Goal: Task Accomplishment & Management: Use online tool/utility

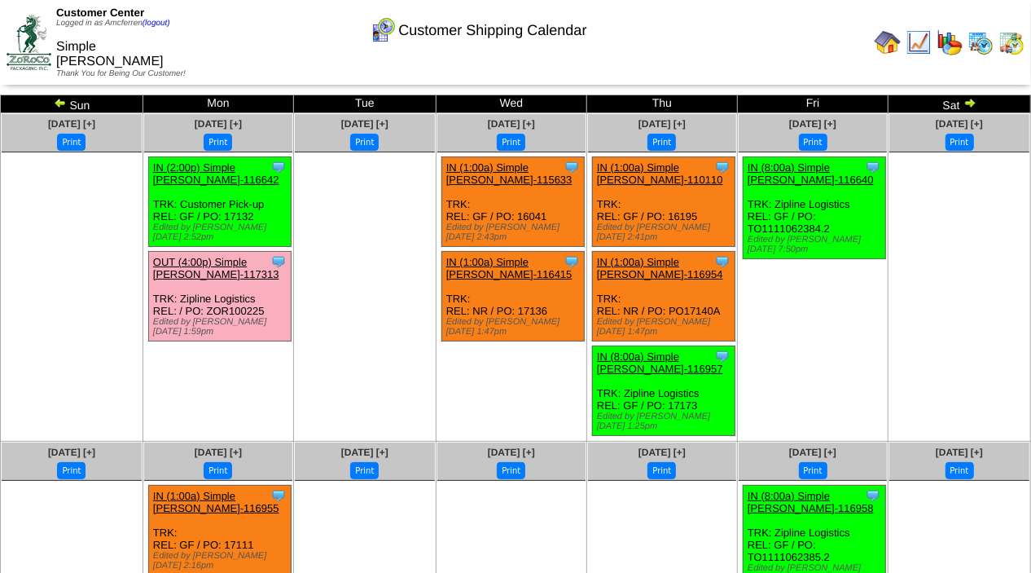
click at [888, 34] on img at bounding box center [888, 42] width 26 height 26
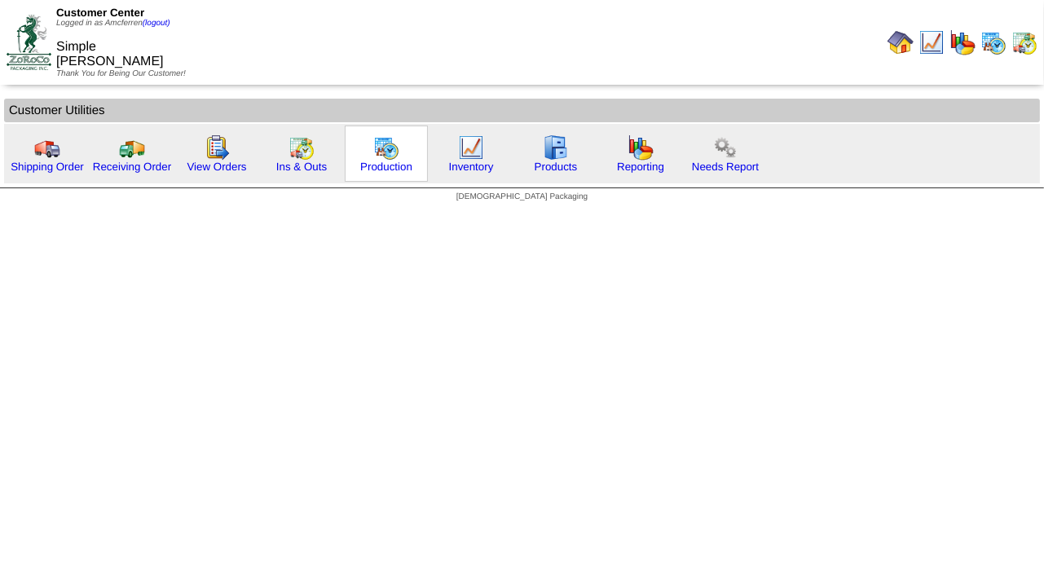
click at [380, 155] on img at bounding box center [386, 147] width 26 height 26
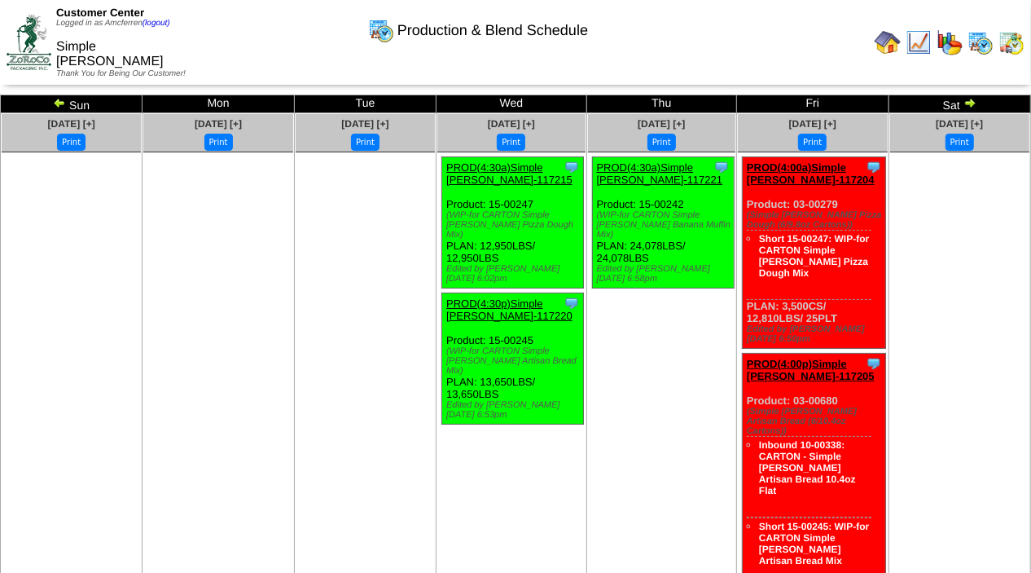
click at [59, 104] on img at bounding box center [59, 102] width 13 height 13
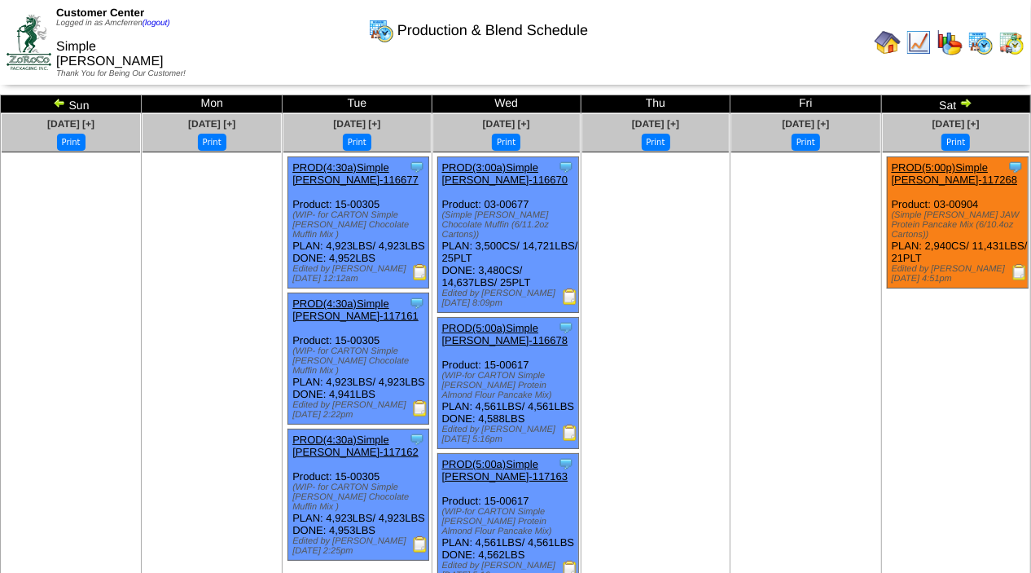
click at [57, 100] on img at bounding box center [59, 102] width 13 height 13
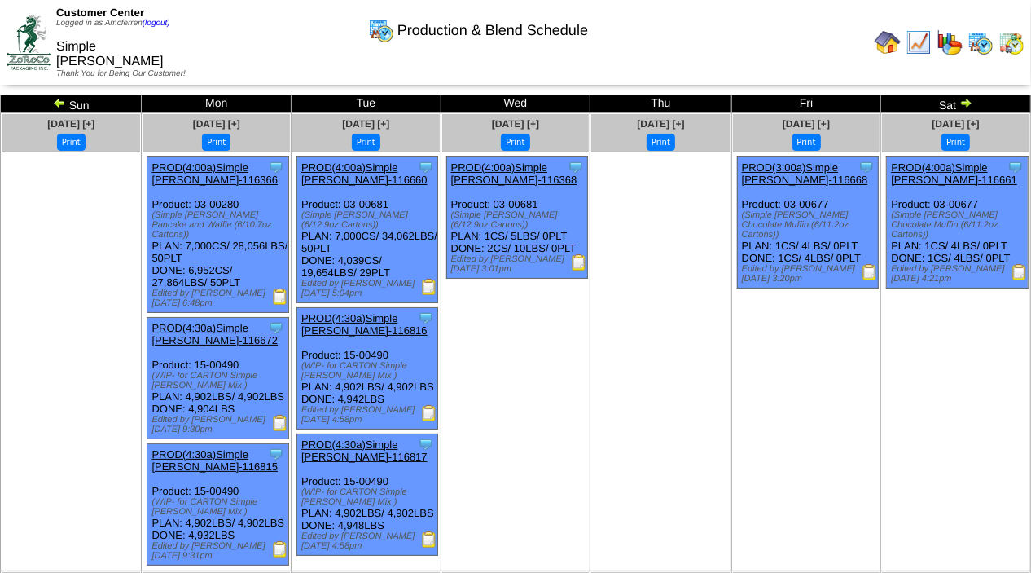
click at [57, 100] on img at bounding box center [59, 102] width 13 height 13
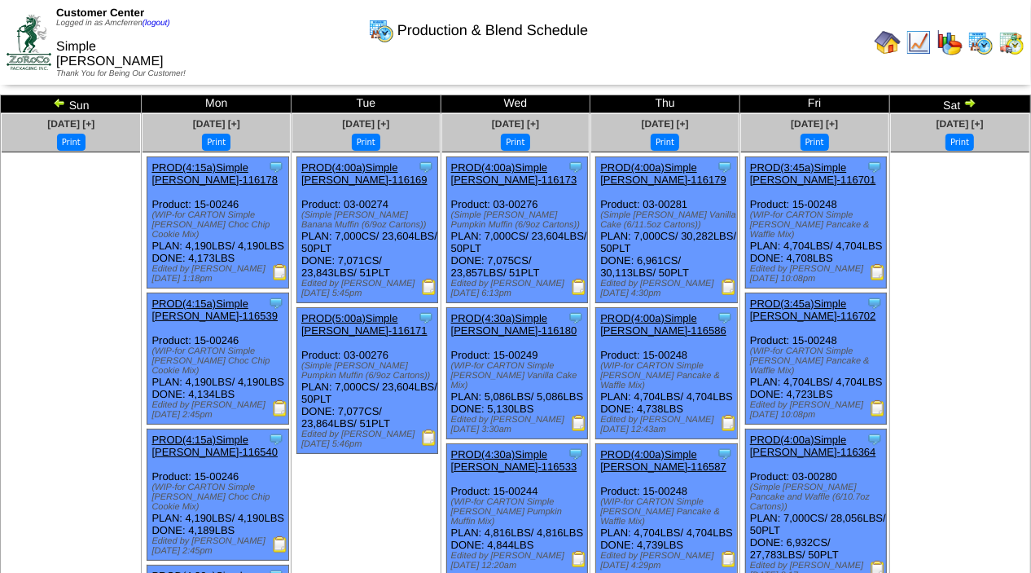
click at [57, 100] on img at bounding box center [59, 102] width 13 height 13
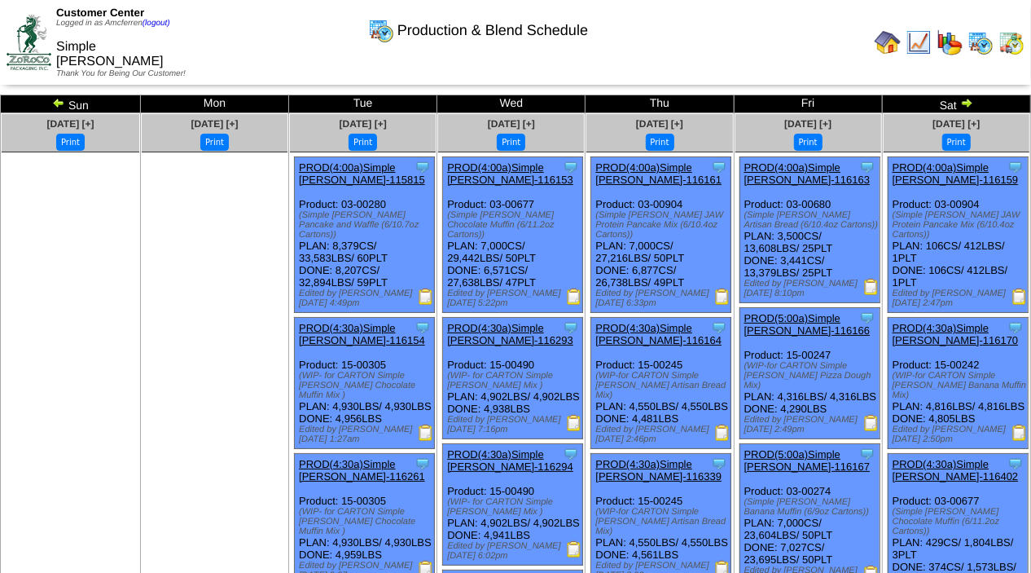
click at [61, 103] on img at bounding box center [58, 102] width 13 height 13
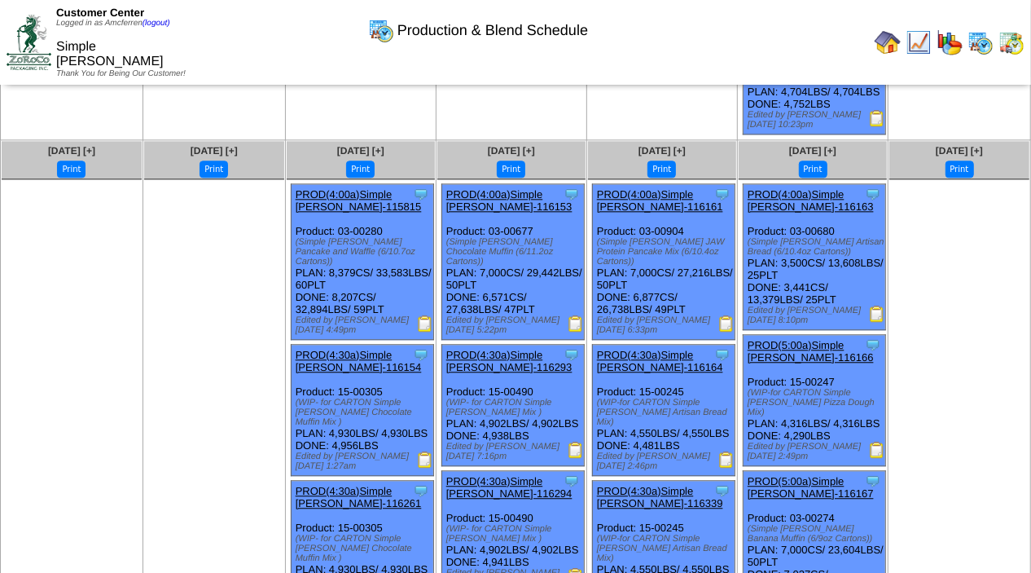
scroll to position [2242, 0]
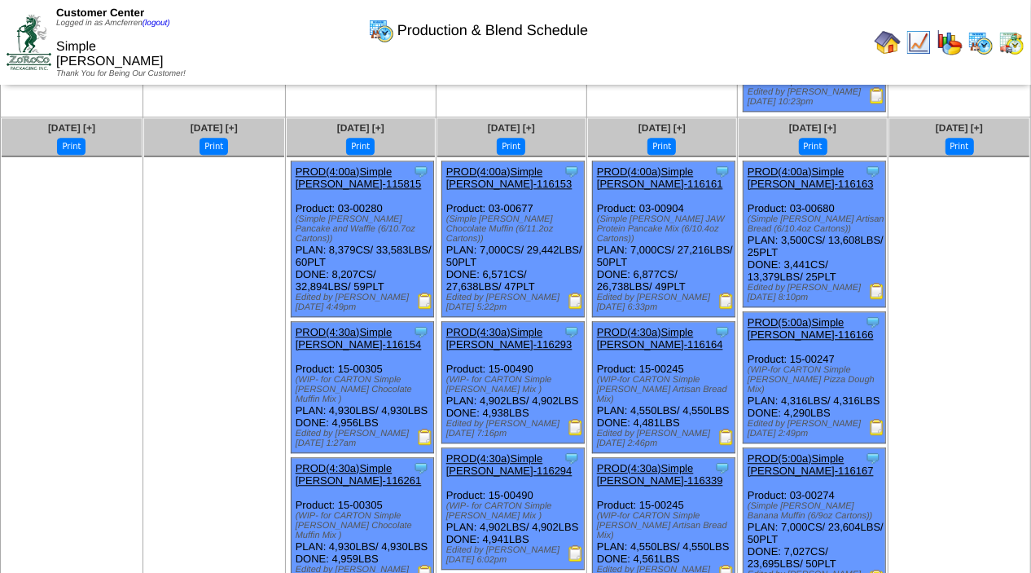
click at [427, 309] on img at bounding box center [425, 300] width 16 height 16
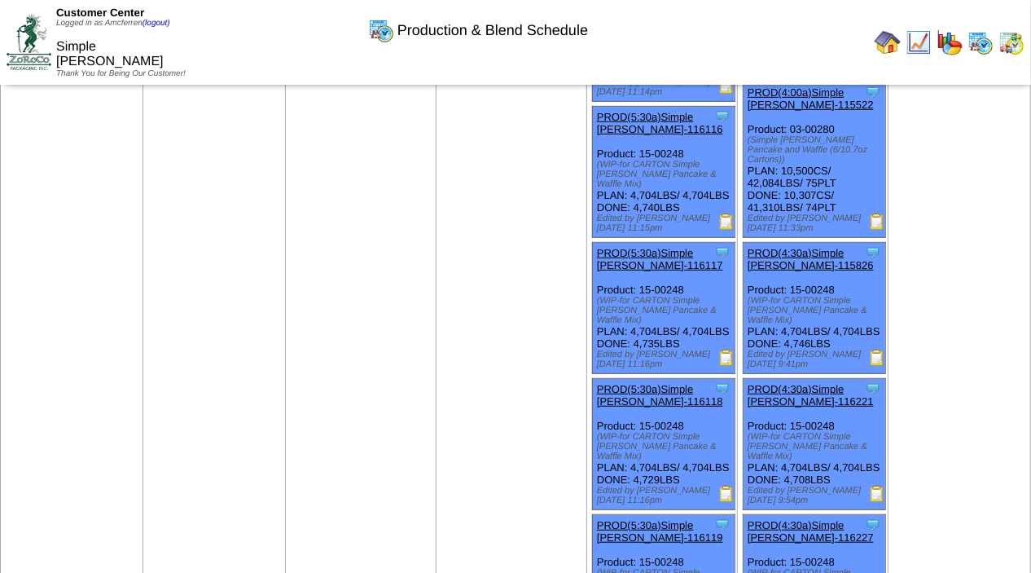
scroll to position [469, 0]
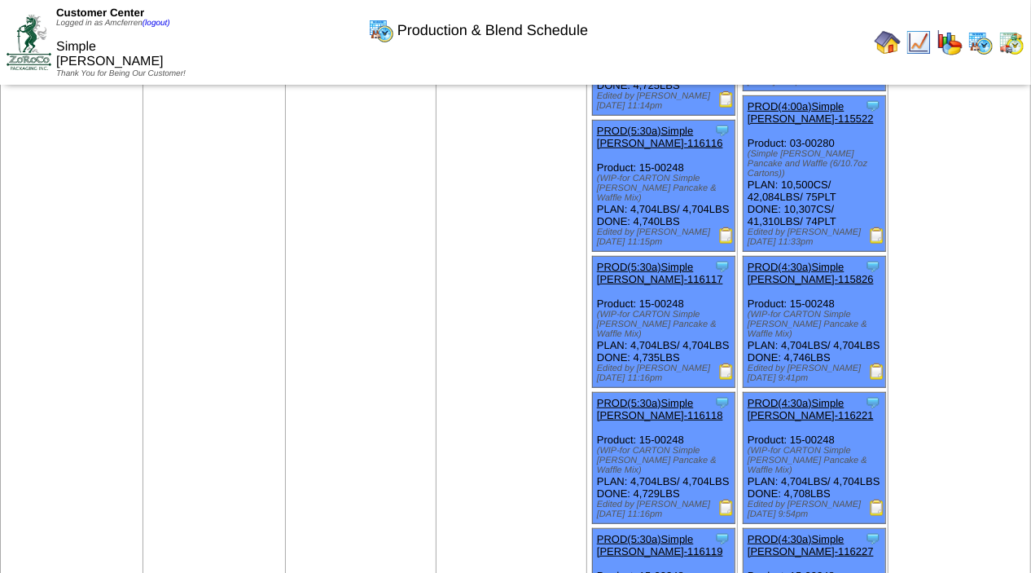
click at [873, 242] on img at bounding box center [877, 235] width 16 height 16
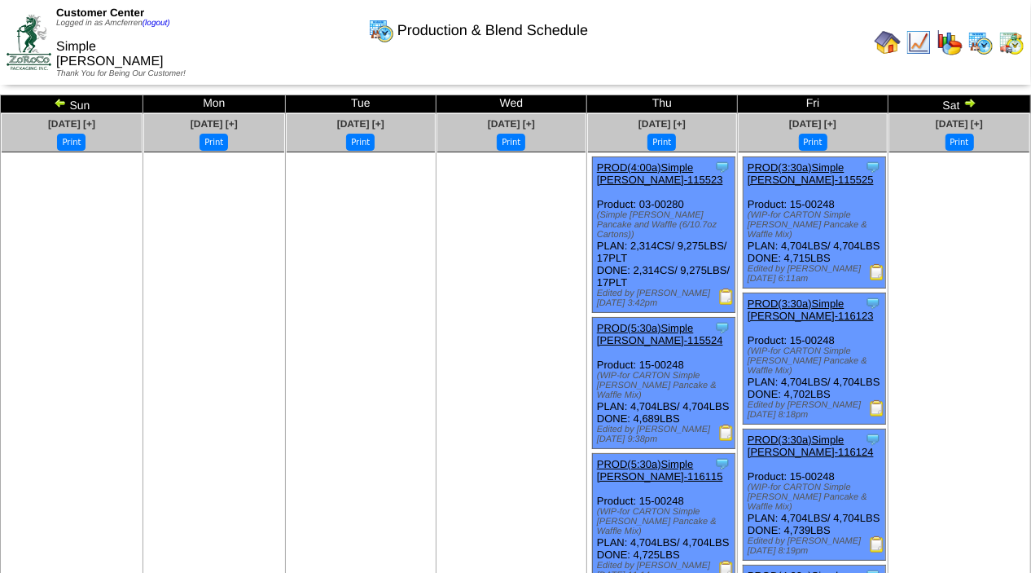
click at [966, 102] on img at bounding box center [970, 102] width 13 height 13
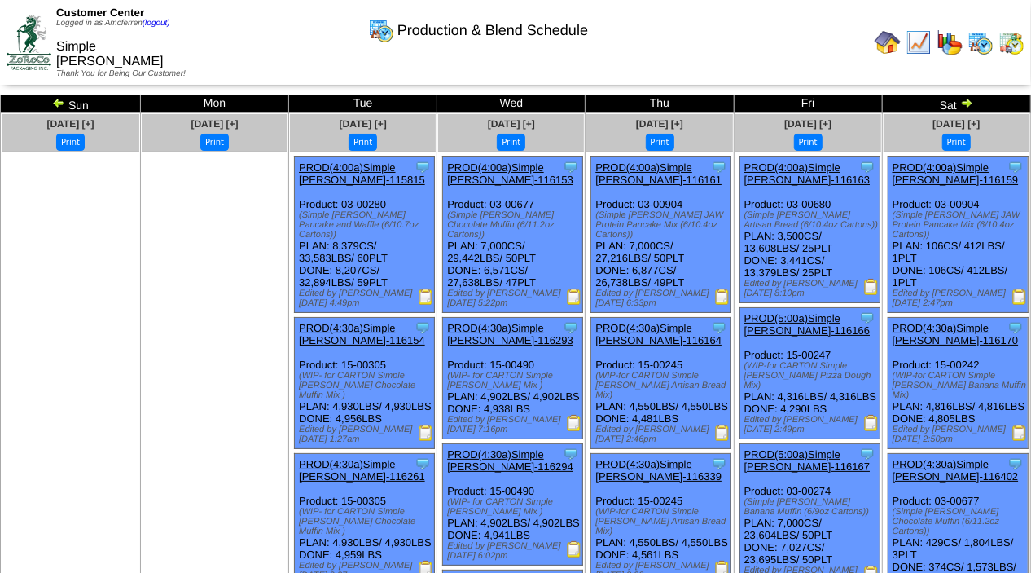
click at [577, 288] on img at bounding box center [574, 296] width 16 height 16
click at [429, 425] on img at bounding box center [426, 432] width 16 height 16
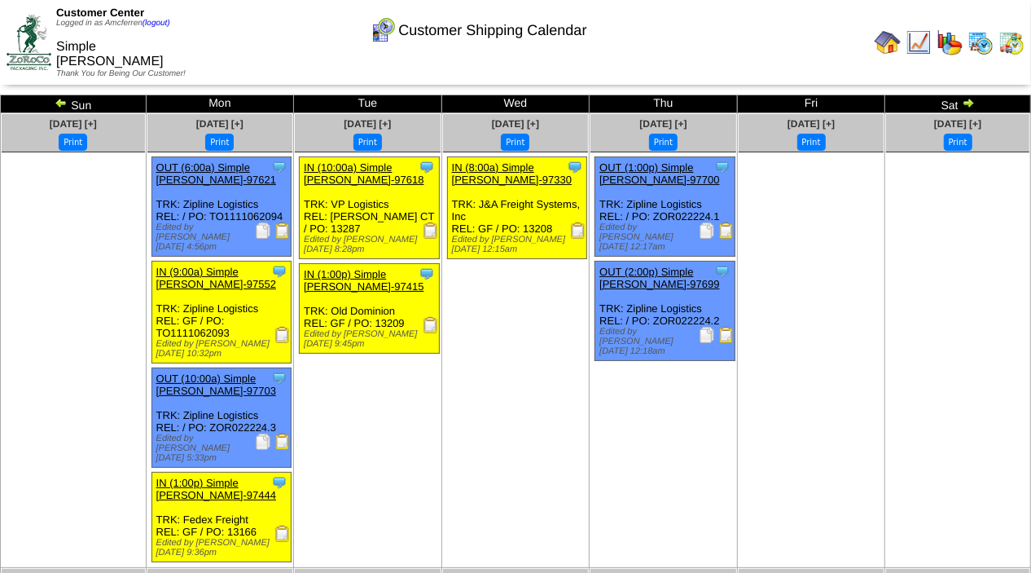
click at [895, 33] on img at bounding box center [888, 42] width 26 height 26
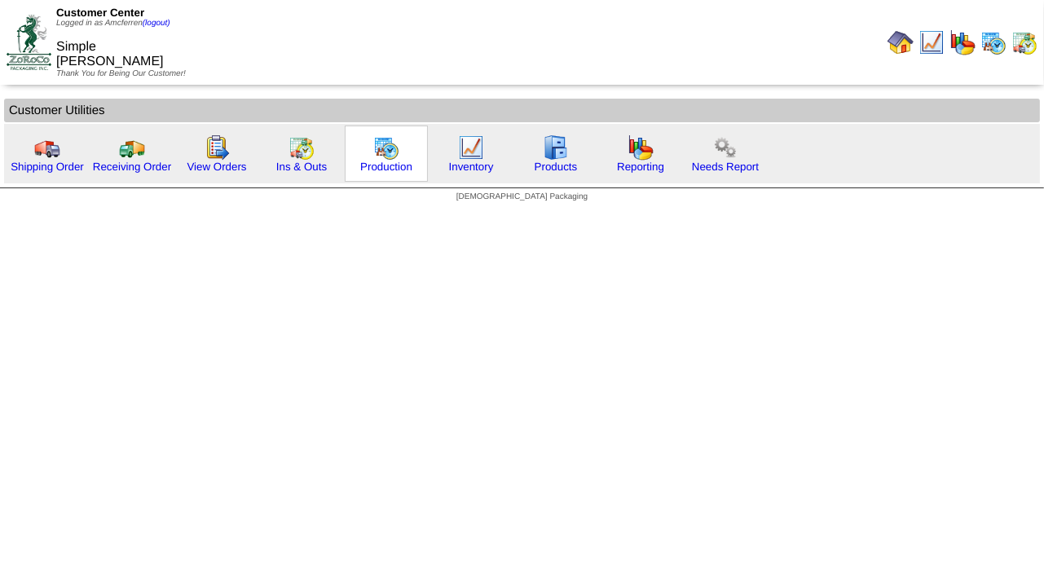
click at [384, 154] on img at bounding box center [386, 147] width 26 height 26
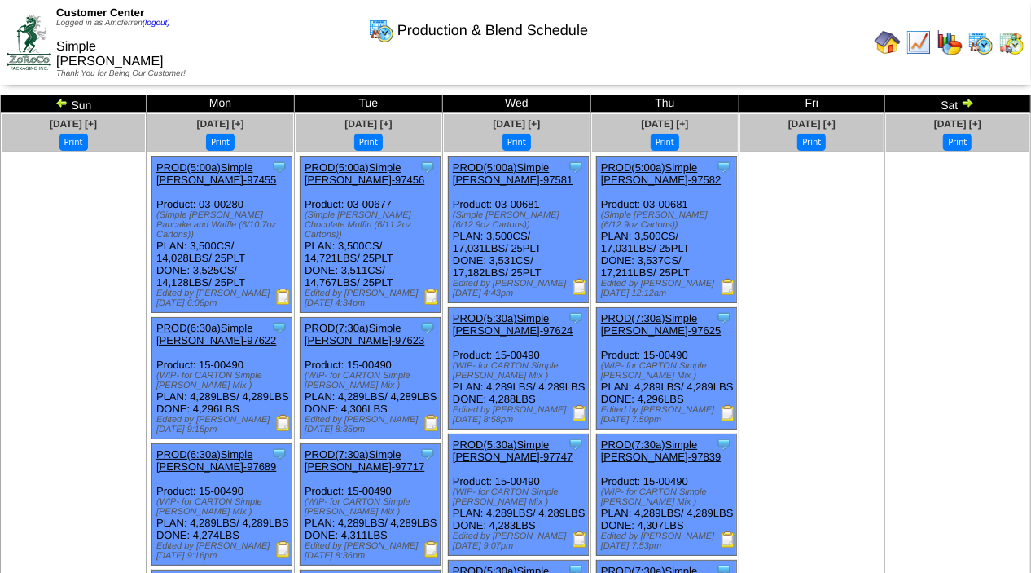
click at [727, 287] on img at bounding box center [728, 287] width 16 height 16
click at [968, 102] on img at bounding box center [967, 102] width 13 height 13
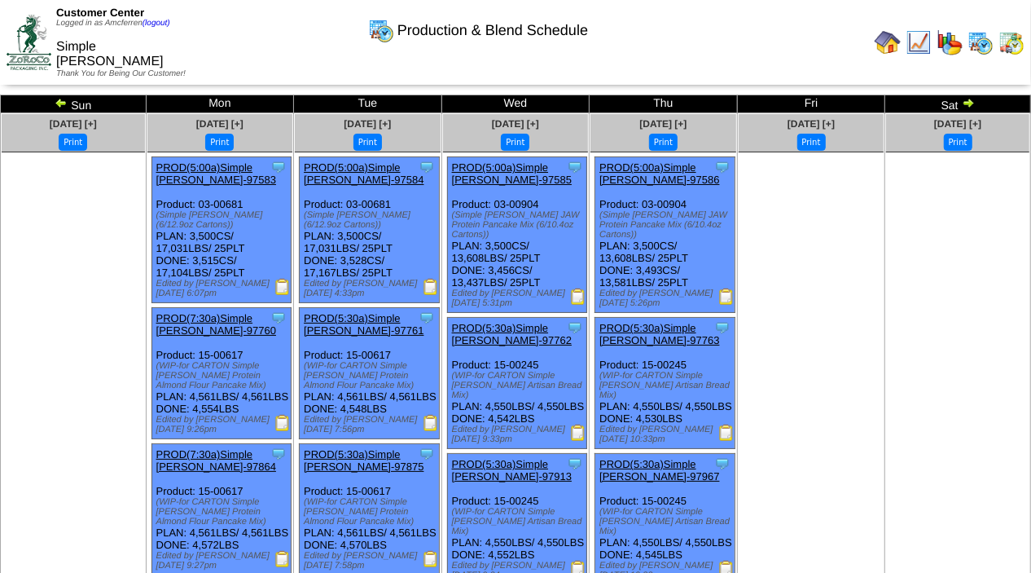
drag, startPoint x: 0, startPoint y: 0, endPoint x: 968, endPoint y: 102, distance: 973.2
click at [968, 102] on img at bounding box center [968, 102] width 13 height 13
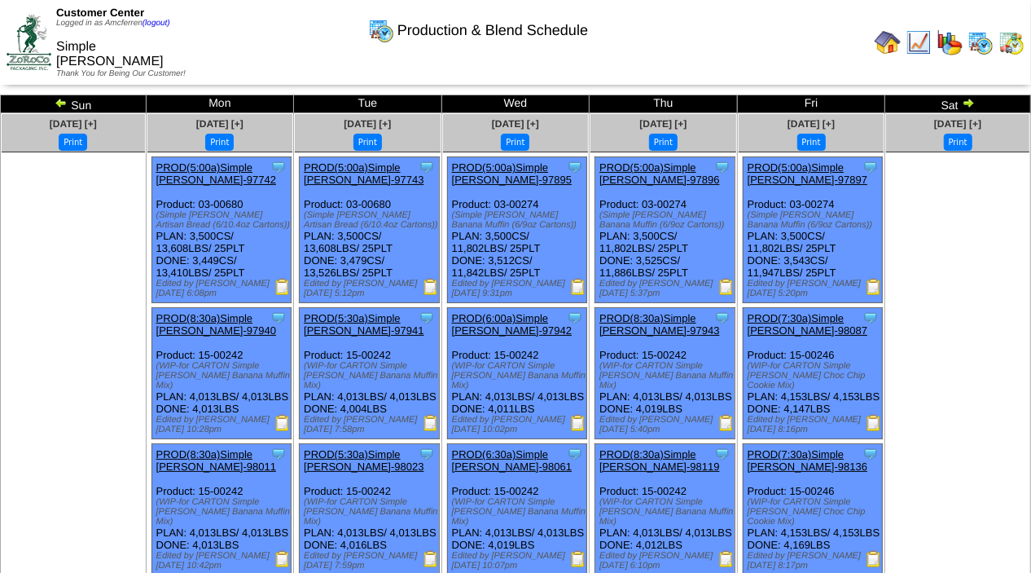
drag, startPoint x: 0, startPoint y: 0, endPoint x: 968, endPoint y: 102, distance: 973.2
click at [968, 102] on img at bounding box center [968, 102] width 13 height 13
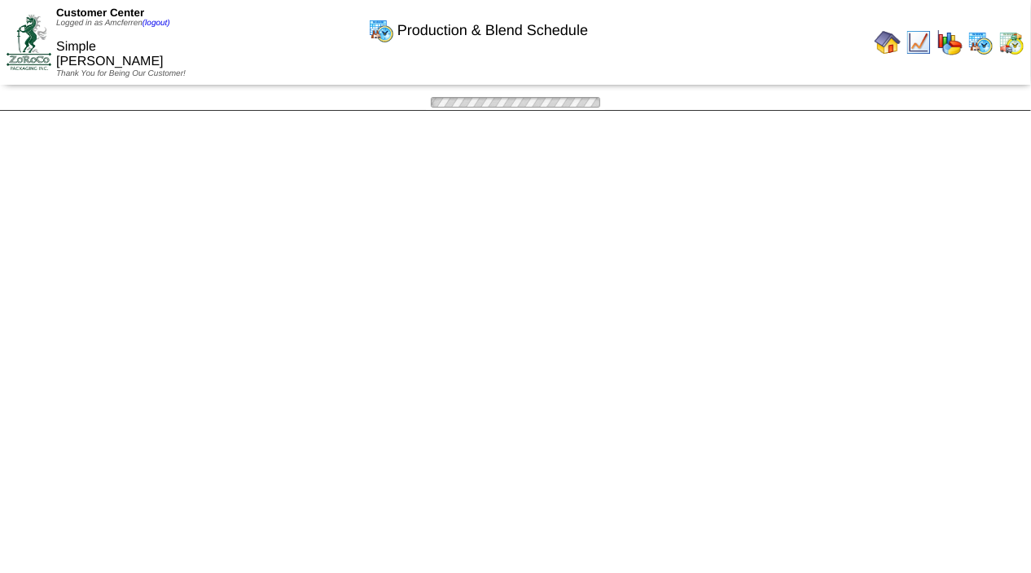
drag, startPoint x: 0, startPoint y: 0, endPoint x: 968, endPoint y: 102, distance: 973.2
click at [968, 102] on div "Production & Blend Schedule Sun Mon Tue Wed Thu Fri Sat Mar 10 [+] Print" at bounding box center [515, 103] width 1031 height 16
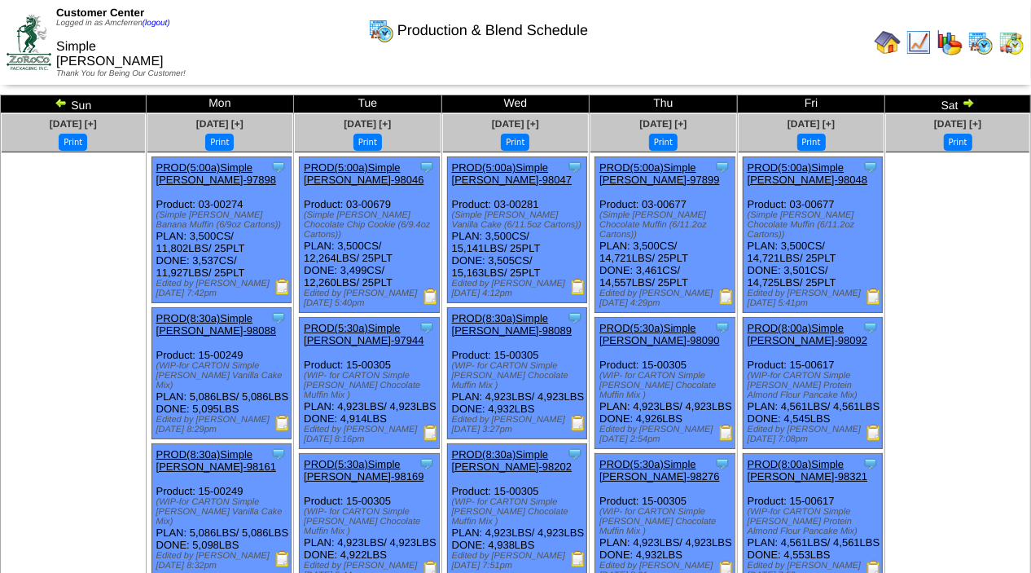
click at [965, 101] on img at bounding box center [968, 102] width 13 height 13
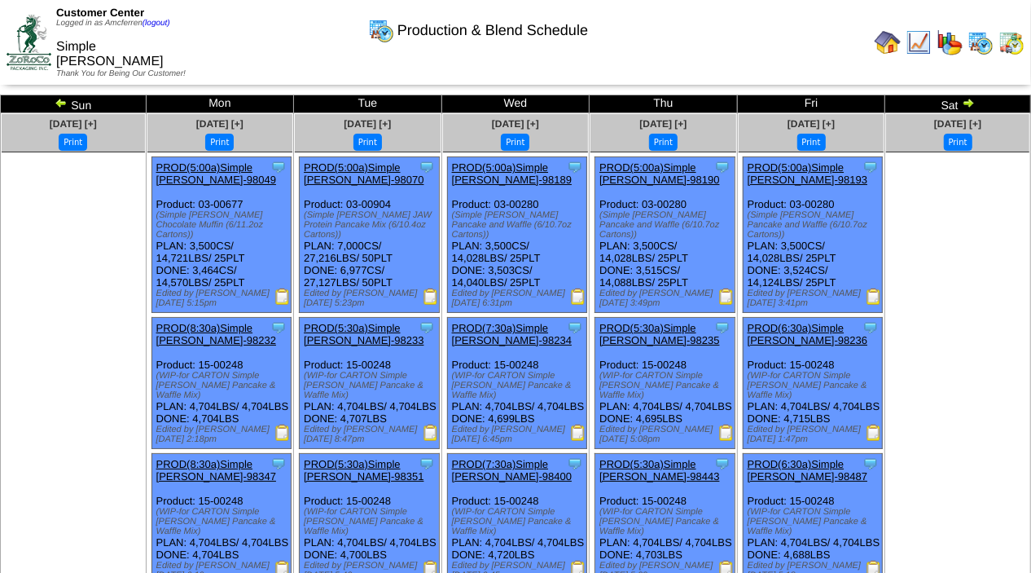
click at [967, 99] on img at bounding box center [968, 102] width 13 height 13
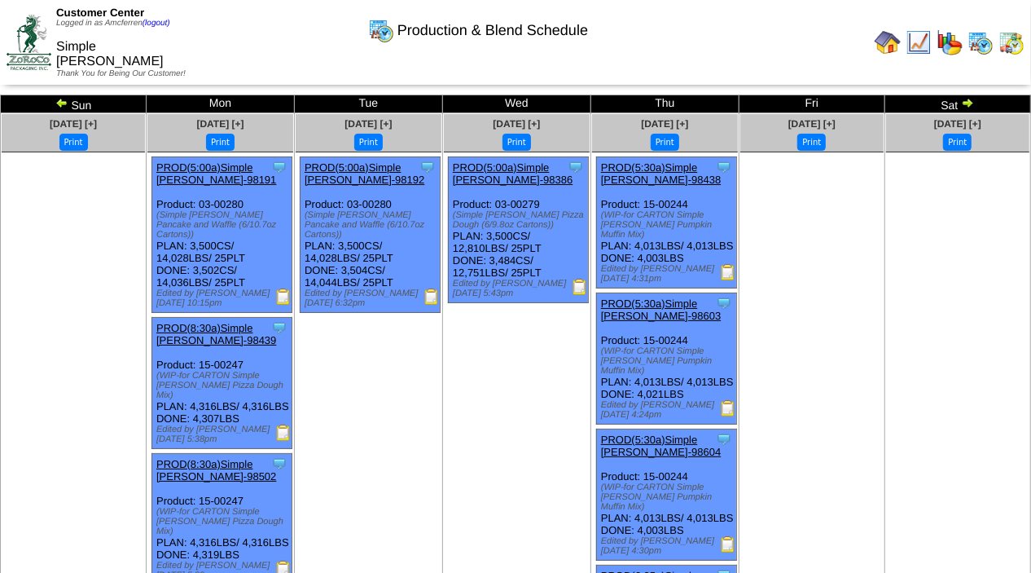
click at [969, 99] on img at bounding box center [967, 102] width 13 height 13
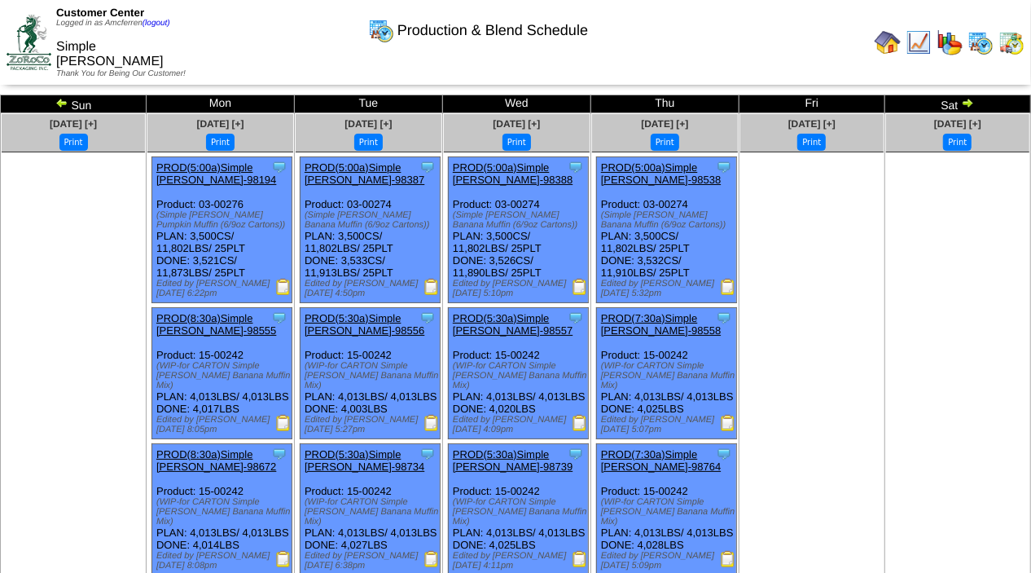
click at [969, 103] on img at bounding box center [967, 102] width 13 height 13
drag, startPoint x: 0, startPoint y: 0, endPoint x: 965, endPoint y: 103, distance: 970.8
click at [965, 103] on img at bounding box center [967, 102] width 13 height 13
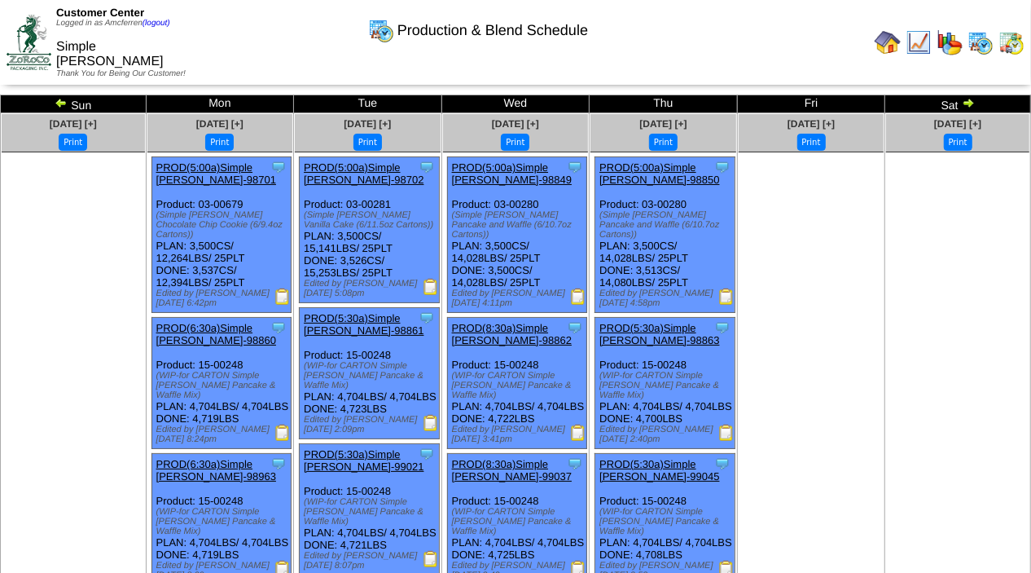
drag, startPoint x: 0, startPoint y: 0, endPoint x: 965, endPoint y: 102, distance: 970.8
click at [965, 102] on img at bounding box center [968, 102] width 13 height 13
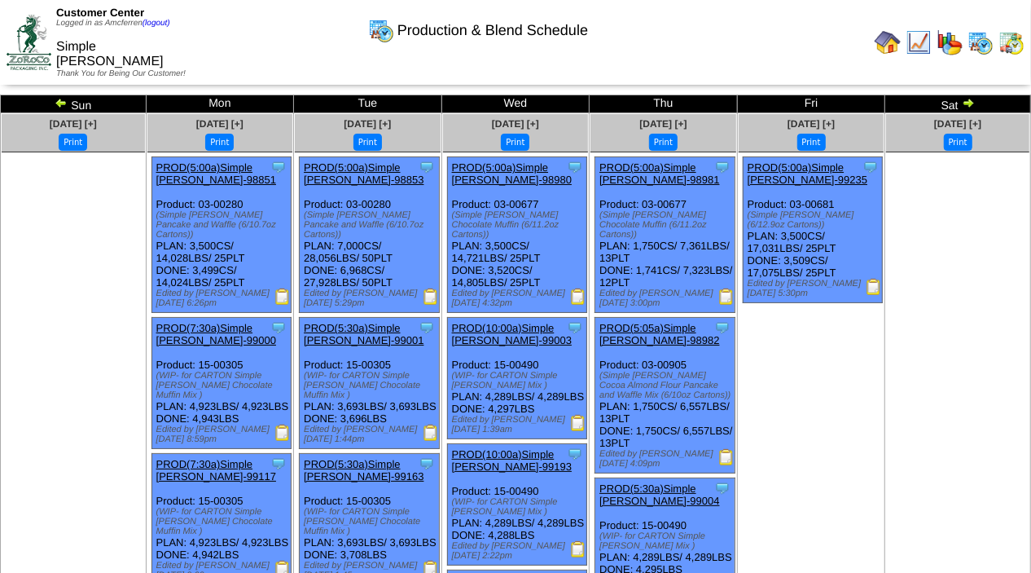
click at [965, 102] on img at bounding box center [968, 102] width 13 height 13
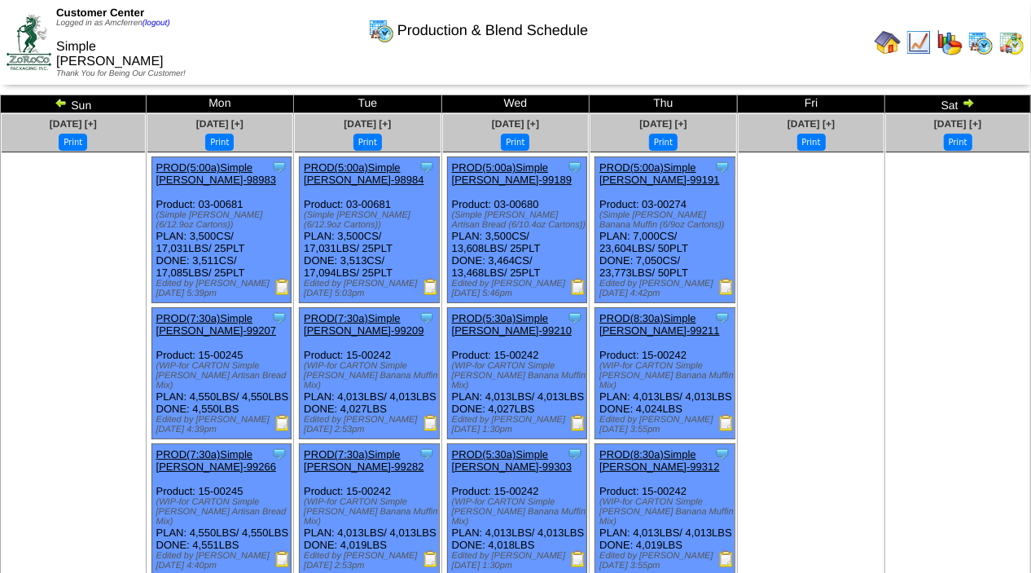
drag, startPoint x: 0, startPoint y: 0, endPoint x: 965, endPoint y: 103, distance: 970.0
click at [965, 103] on img at bounding box center [968, 102] width 13 height 13
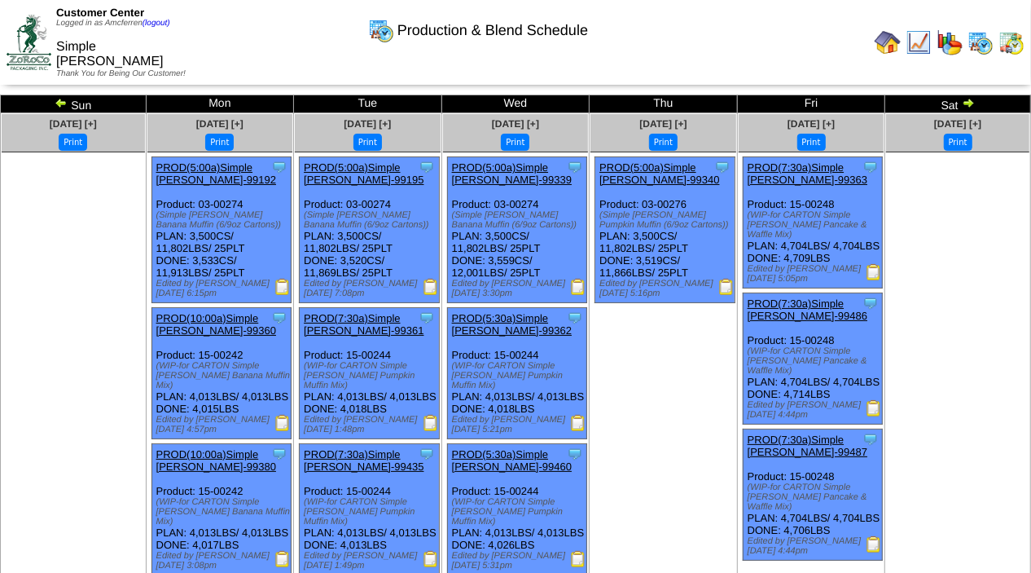
click at [968, 102] on img at bounding box center [968, 102] width 13 height 13
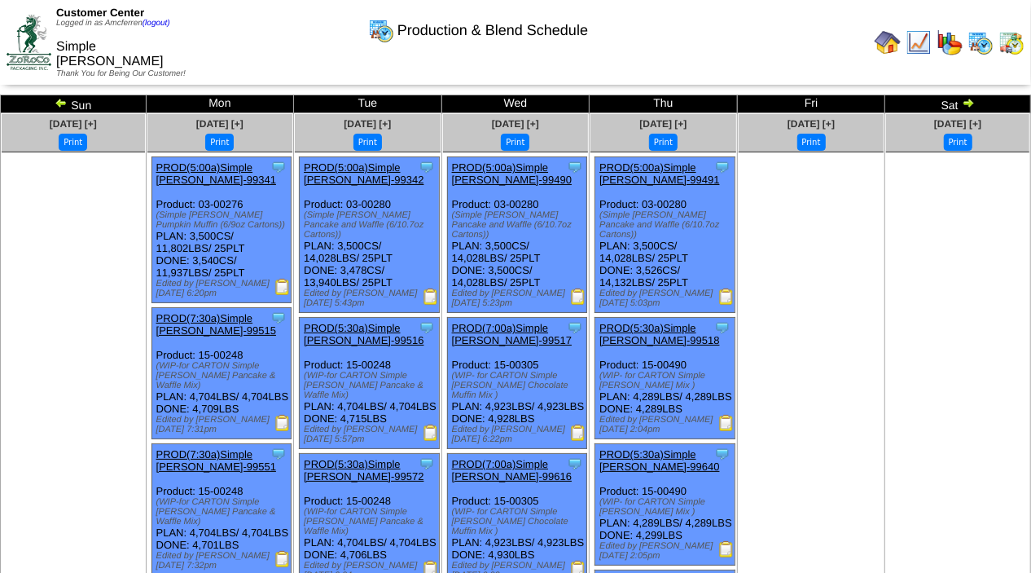
click at [969, 102] on img at bounding box center [968, 102] width 13 height 13
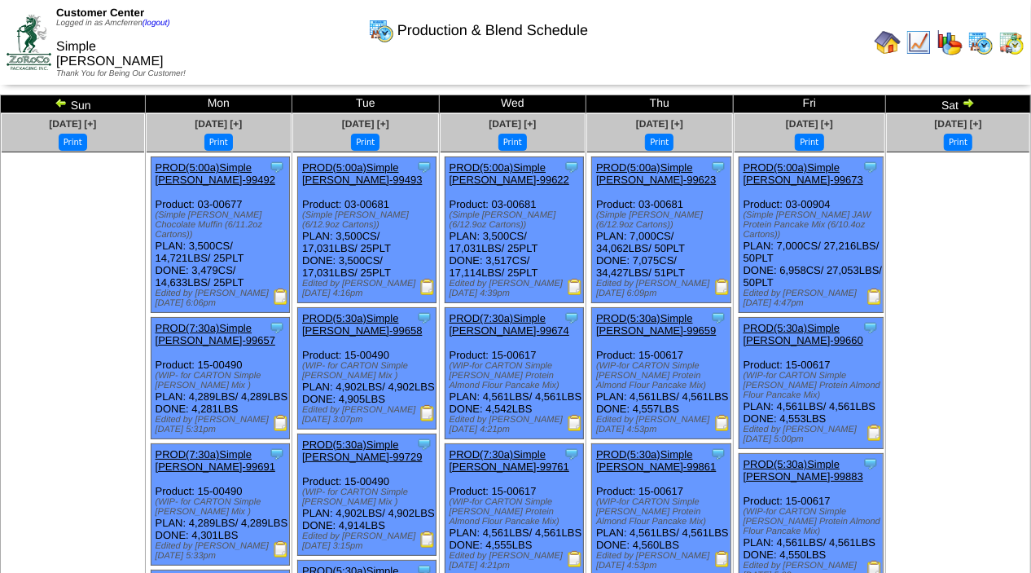
click at [969, 103] on img at bounding box center [968, 102] width 13 height 13
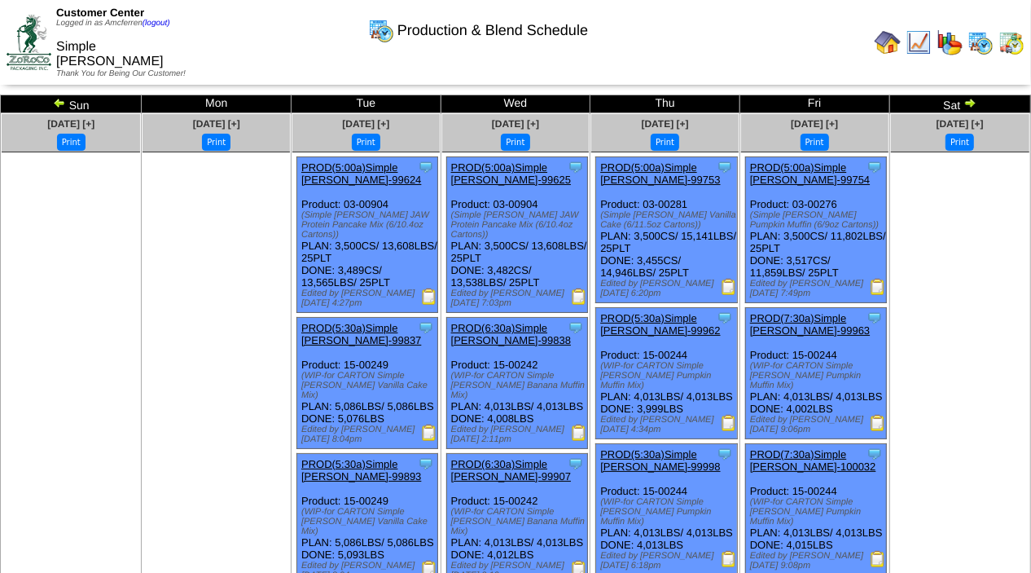
click at [966, 103] on img at bounding box center [970, 102] width 13 height 13
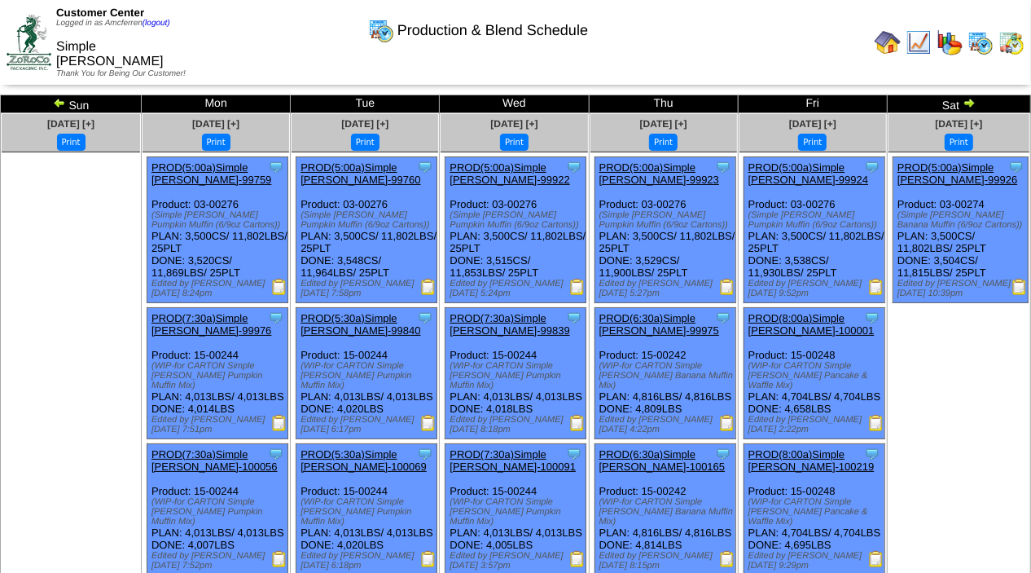
click at [971, 103] on img at bounding box center [969, 102] width 13 height 13
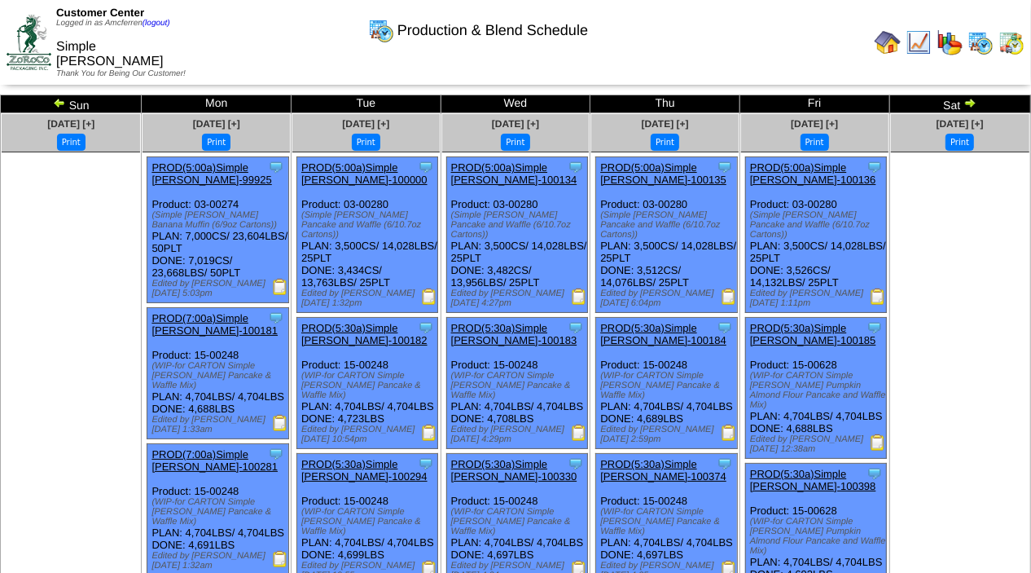
click at [971, 102] on img at bounding box center [970, 102] width 13 height 13
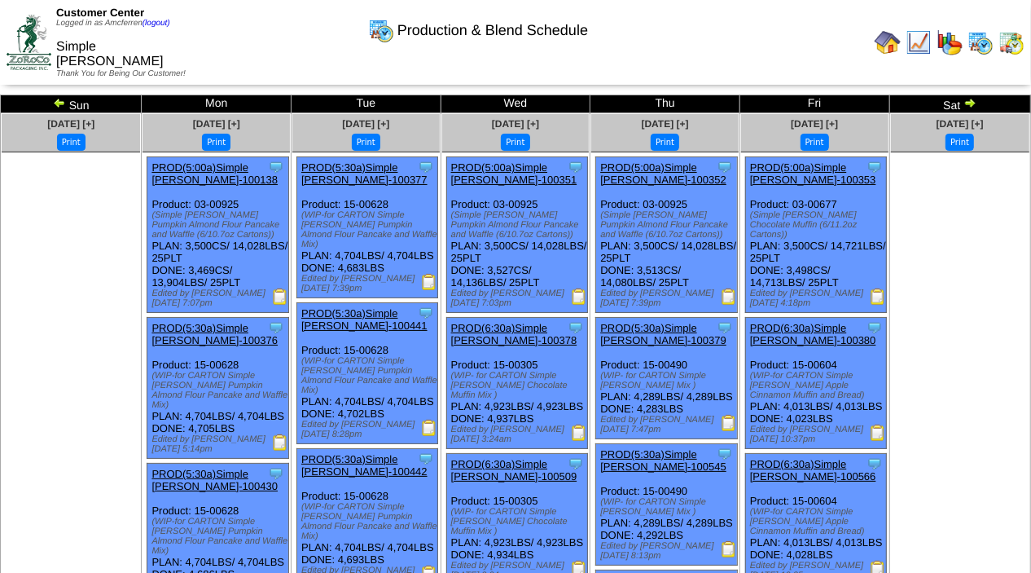
drag, startPoint x: 0, startPoint y: 0, endPoint x: 969, endPoint y: 100, distance: 974.6
click at [969, 100] on img at bounding box center [970, 102] width 13 height 13
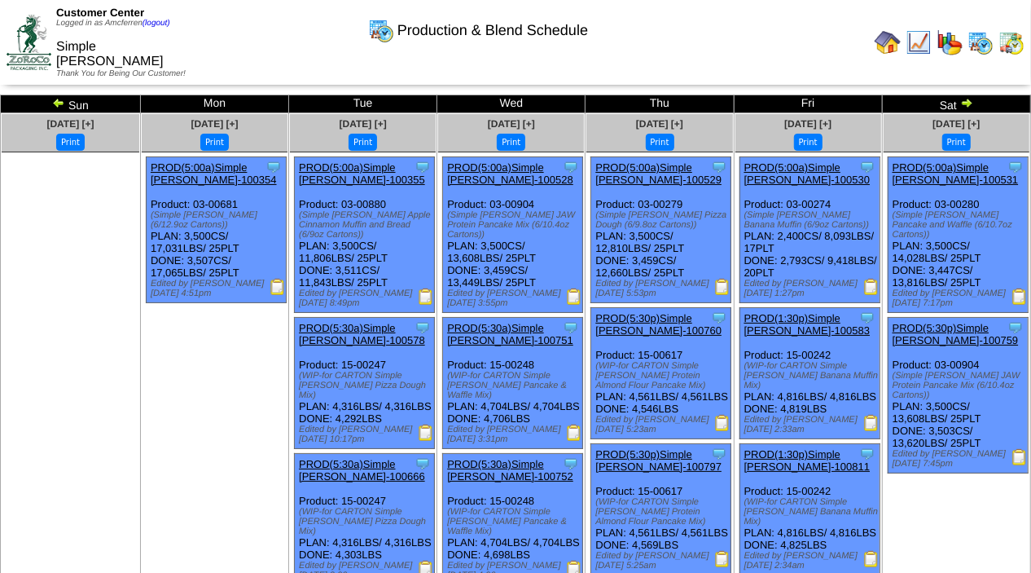
click at [965, 103] on img at bounding box center [967, 102] width 13 height 13
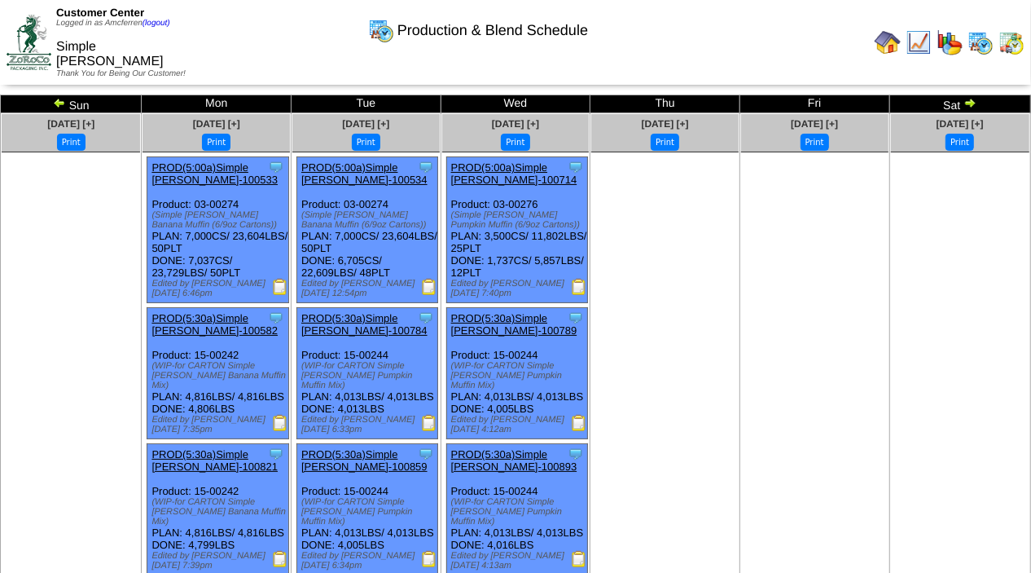
click at [965, 103] on img at bounding box center [970, 102] width 13 height 13
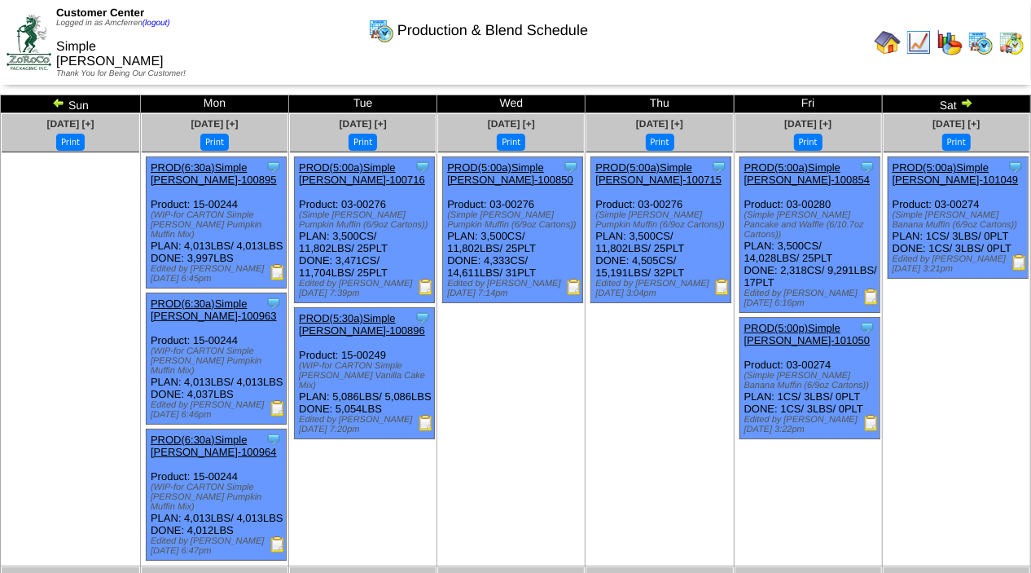
click at [965, 103] on img at bounding box center [967, 102] width 13 height 13
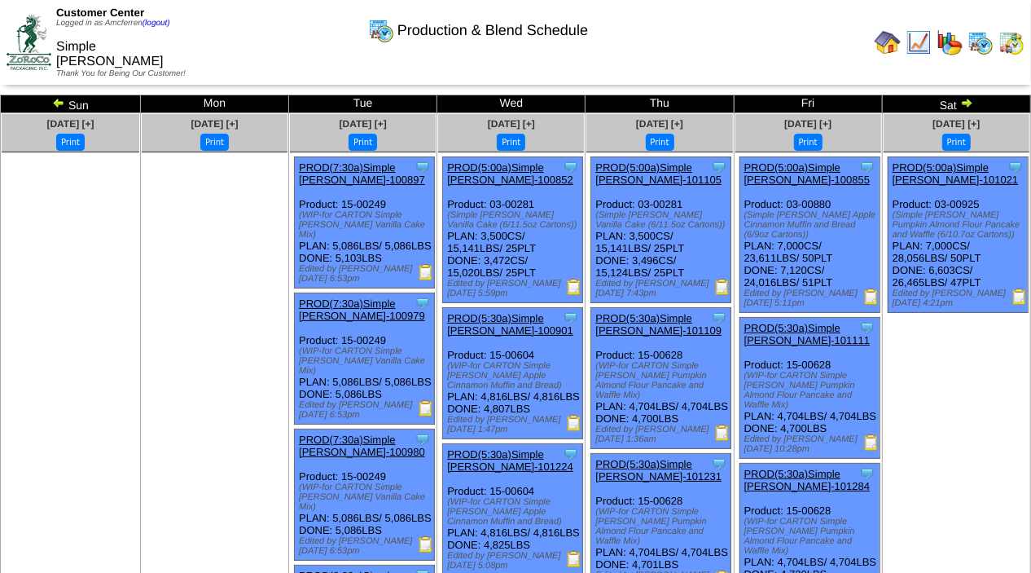
drag, startPoint x: 0, startPoint y: 0, endPoint x: 965, endPoint y: 103, distance: 970.8
click at [965, 103] on img at bounding box center [967, 102] width 13 height 13
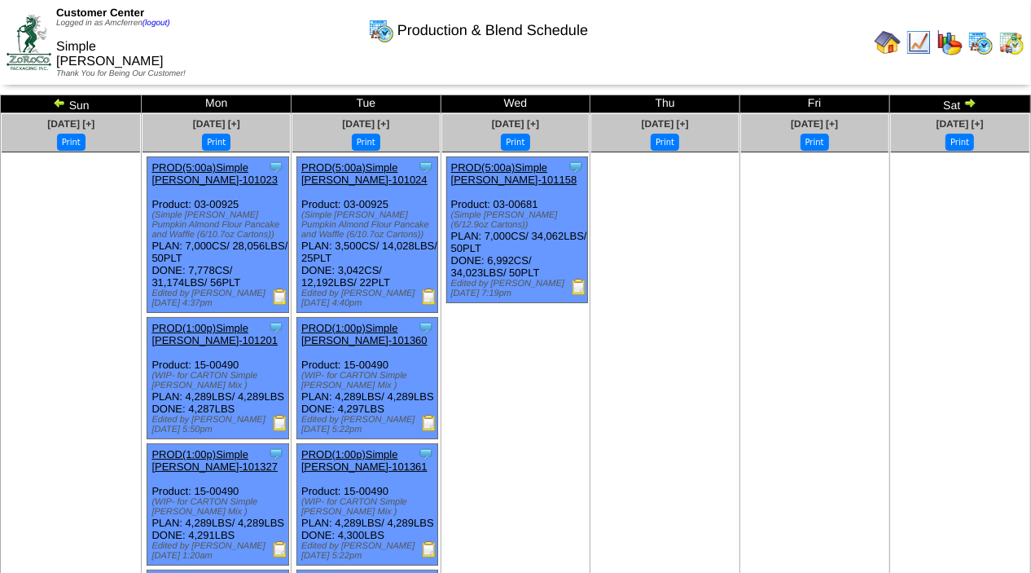
click at [965, 103] on img at bounding box center [970, 102] width 13 height 13
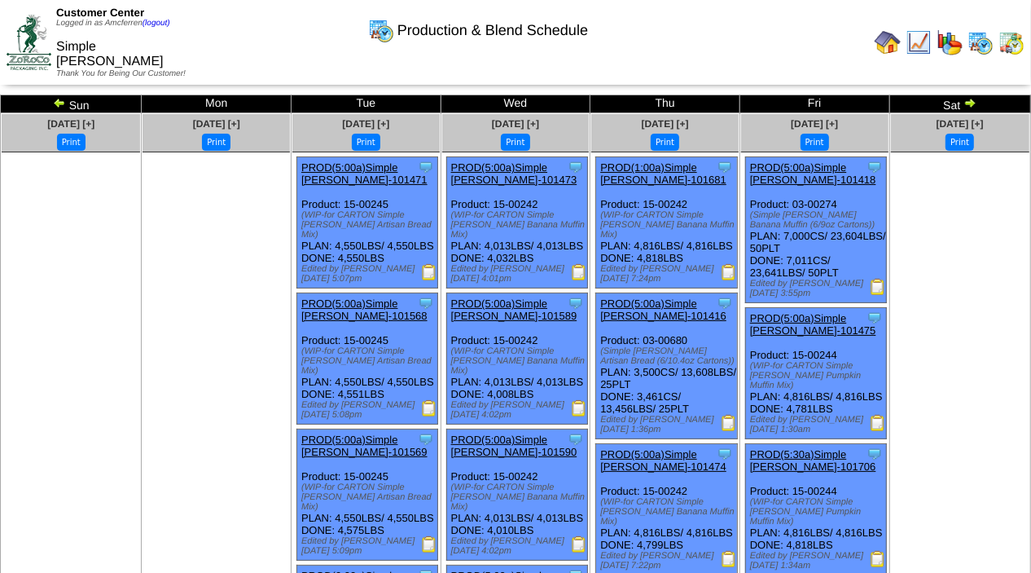
click at [971, 102] on img at bounding box center [970, 102] width 13 height 13
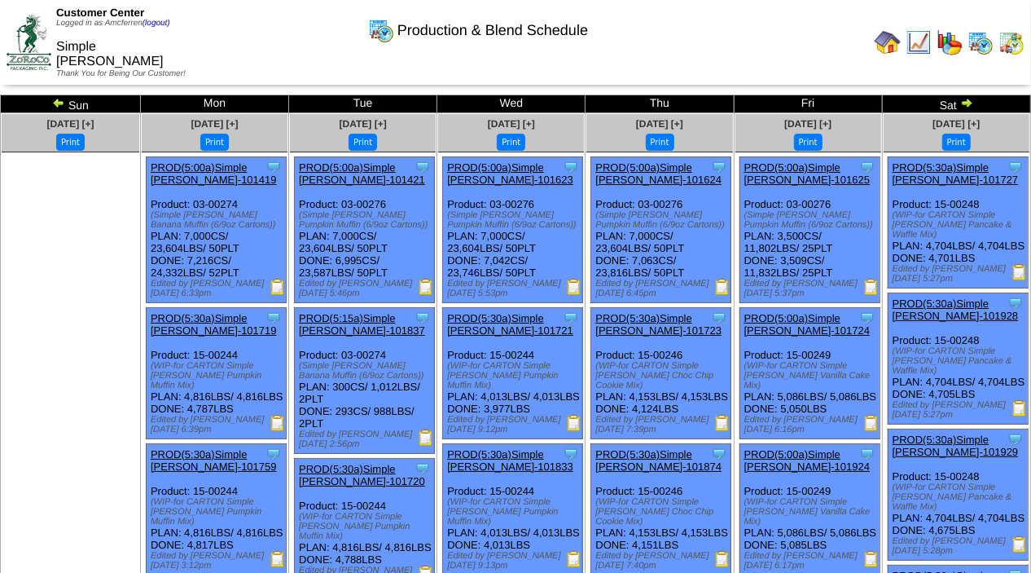
click at [971, 101] on img at bounding box center [967, 102] width 13 height 13
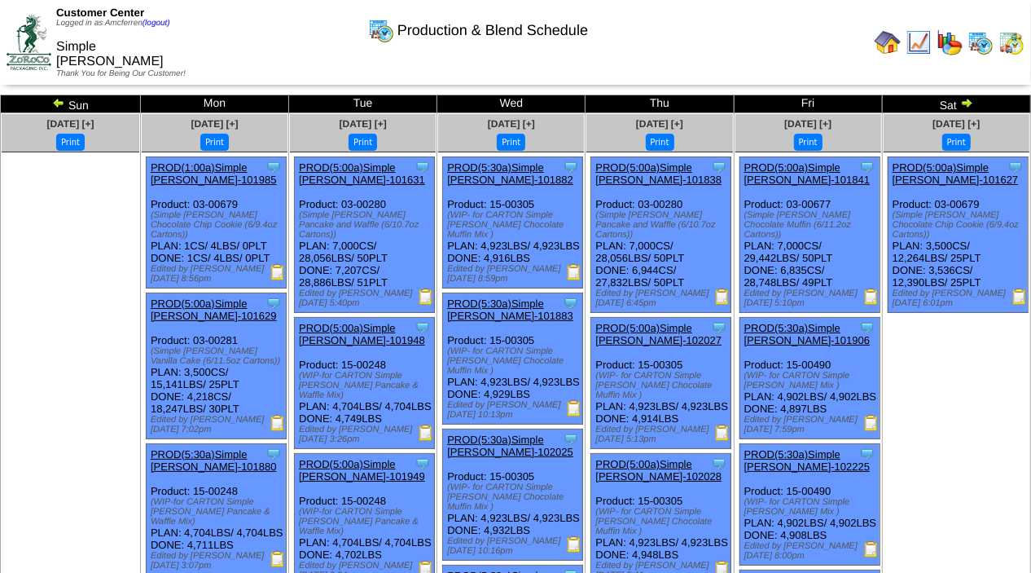
click at [969, 97] on img at bounding box center [967, 102] width 13 height 13
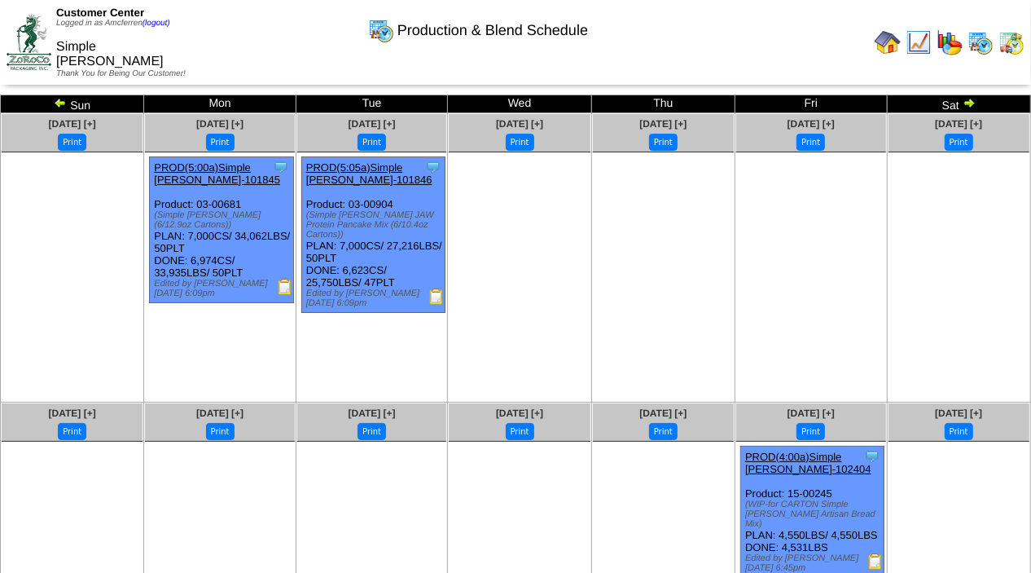
click at [969, 99] on img at bounding box center [969, 102] width 13 height 13
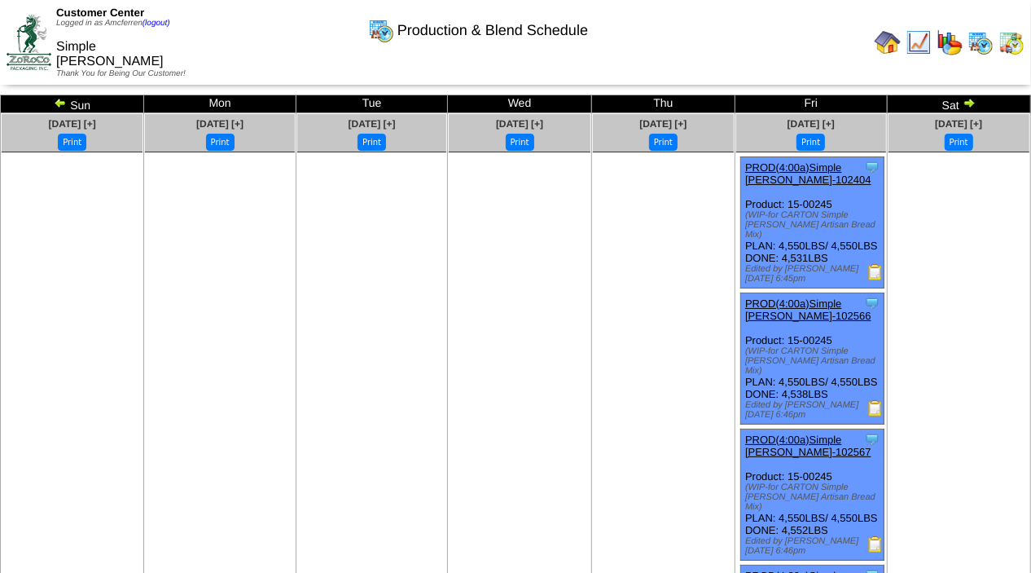
click at [969, 99] on img at bounding box center [969, 102] width 13 height 13
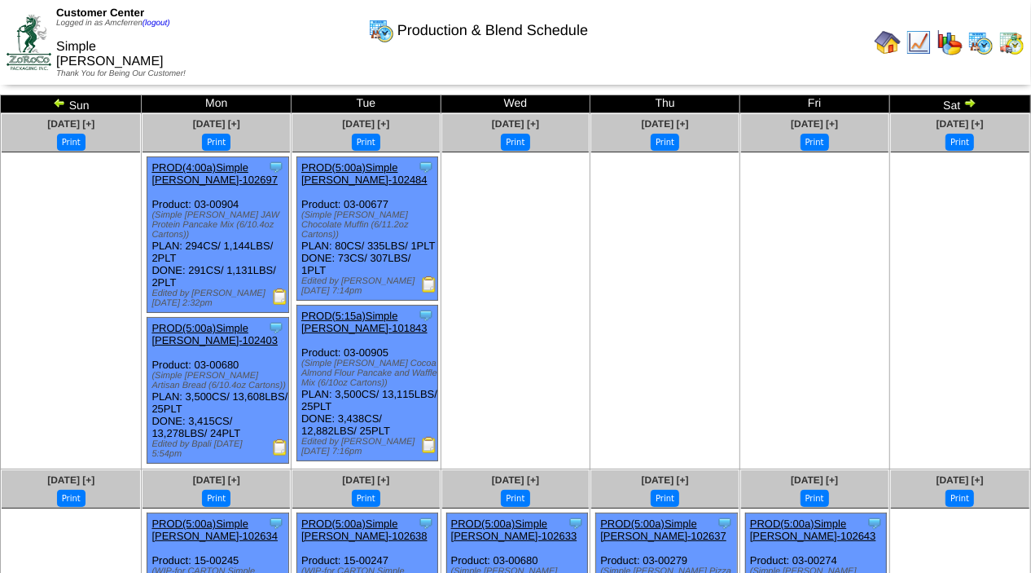
click at [969, 99] on img at bounding box center [970, 102] width 13 height 13
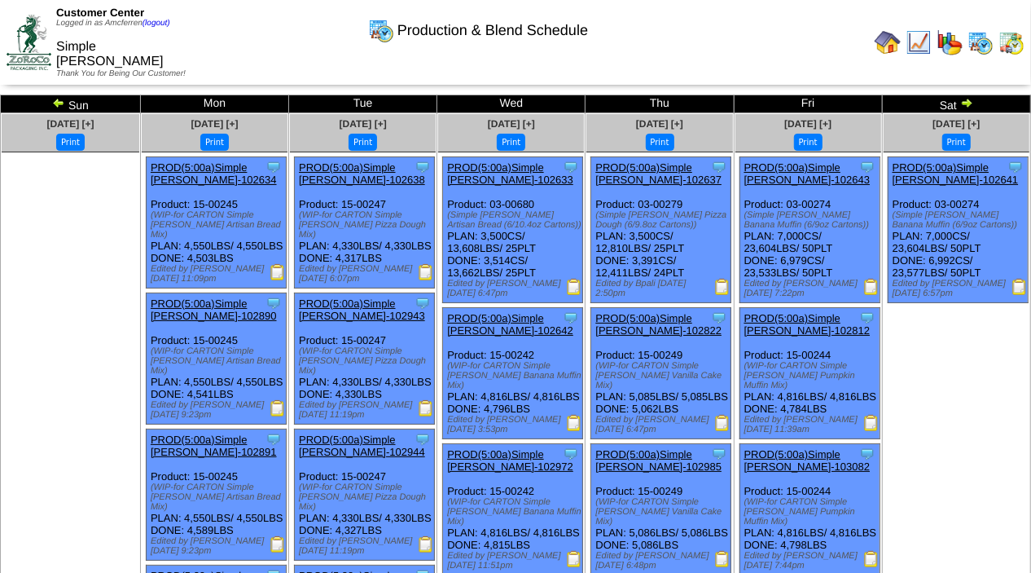
click at [969, 101] on img at bounding box center [967, 102] width 13 height 13
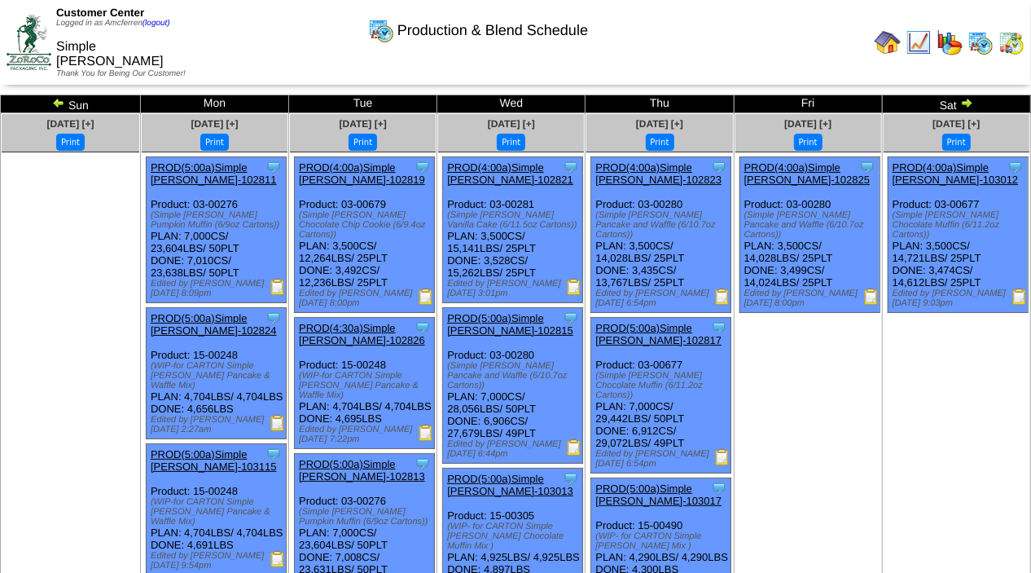
click at [965, 99] on img at bounding box center [967, 102] width 13 height 13
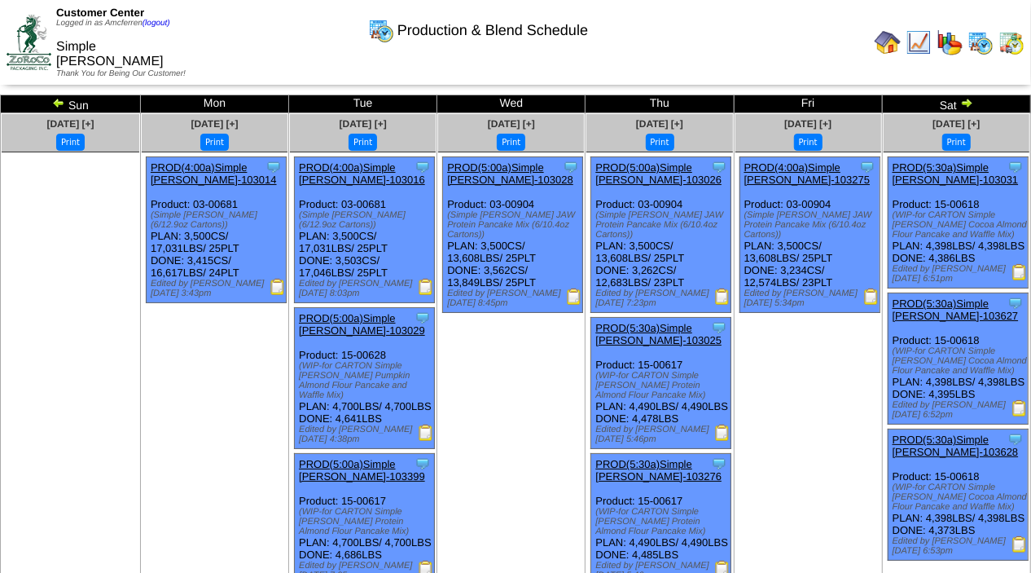
click at [965, 99] on img at bounding box center [967, 102] width 13 height 13
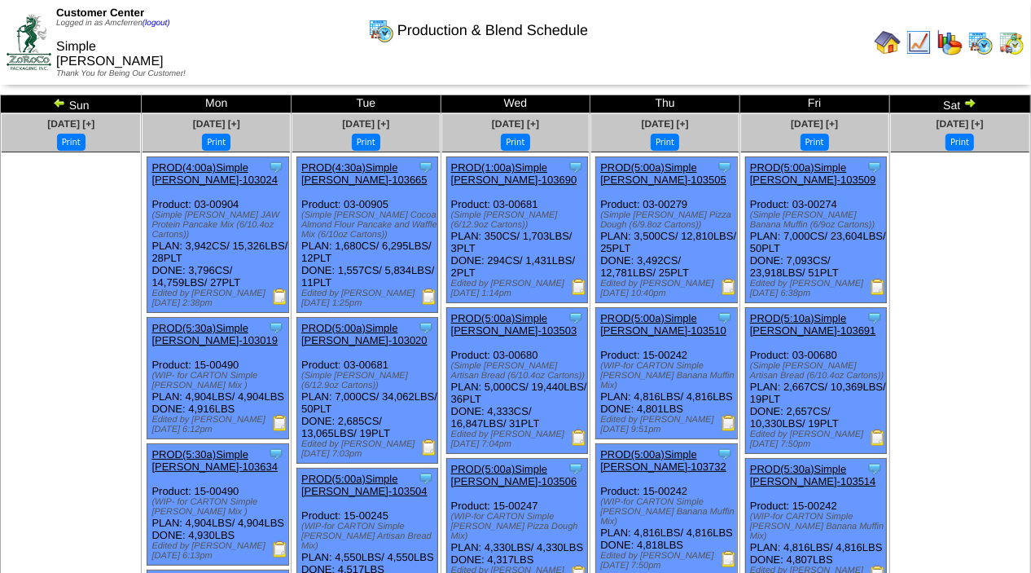
click at [965, 99] on img at bounding box center [970, 102] width 13 height 13
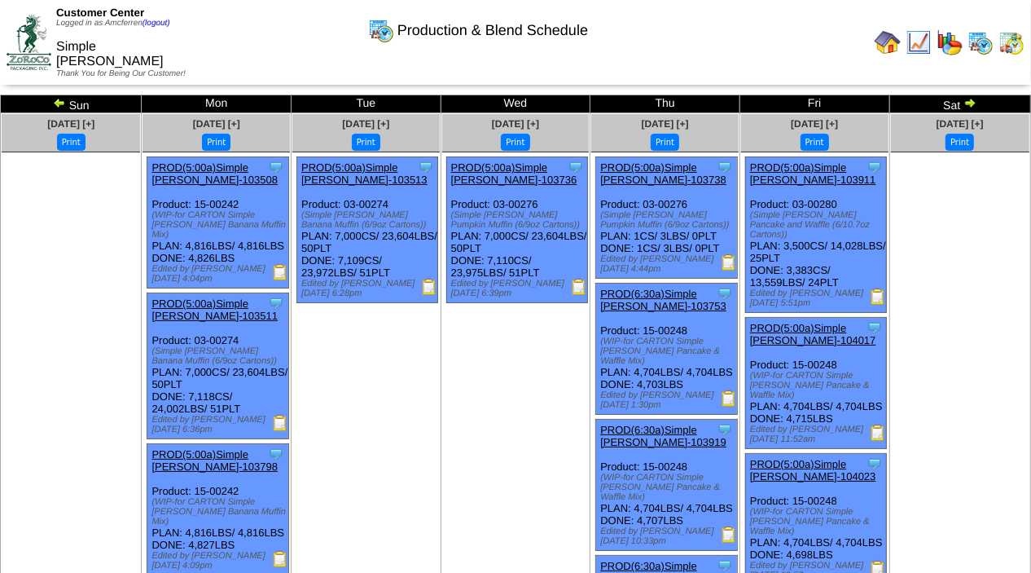
click at [965, 100] on img at bounding box center [970, 102] width 13 height 13
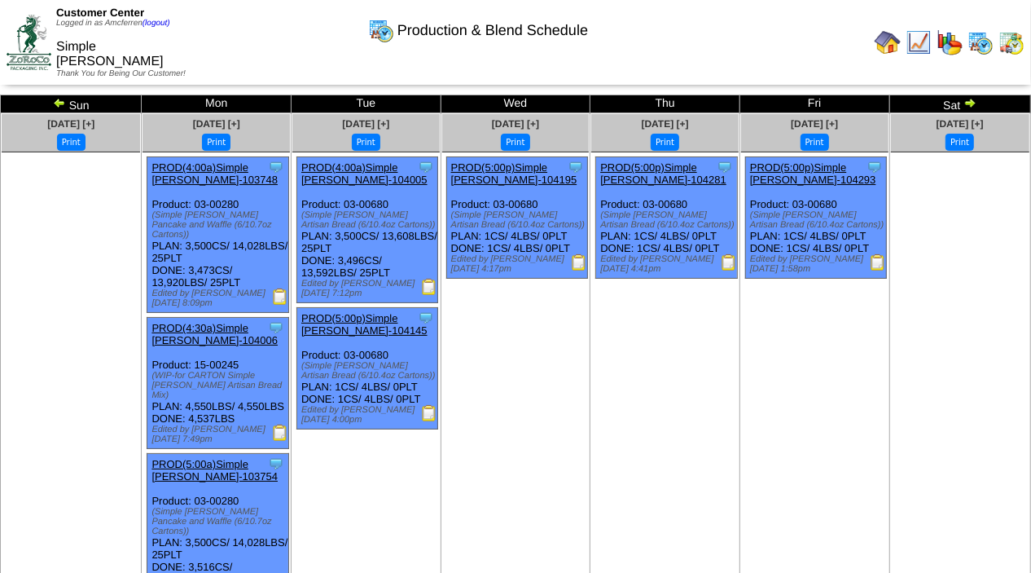
drag, startPoint x: 0, startPoint y: 0, endPoint x: 965, endPoint y: 101, distance: 970.7
click at [965, 101] on img at bounding box center [970, 102] width 13 height 13
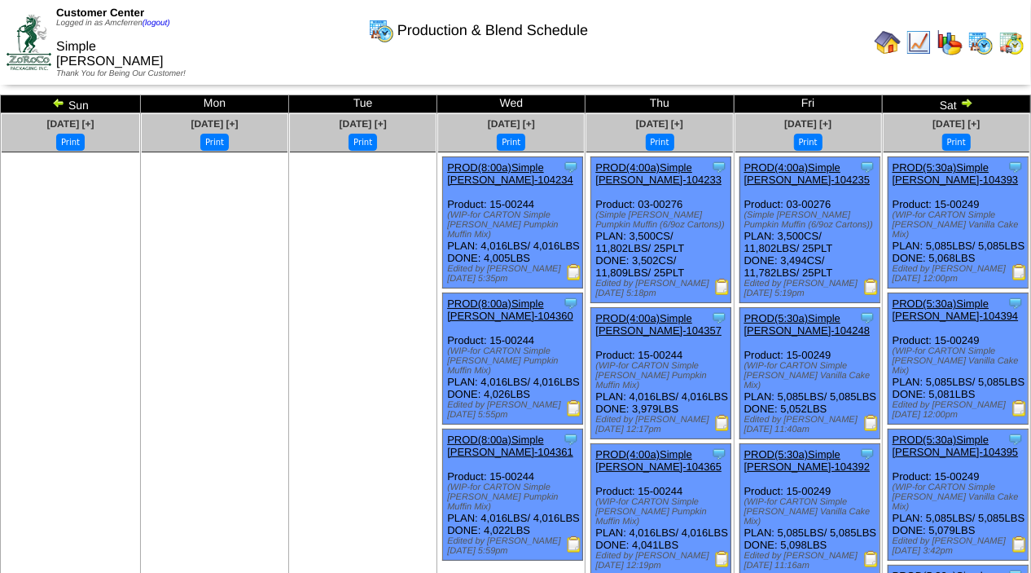
drag, startPoint x: 0, startPoint y: 0, endPoint x: 965, endPoint y: 103, distance: 970.8
click at [965, 103] on img at bounding box center [967, 102] width 13 height 13
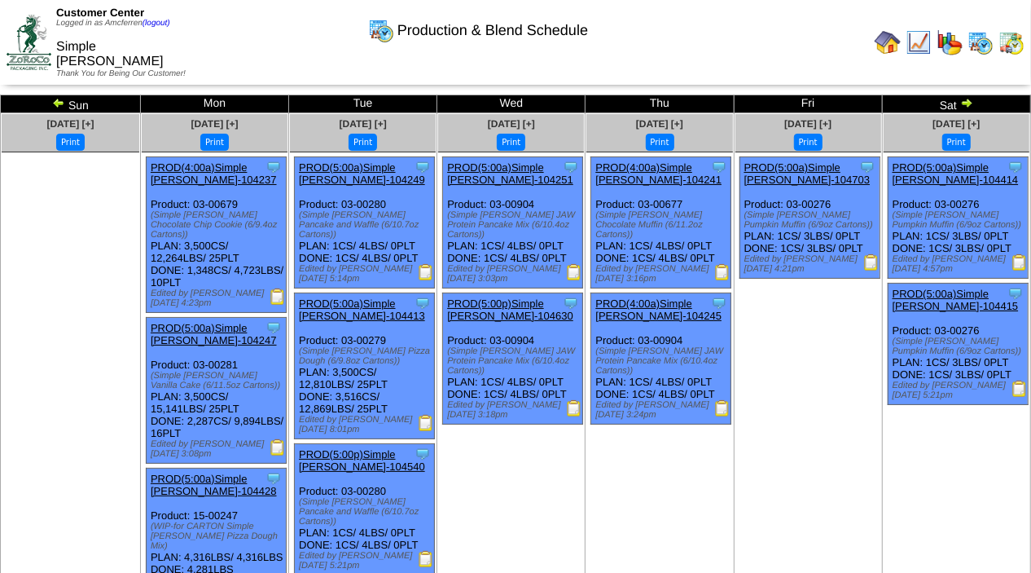
click at [965, 105] on img at bounding box center [967, 102] width 13 height 13
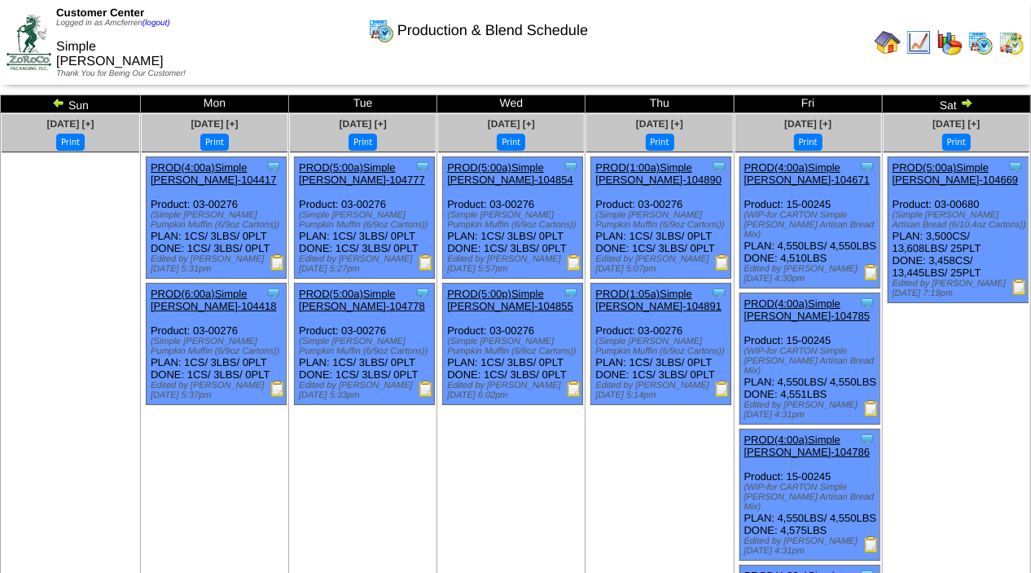
click at [967, 104] on img at bounding box center [967, 102] width 13 height 13
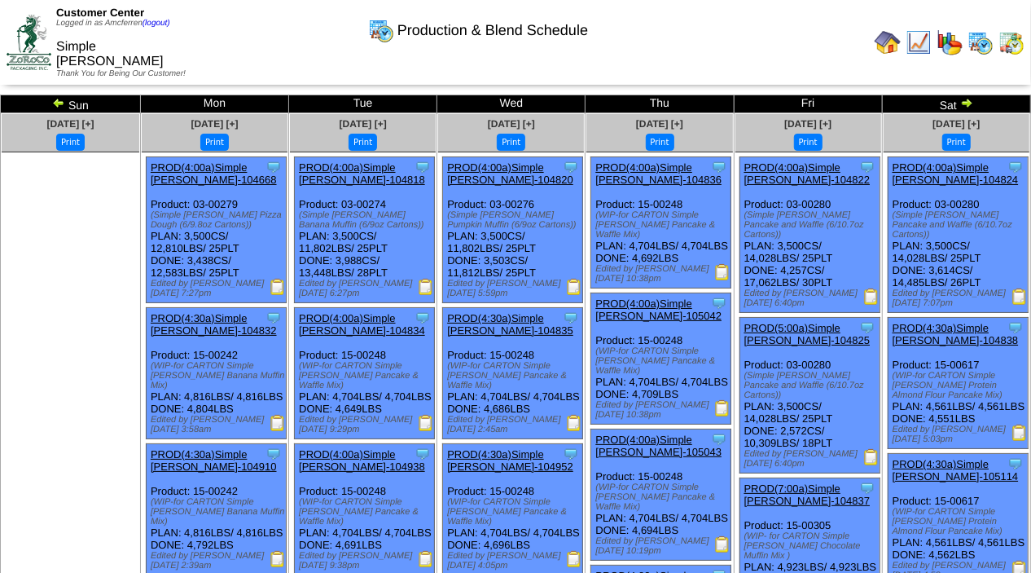
click at [965, 102] on img at bounding box center [967, 102] width 13 height 13
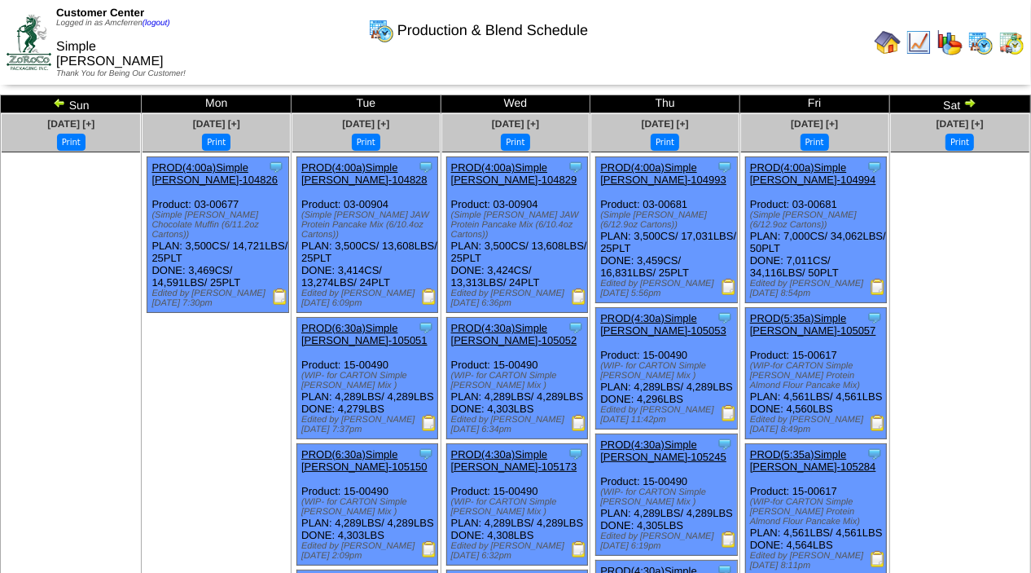
click at [966, 101] on img at bounding box center [970, 102] width 13 height 13
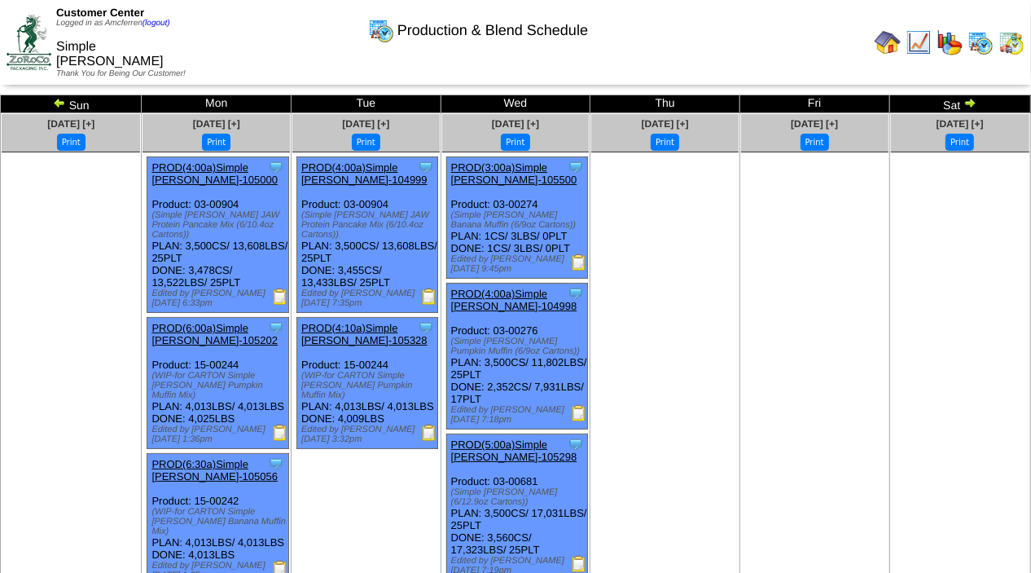
click at [965, 104] on img at bounding box center [970, 102] width 13 height 13
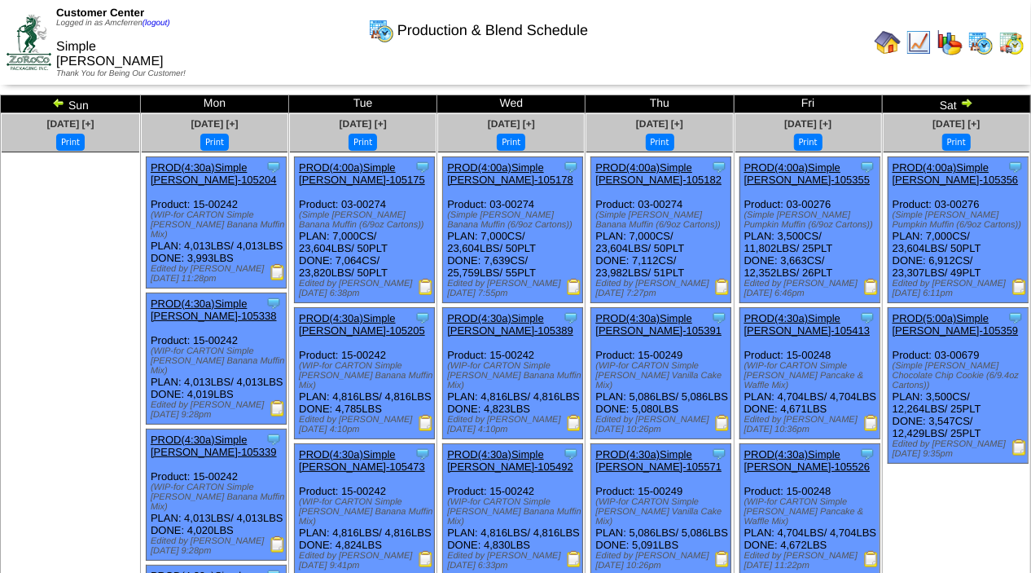
click at [971, 101] on img at bounding box center [967, 102] width 13 height 13
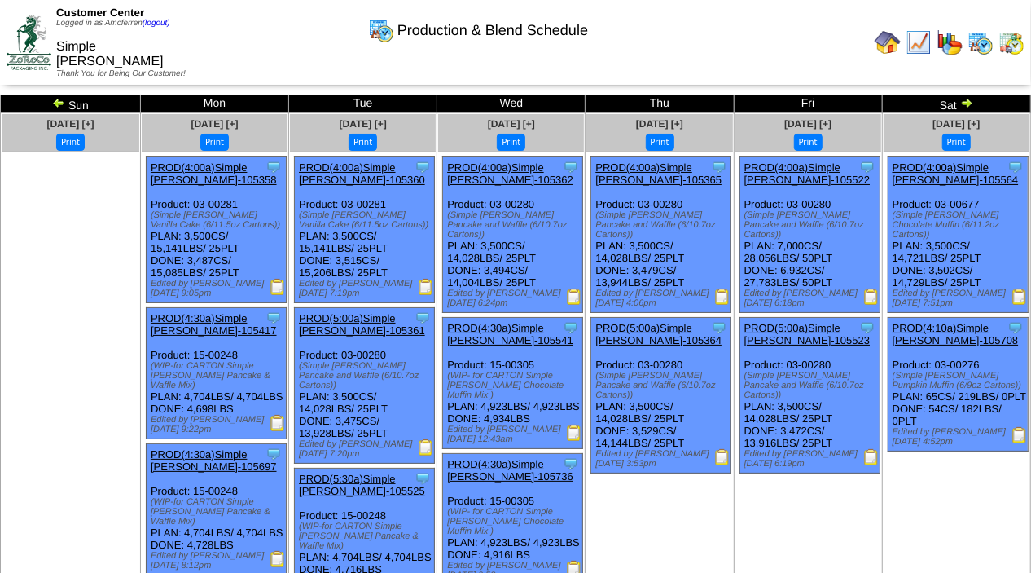
click at [971, 99] on img at bounding box center [967, 102] width 13 height 13
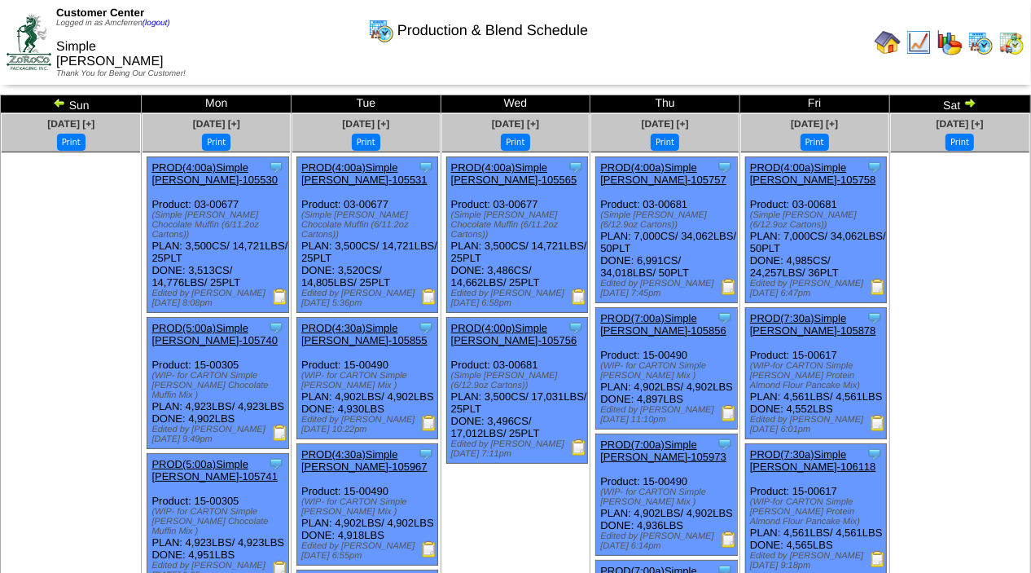
click at [969, 101] on img at bounding box center [970, 102] width 13 height 13
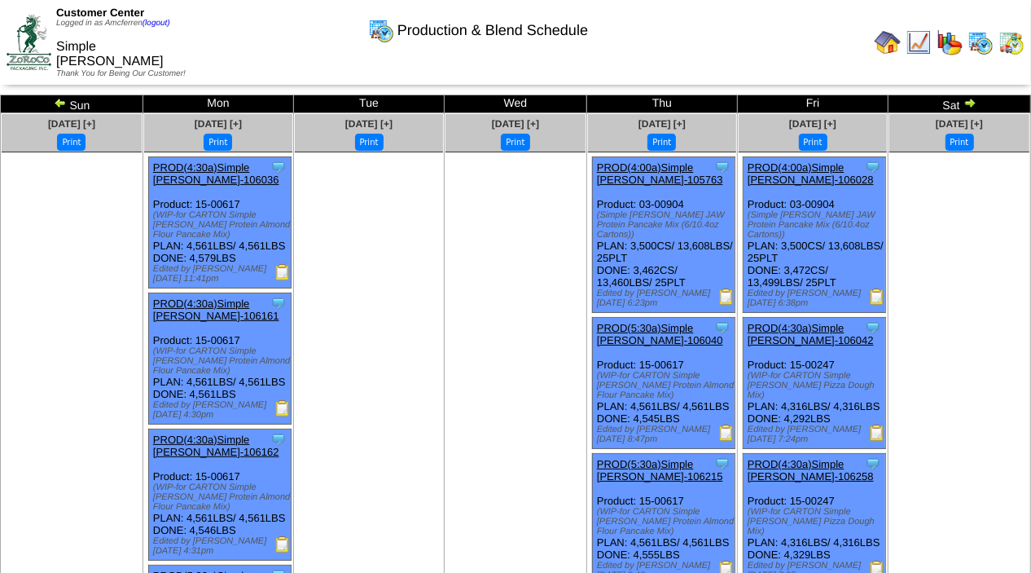
click at [969, 103] on img at bounding box center [970, 102] width 13 height 13
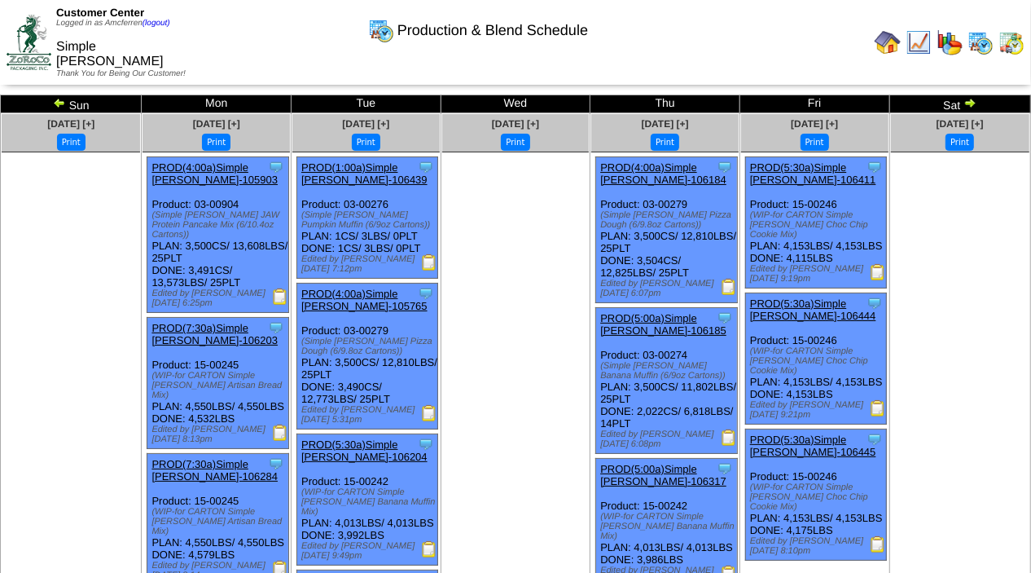
click at [967, 99] on img at bounding box center [970, 102] width 13 height 13
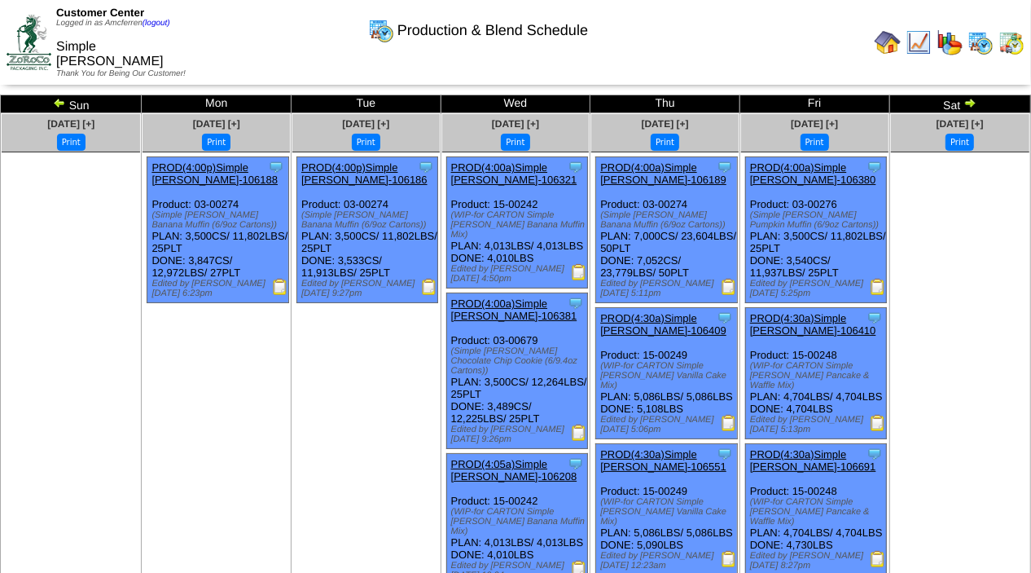
click at [969, 104] on img at bounding box center [970, 102] width 13 height 13
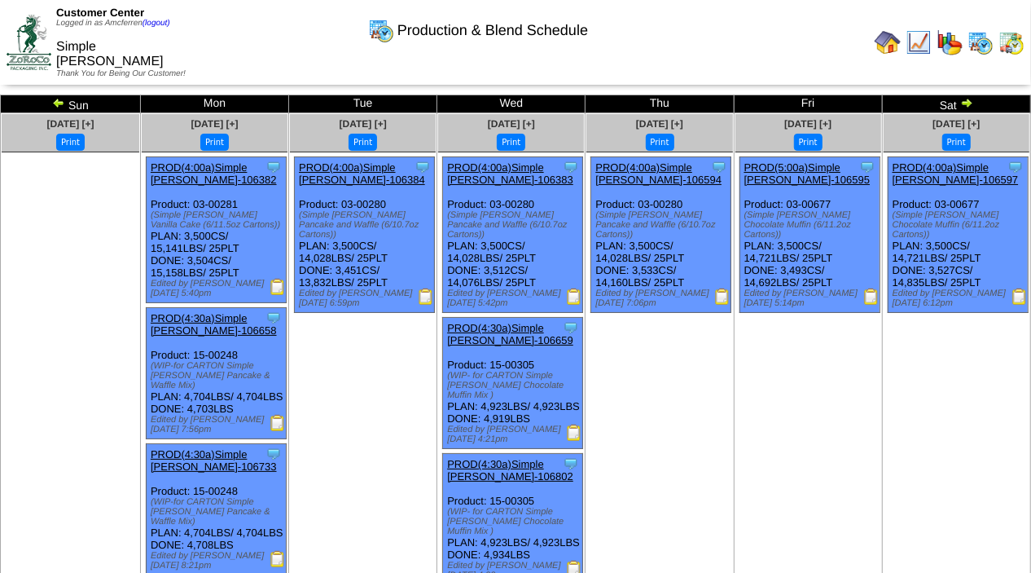
click at [971, 103] on img at bounding box center [967, 102] width 13 height 13
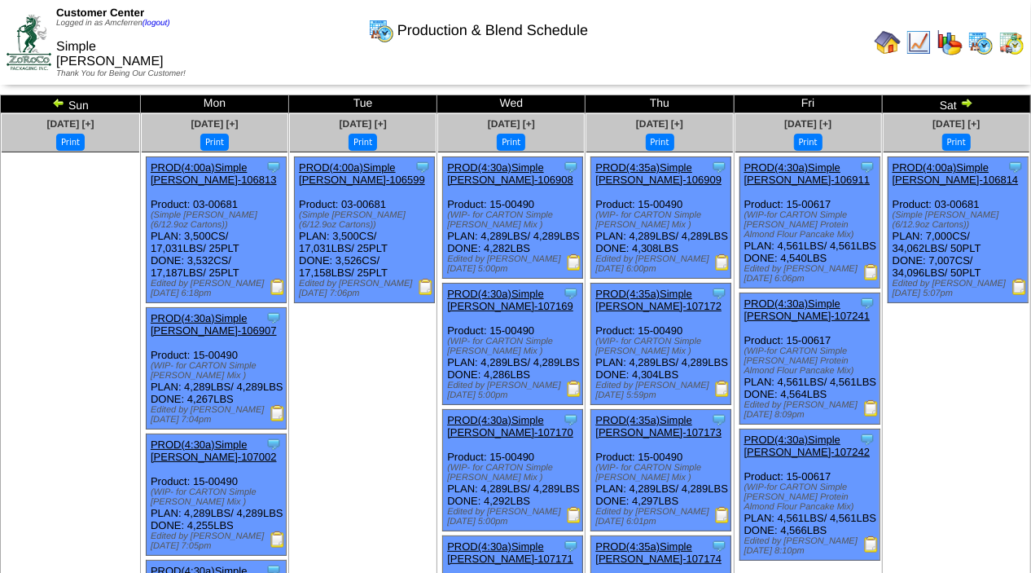
click at [966, 105] on img at bounding box center [967, 102] width 13 height 13
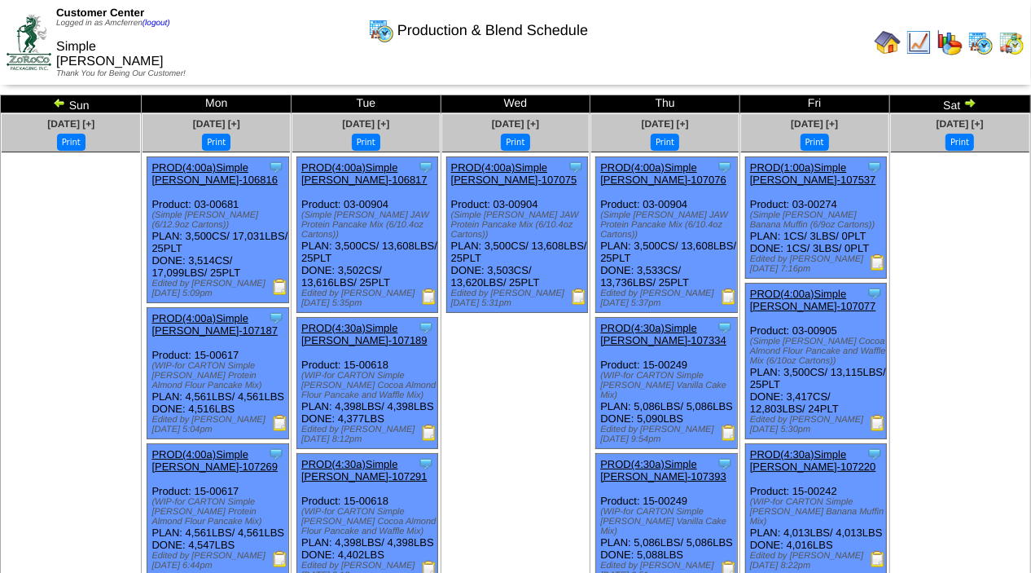
click at [969, 103] on img at bounding box center [970, 102] width 13 height 13
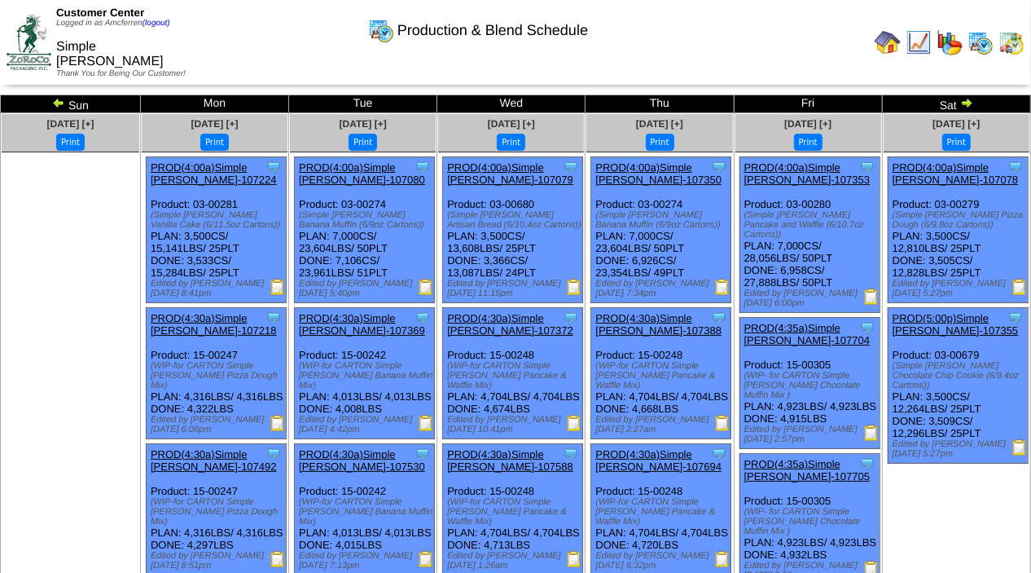
click at [969, 103] on img at bounding box center [967, 102] width 13 height 13
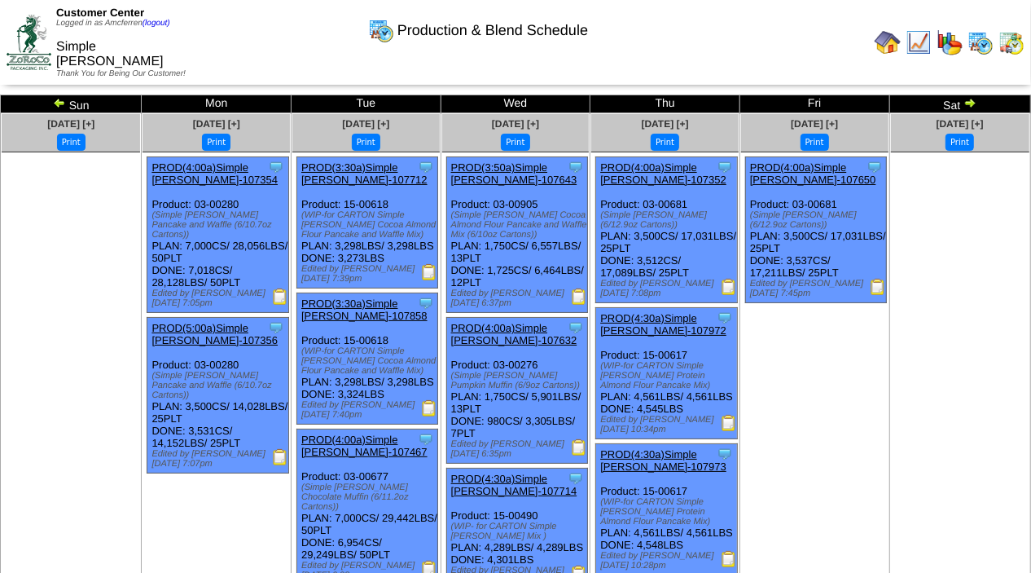
click at [969, 99] on img at bounding box center [970, 102] width 13 height 13
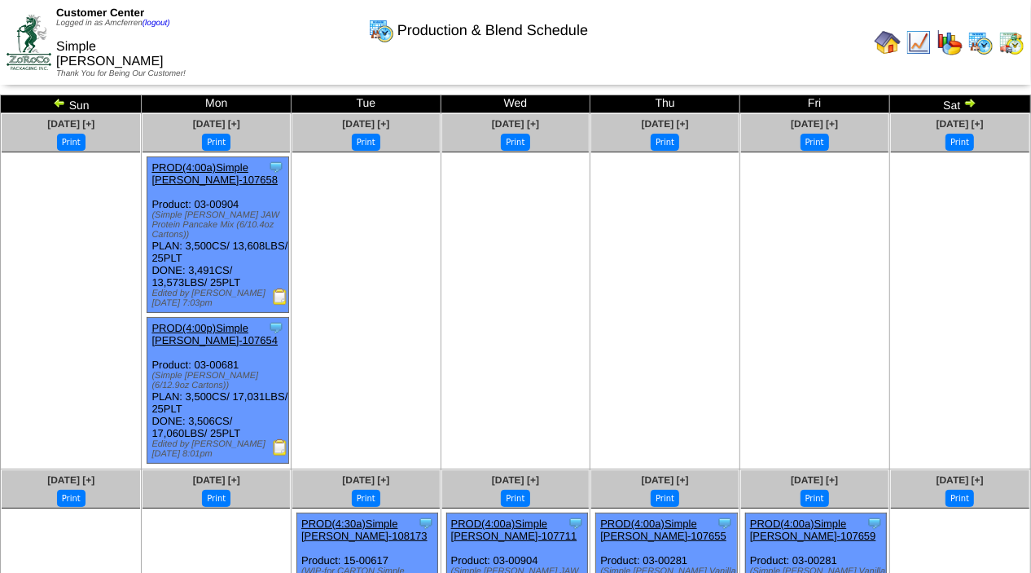
click at [969, 99] on img at bounding box center [970, 102] width 13 height 13
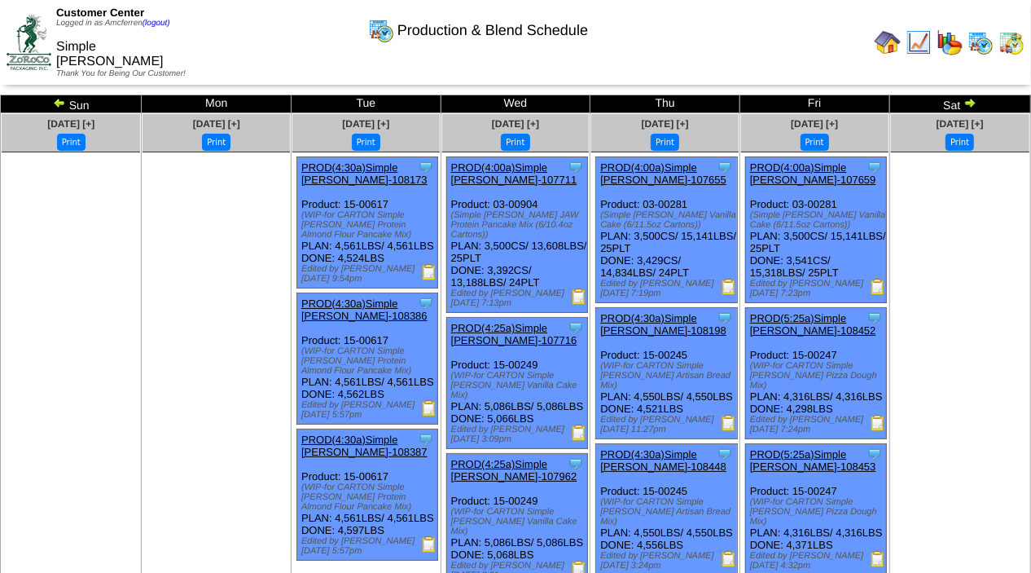
click at [969, 99] on img at bounding box center [970, 102] width 13 height 13
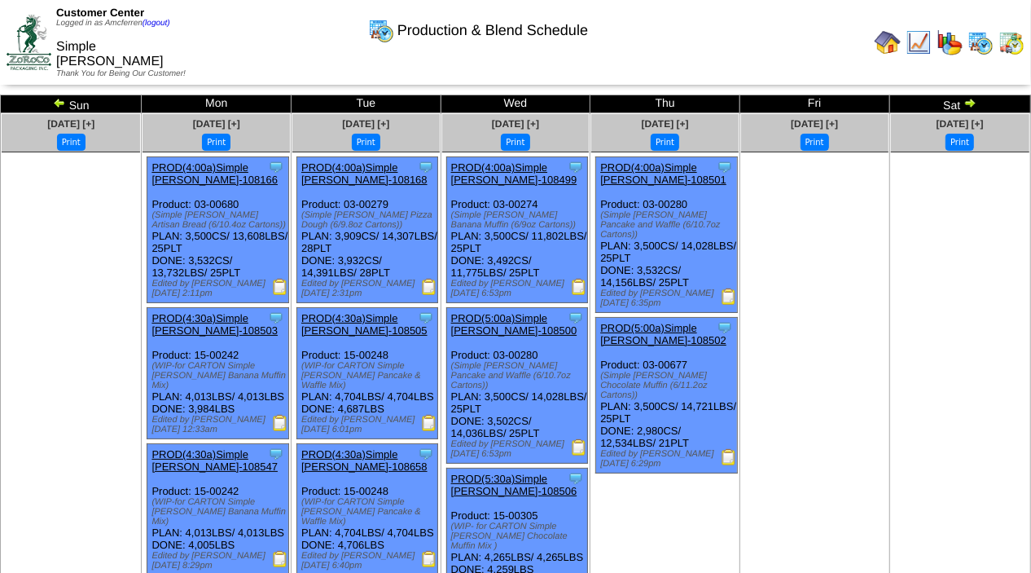
click at [969, 99] on img at bounding box center [970, 102] width 13 height 13
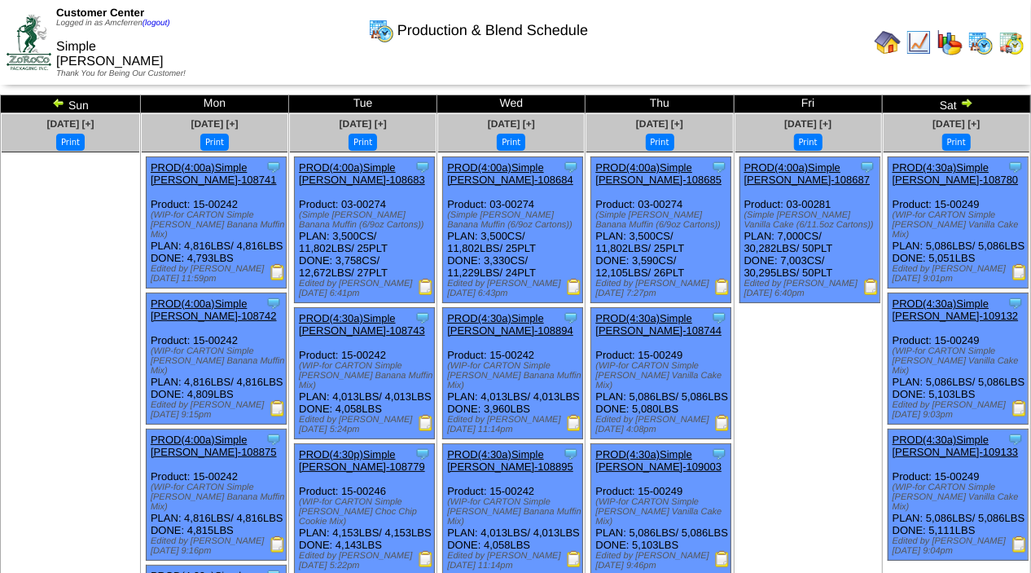
click at [969, 99] on img at bounding box center [967, 102] width 13 height 13
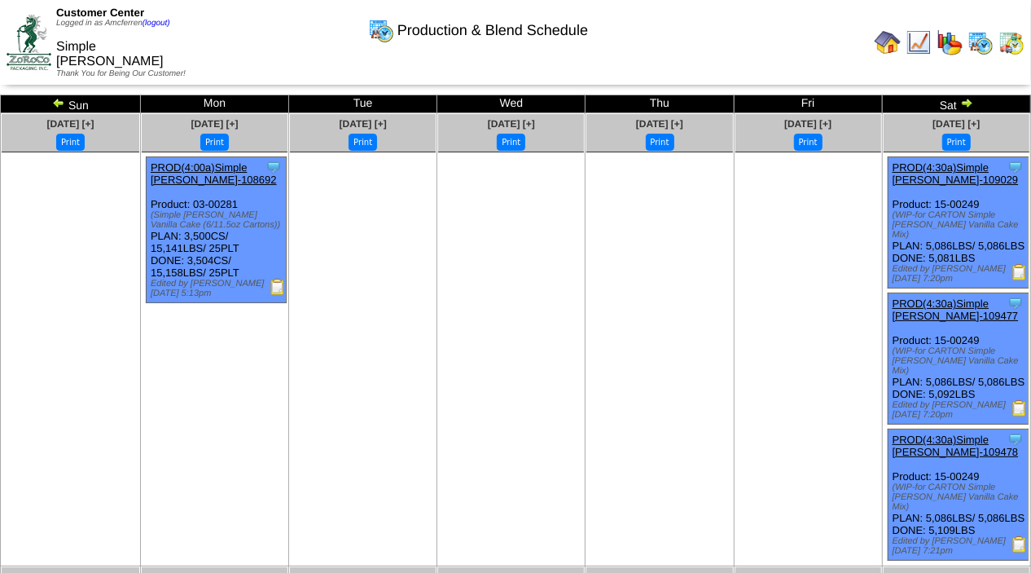
click at [969, 98] on img at bounding box center [967, 102] width 13 height 13
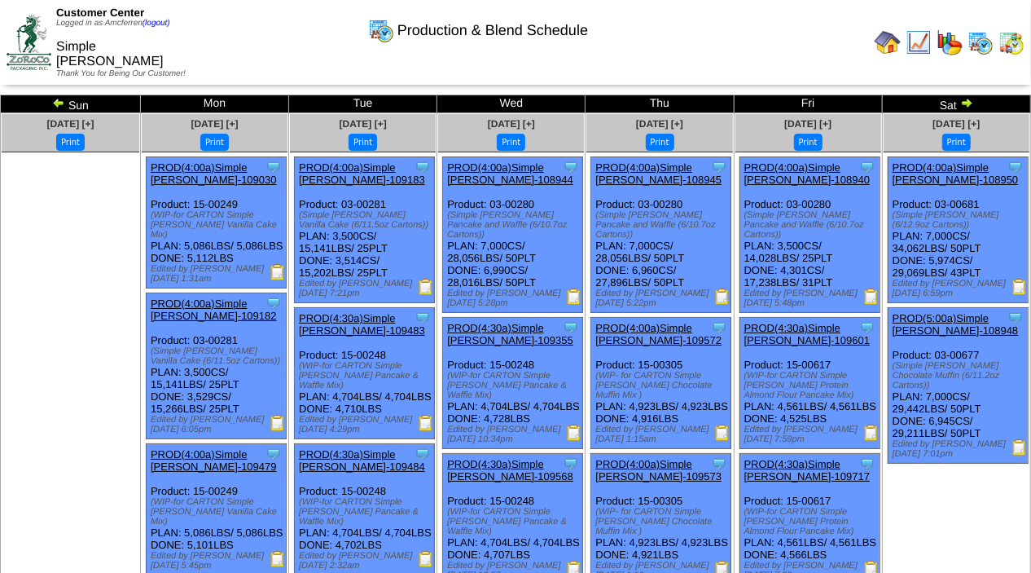
click at [969, 98] on img at bounding box center [967, 102] width 13 height 13
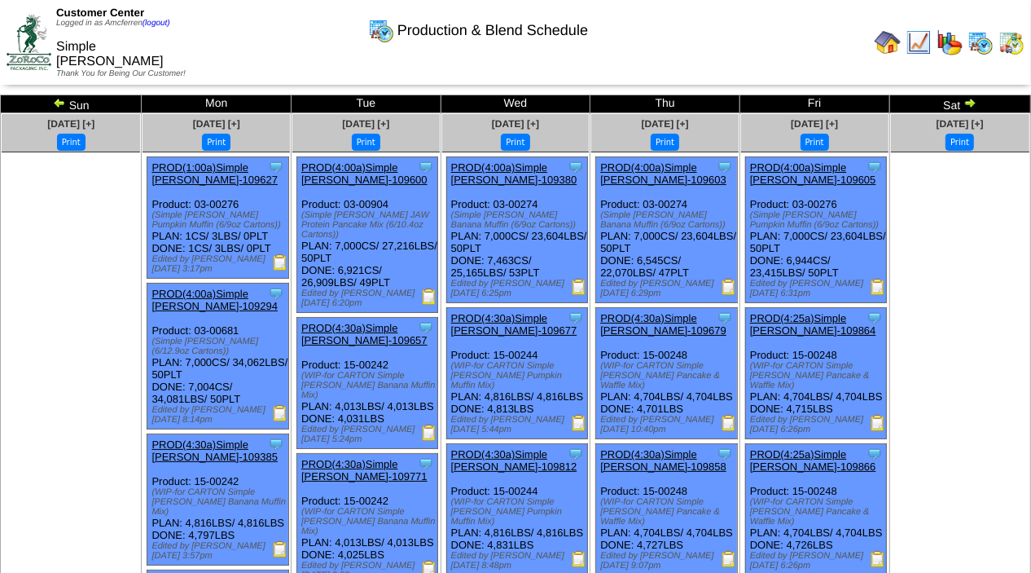
click at [968, 98] on img at bounding box center [970, 102] width 13 height 13
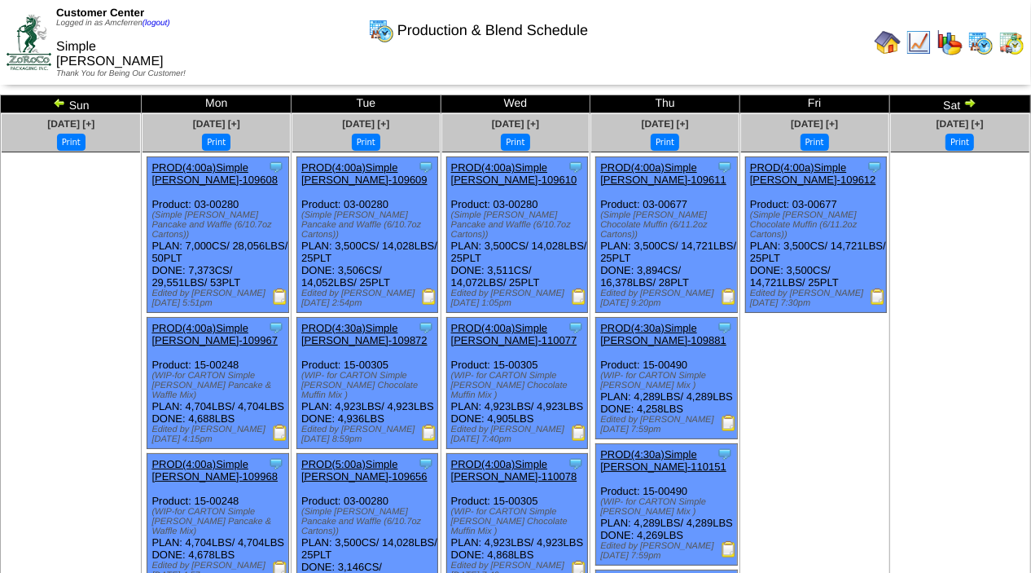
click at [968, 98] on img at bounding box center [970, 102] width 13 height 13
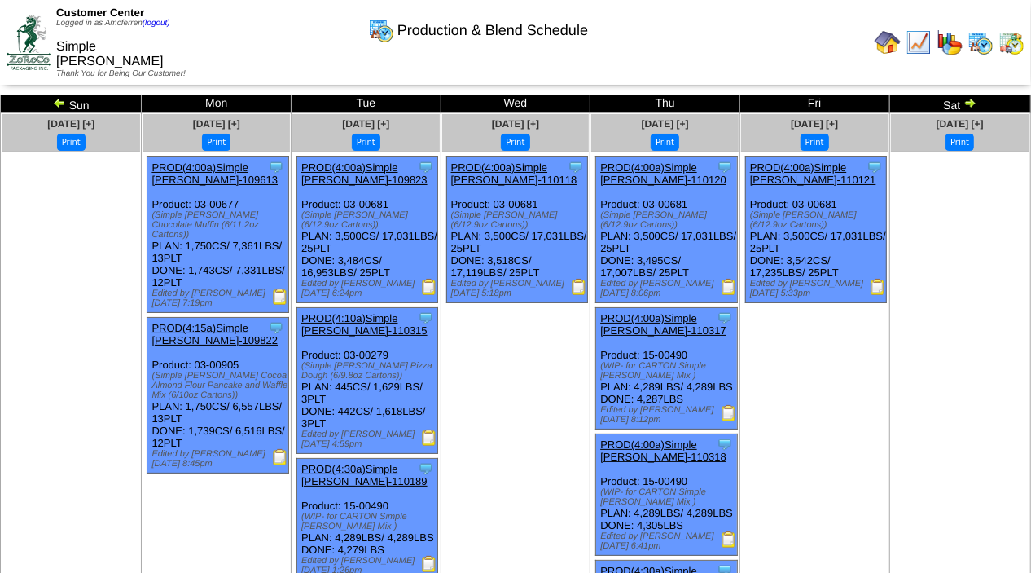
click at [965, 102] on img at bounding box center [970, 102] width 13 height 13
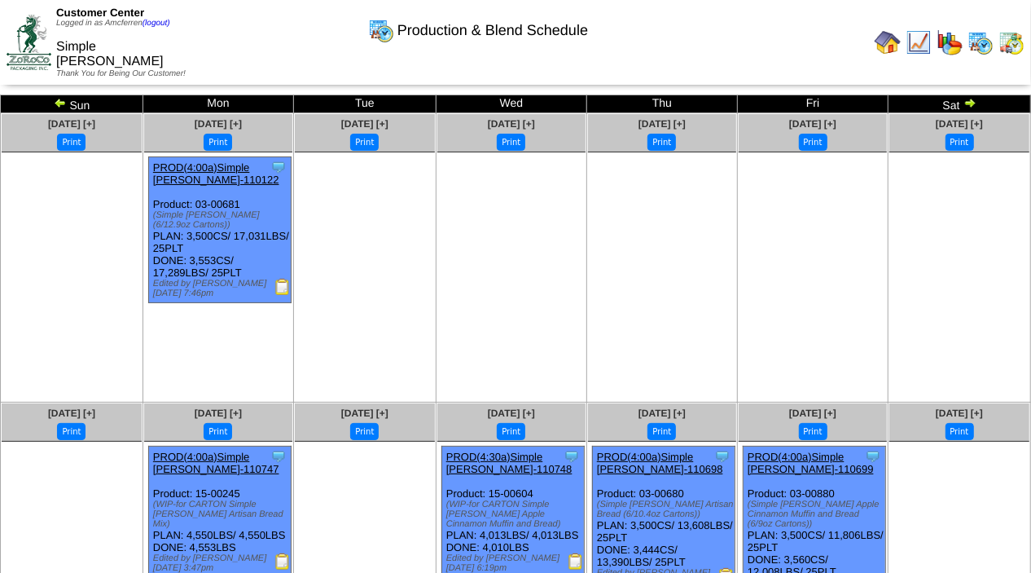
click at [965, 102] on img at bounding box center [970, 102] width 13 height 13
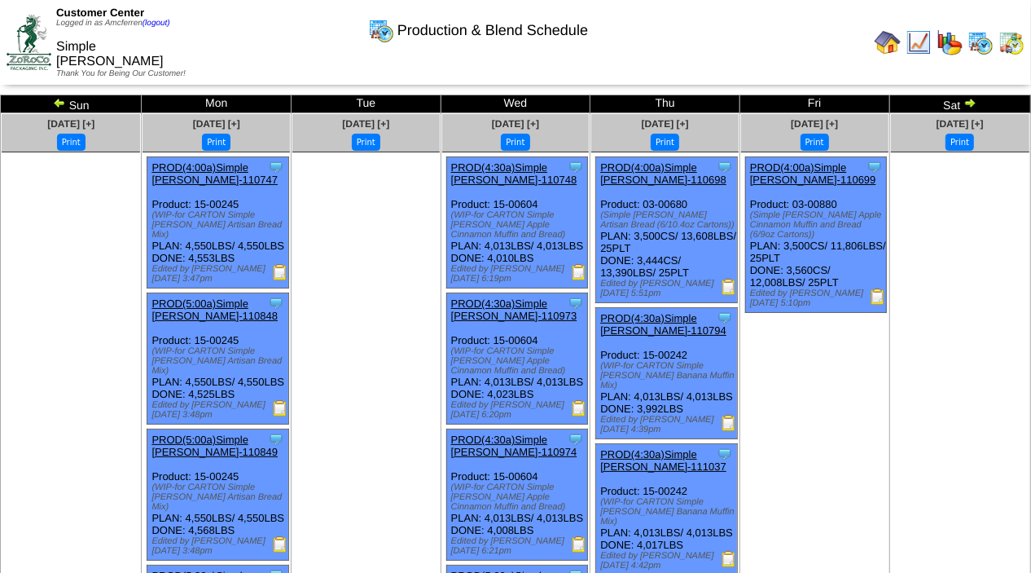
click at [965, 103] on img at bounding box center [970, 102] width 13 height 13
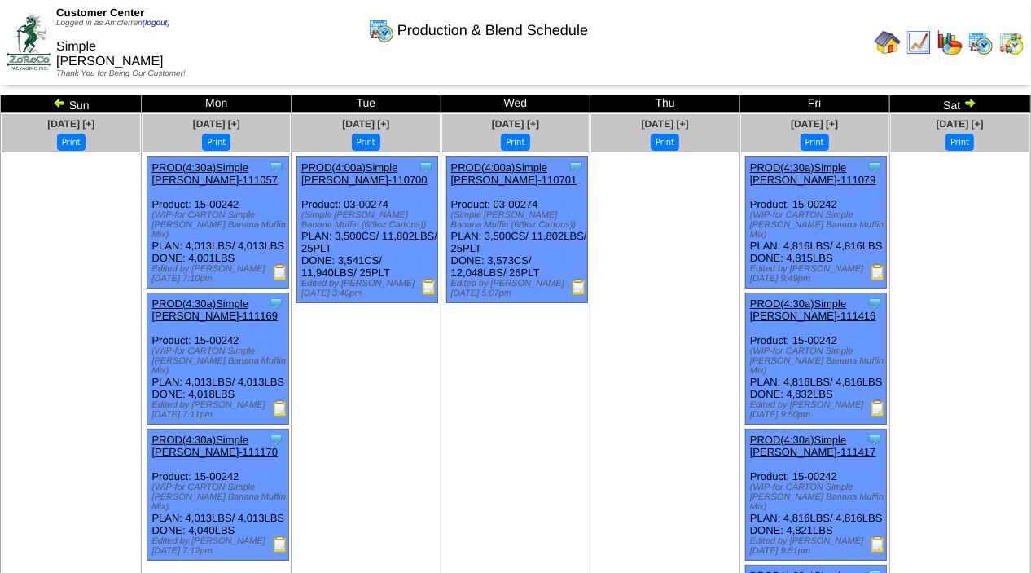
click at [966, 102] on img at bounding box center [970, 102] width 13 height 13
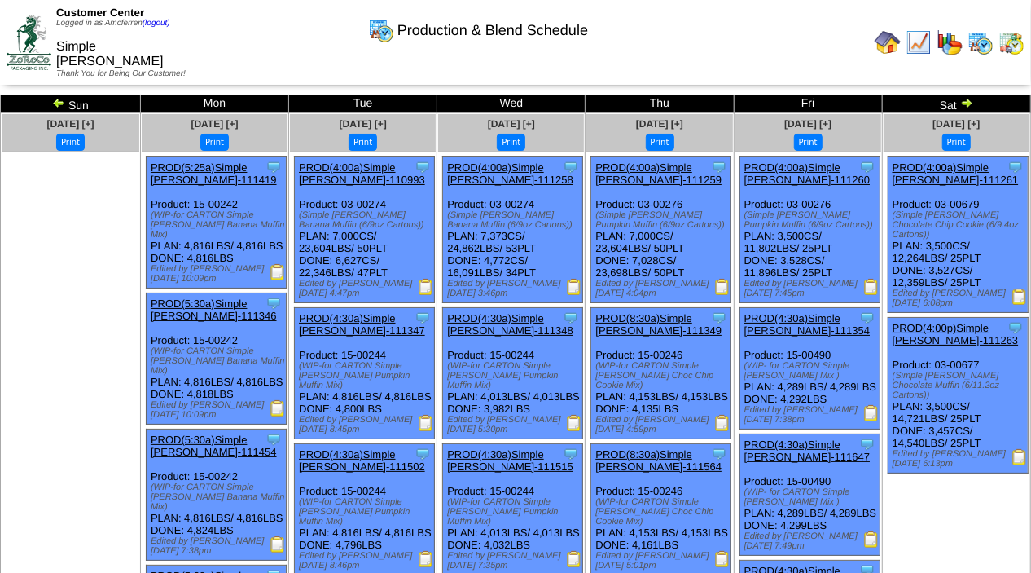
click at [969, 102] on img at bounding box center [967, 102] width 13 height 13
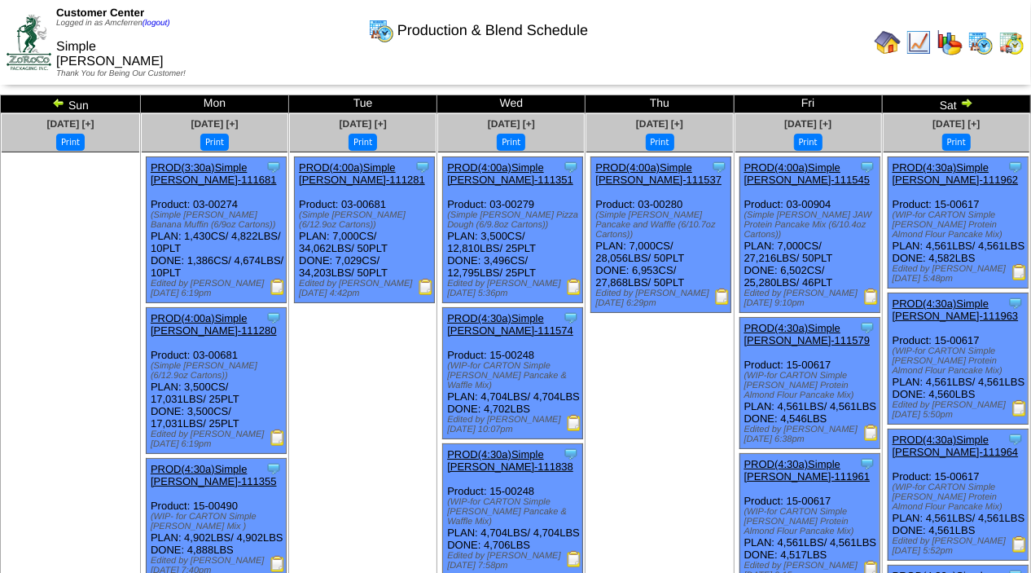
click at [969, 103] on img at bounding box center [967, 102] width 13 height 13
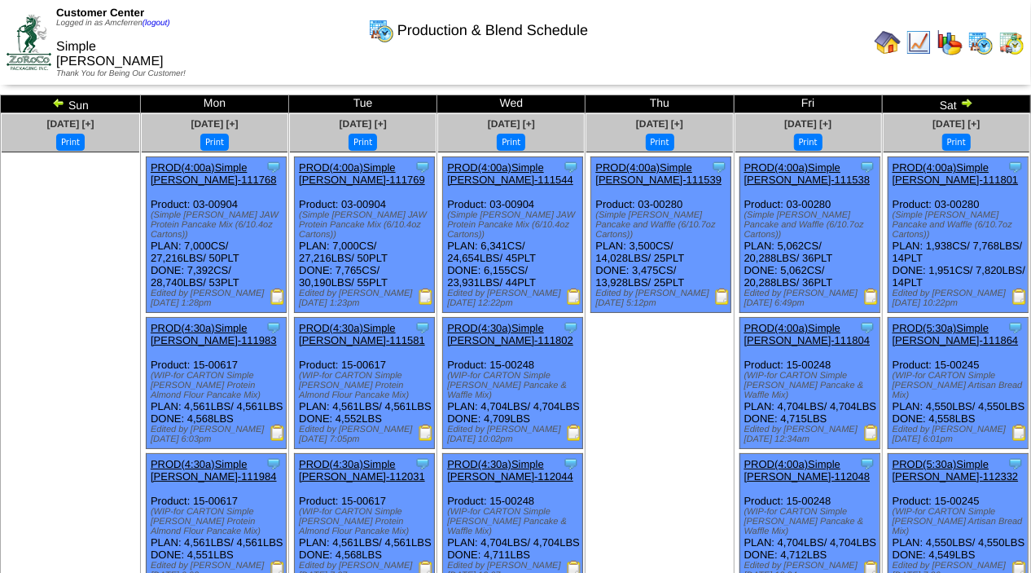
click at [969, 103] on img at bounding box center [967, 102] width 13 height 13
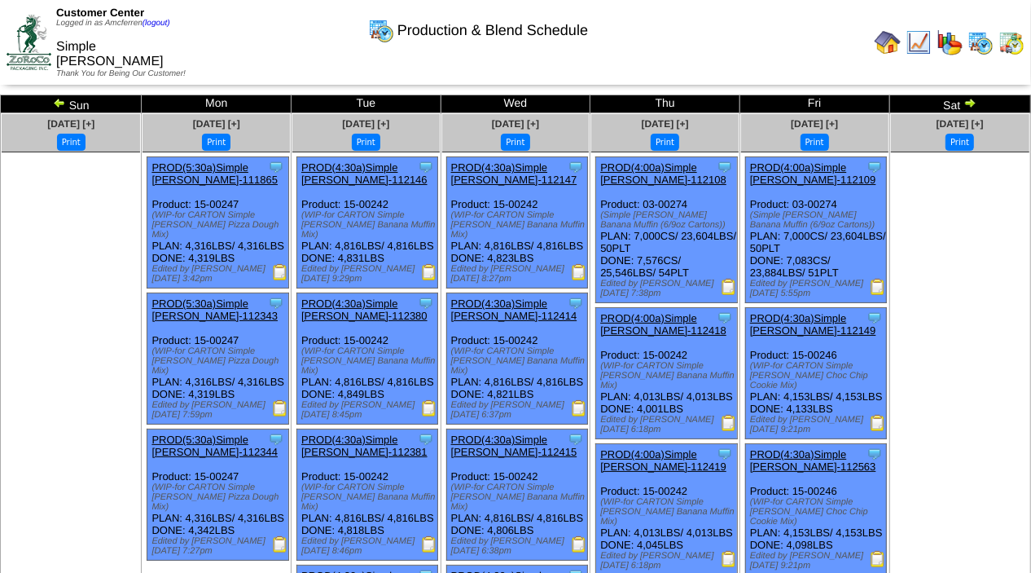
click at [969, 101] on img at bounding box center [970, 102] width 13 height 13
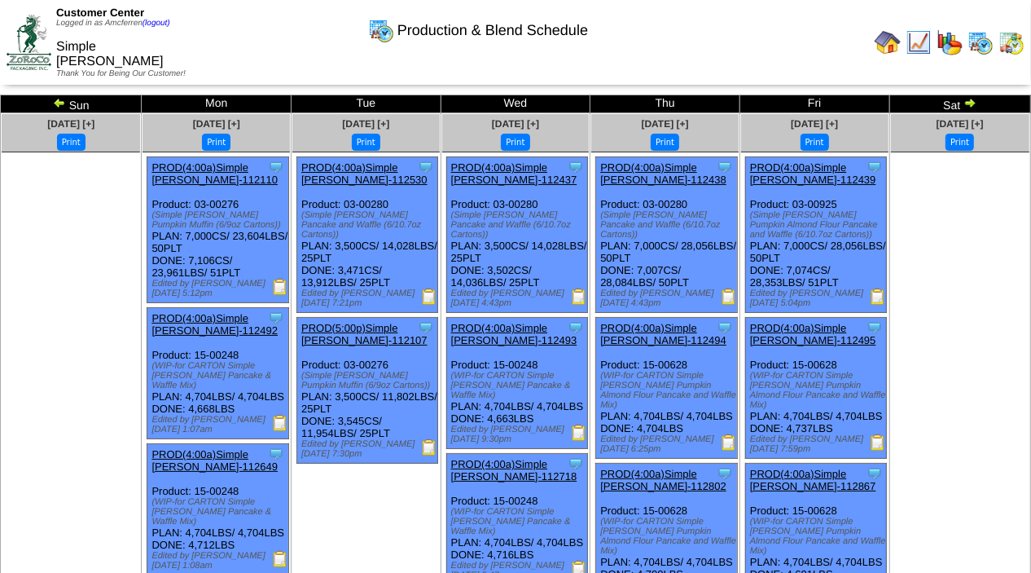
click at [969, 101] on img at bounding box center [970, 102] width 13 height 13
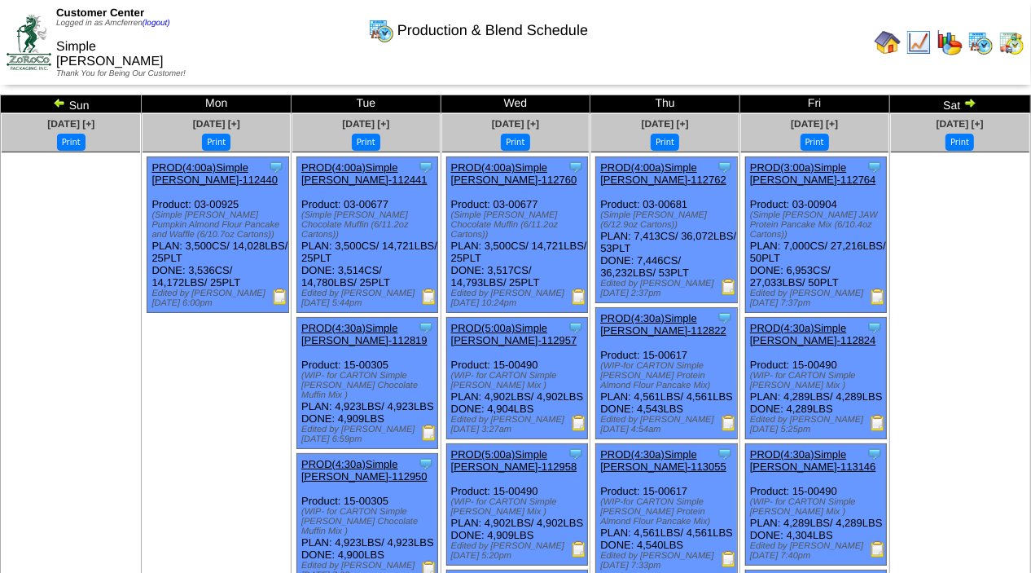
click at [969, 101] on img at bounding box center [970, 102] width 13 height 13
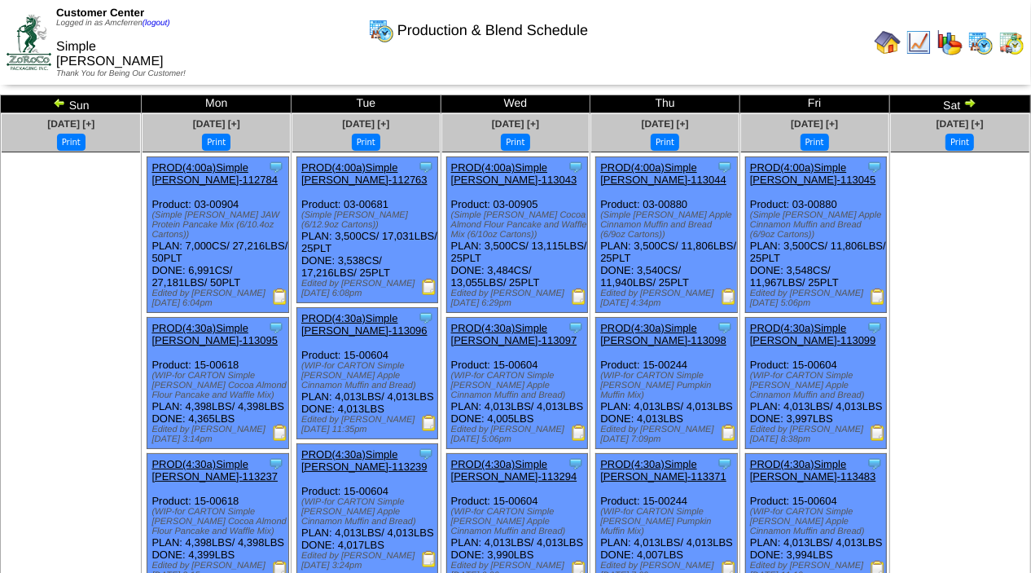
click at [969, 101] on img at bounding box center [970, 102] width 13 height 13
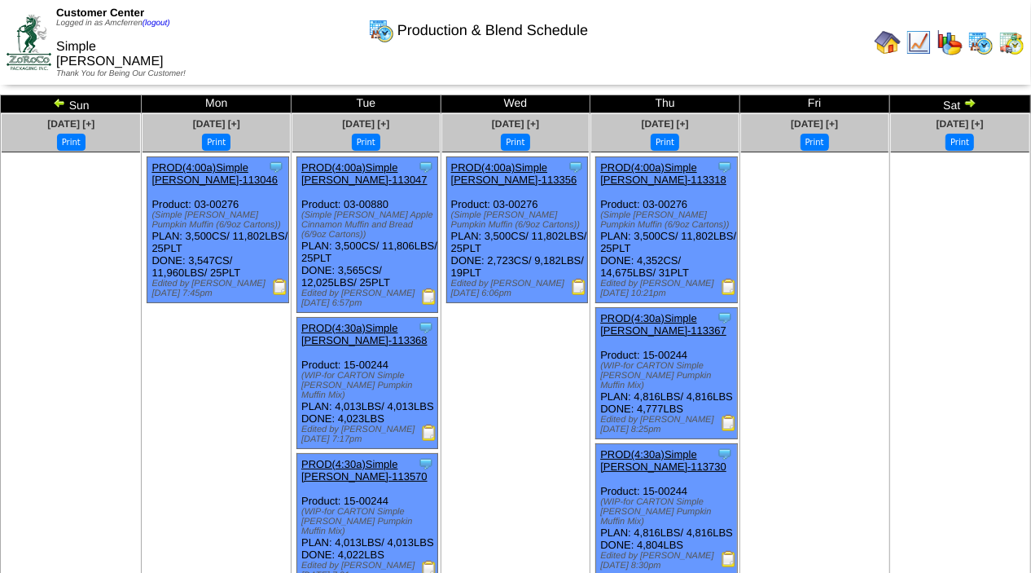
click at [969, 101] on img at bounding box center [970, 102] width 13 height 13
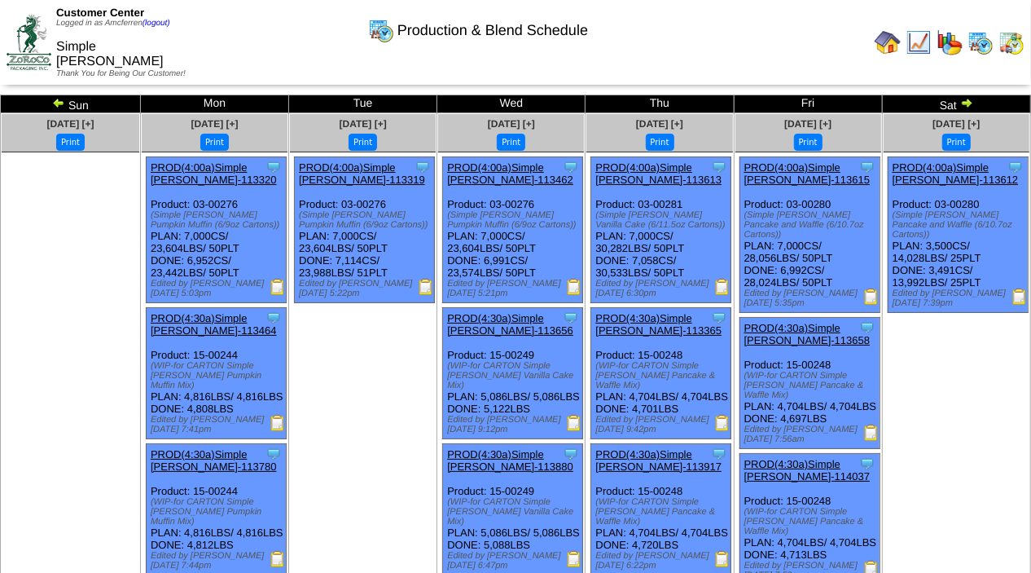
click at [969, 101] on img at bounding box center [967, 102] width 13 height 13
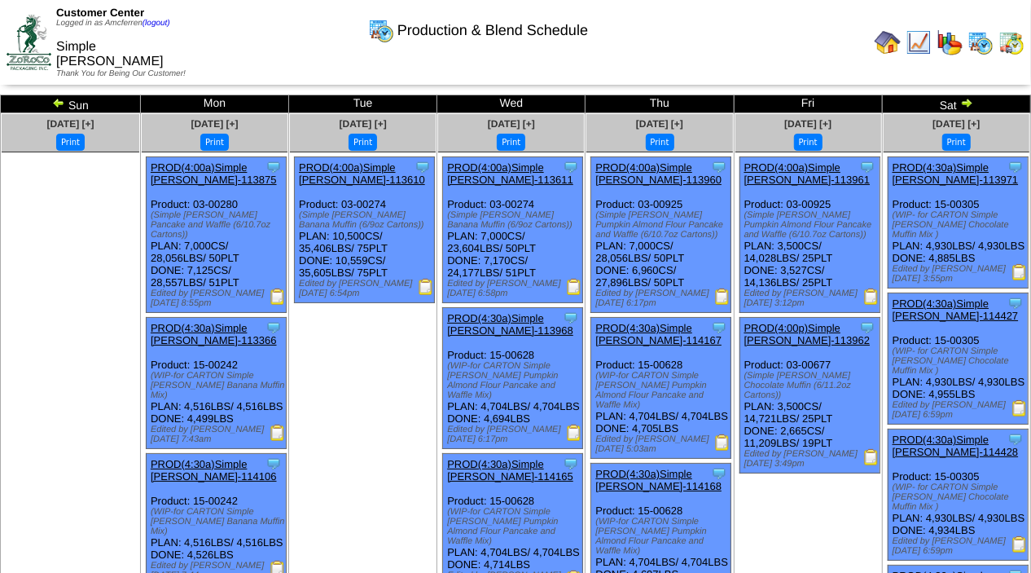
click at [969, 99] on img at bounding box center [967, 102] width 13 height 13
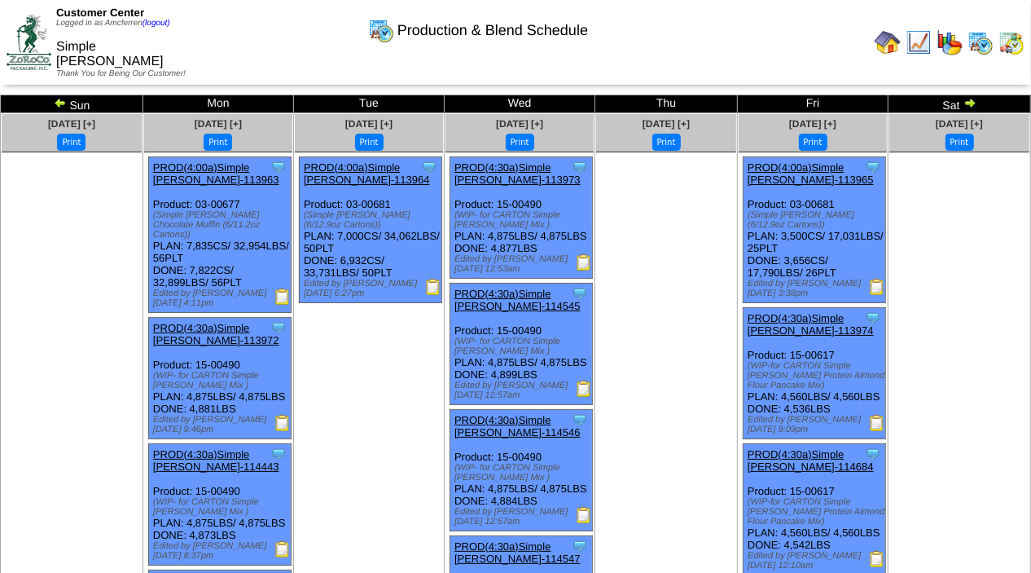
click at [969, 99] on img at bounding box center [970, 102] width 13 height 13
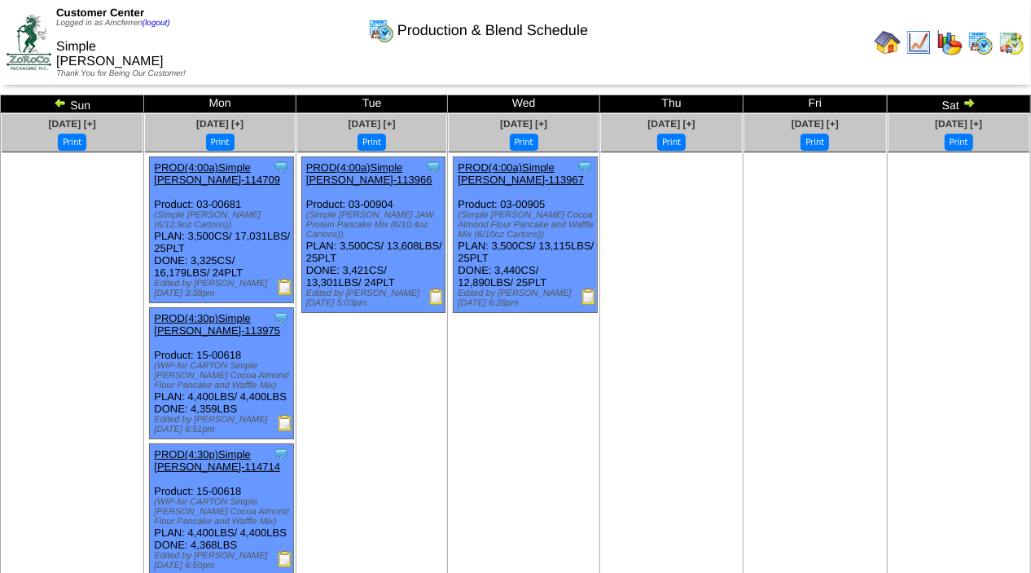
drag, startPoint x: 0, startPoint y: 0, endPoint x: 967, endPoint y: 98, distance: 972.0
click at [967, 98] on img at bounding box center [969, 102] width 13 height 13
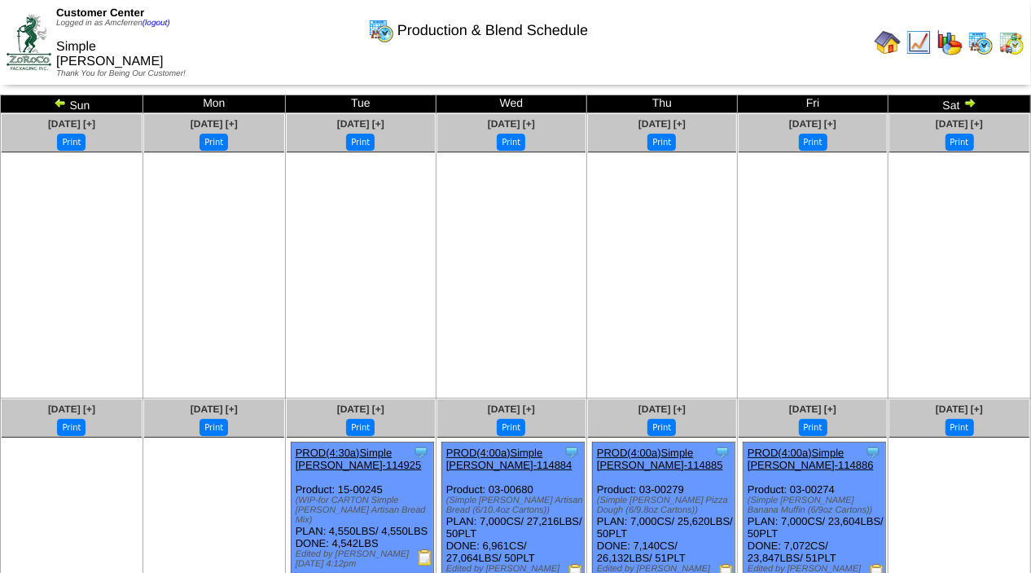
click at [966, 96] on img at bounding box center [970, 102] width 13 height 13
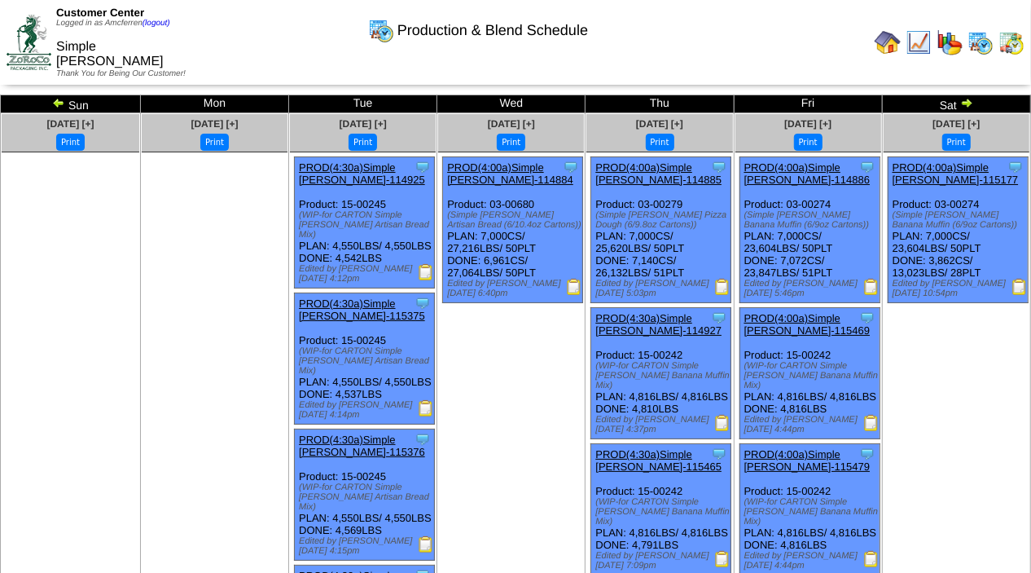
click at [968, 97] on img at bounding box center [967, 102] width 13 height 13
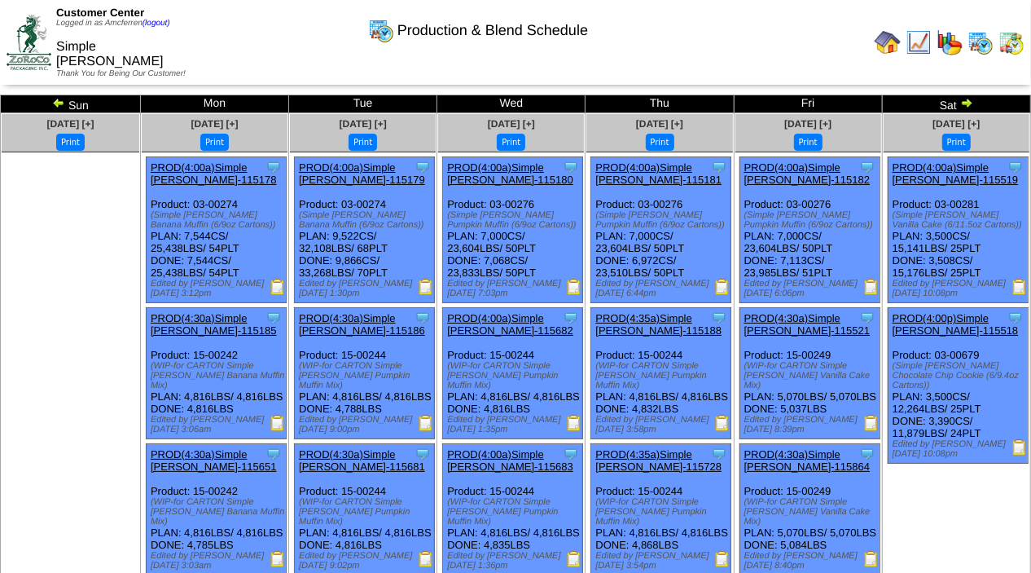
click at [968, 99] on img at bounding box center [967, 102] width 13 height 13
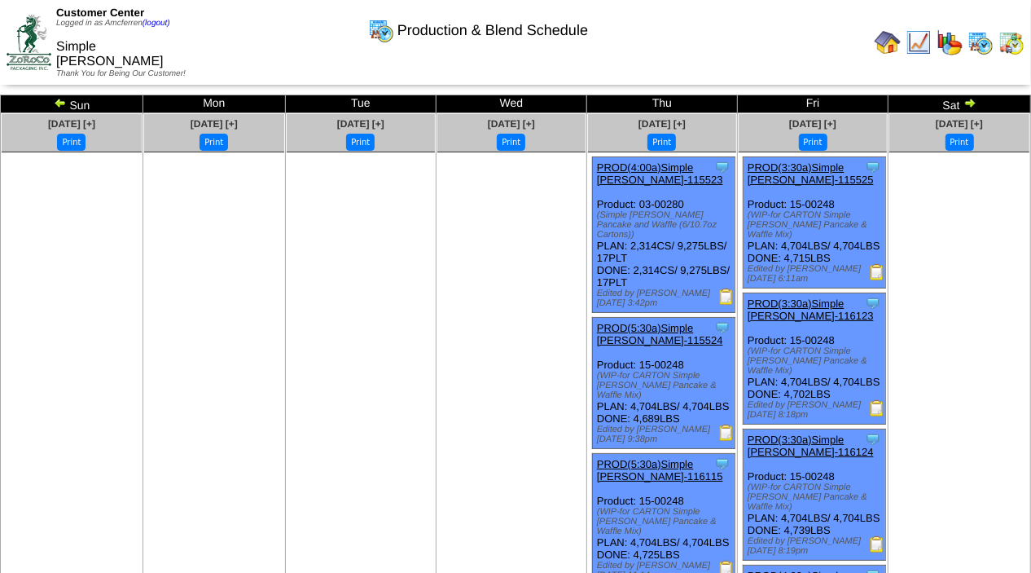
click at [972, 101] on img at bounding box center [970, 102] width 13 height 13
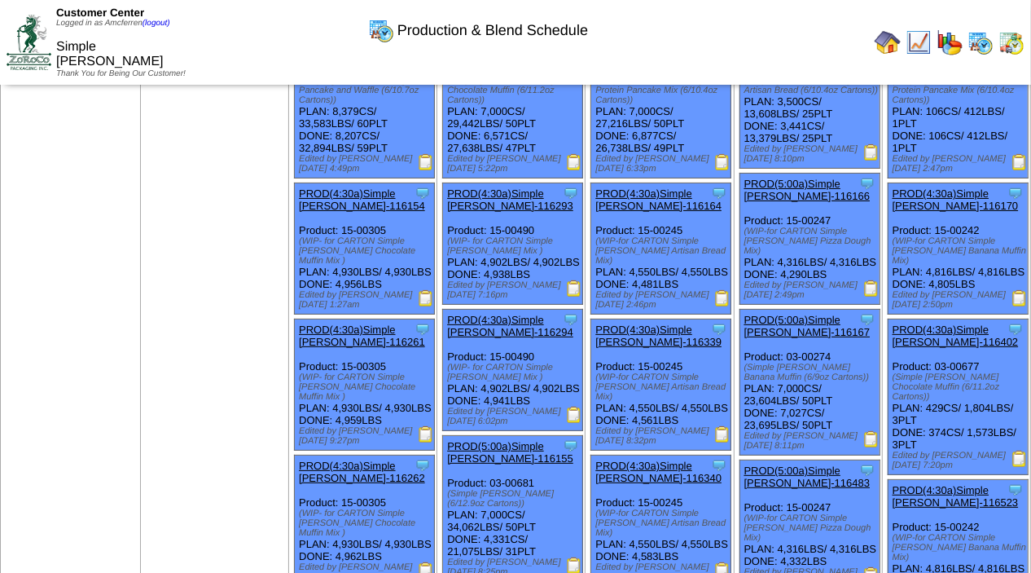
scroll to position [169, 0]
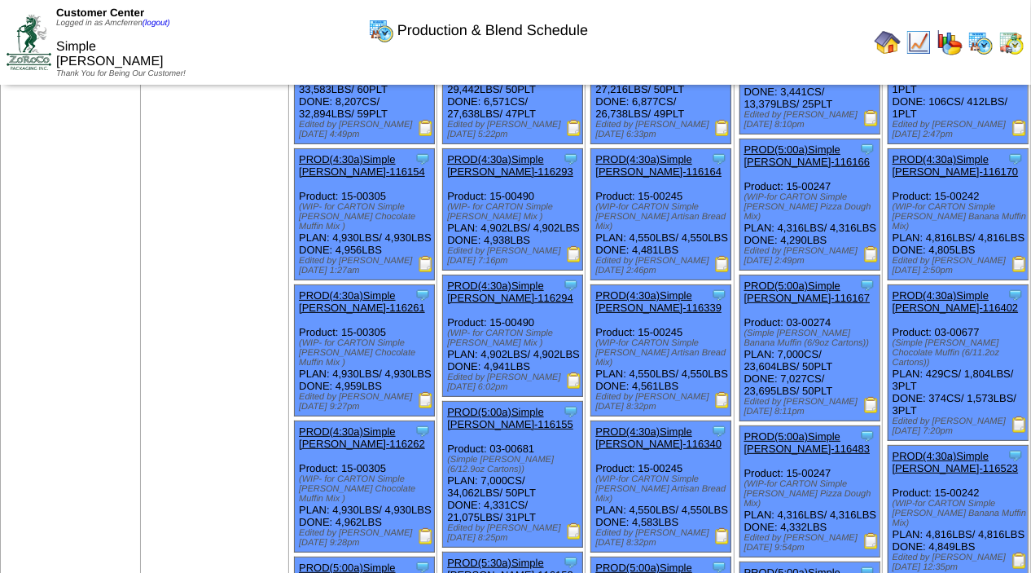
click at [434, 394] on img at bounding box center [426, 400] width 16 height 16
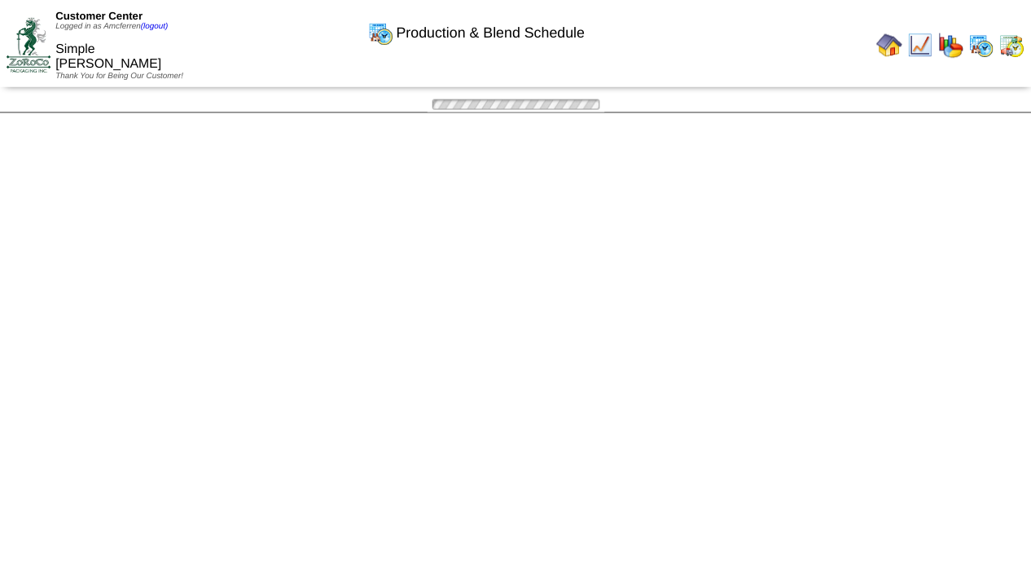
scroll to position [169, 0]
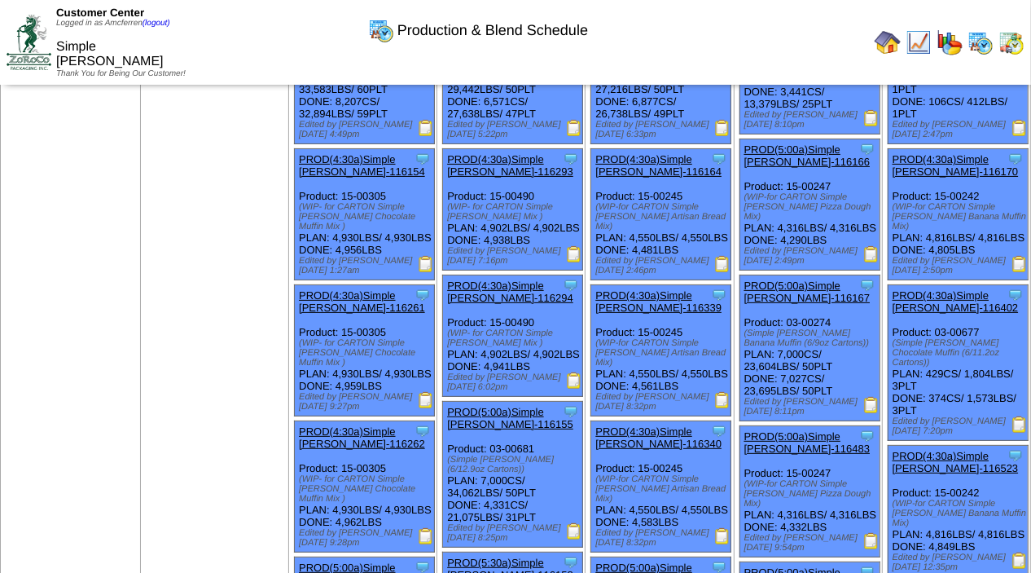
click at [428, 534] on img at bounding box center [426, 536] width 16 height 16
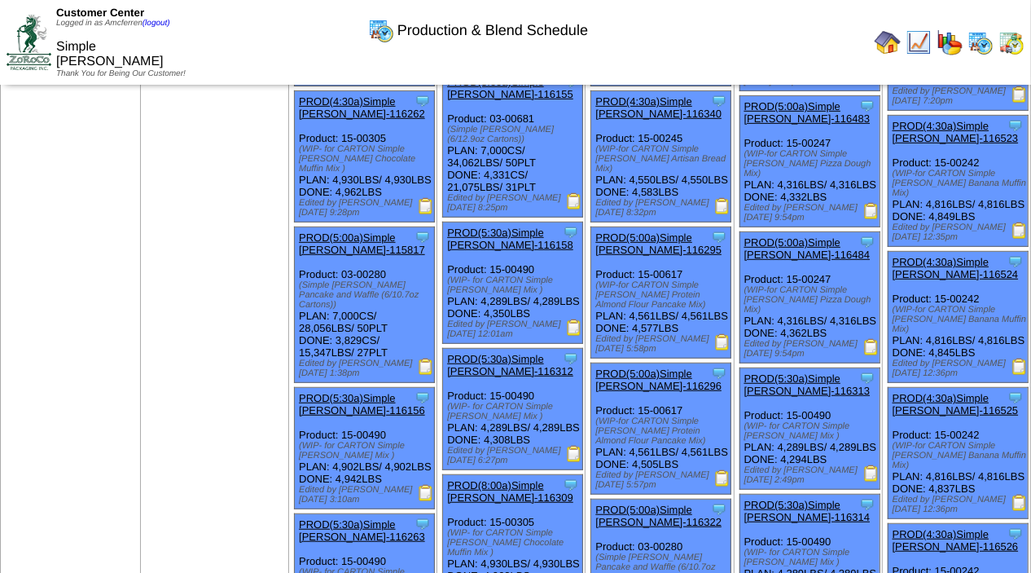
scroll to position [516, 0]
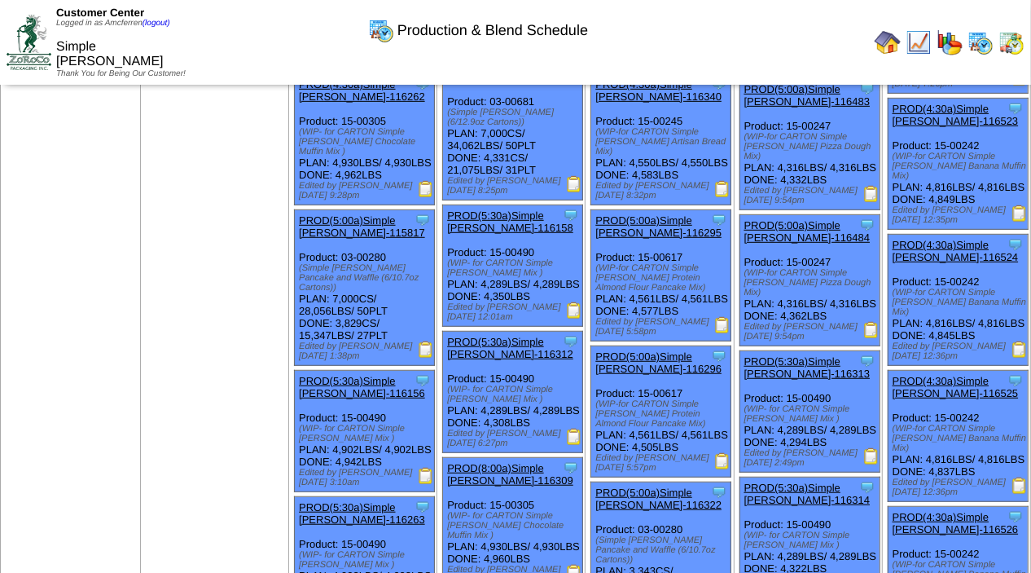
click at [429, 343] on img at bounding box center [426, 349] width 16 height 16
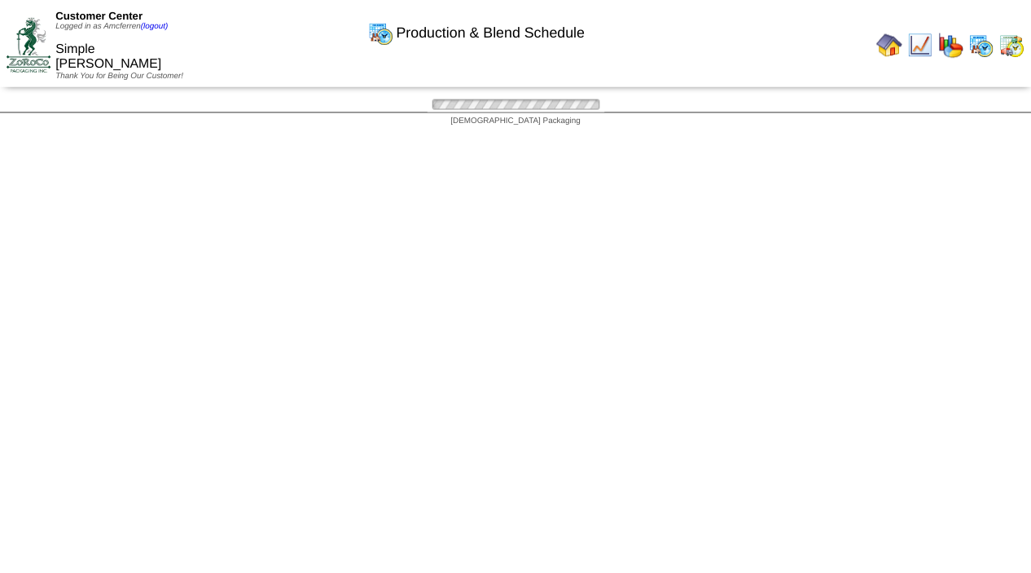
scroll to position [516, 0]
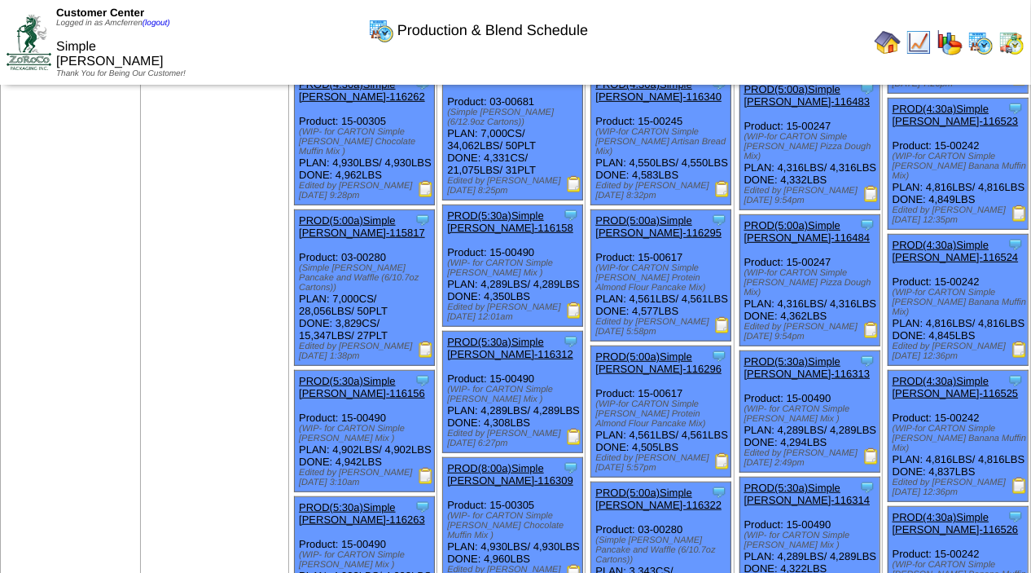
click at [429, 481] on img at bounding box center [426, 476] width 16 height 16
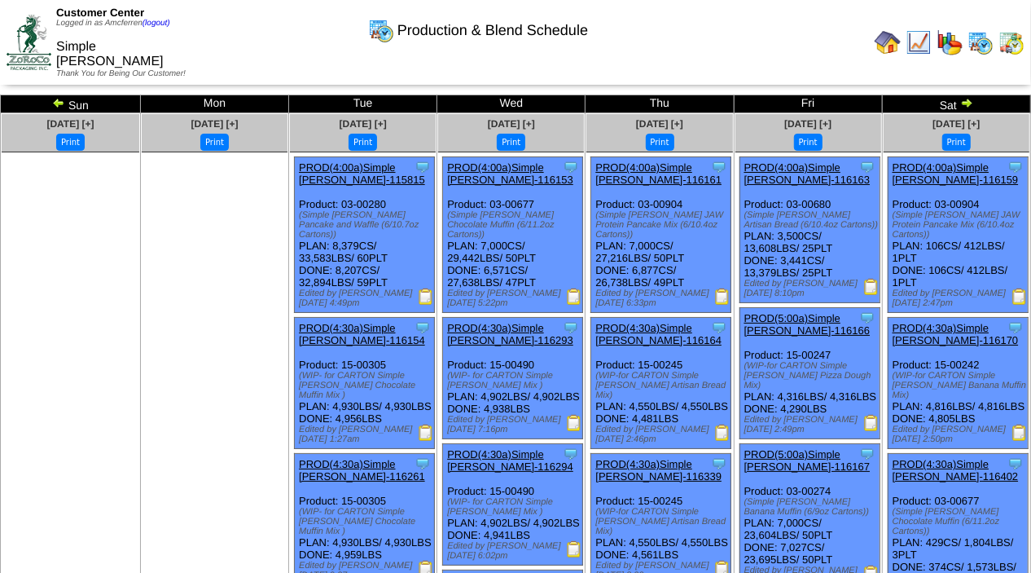
click at [578, 288] on img at bounding box center [574, 296] width 16 height 16
click at [59, 104] on img at bounding box center [58, 102] width 13 height 13
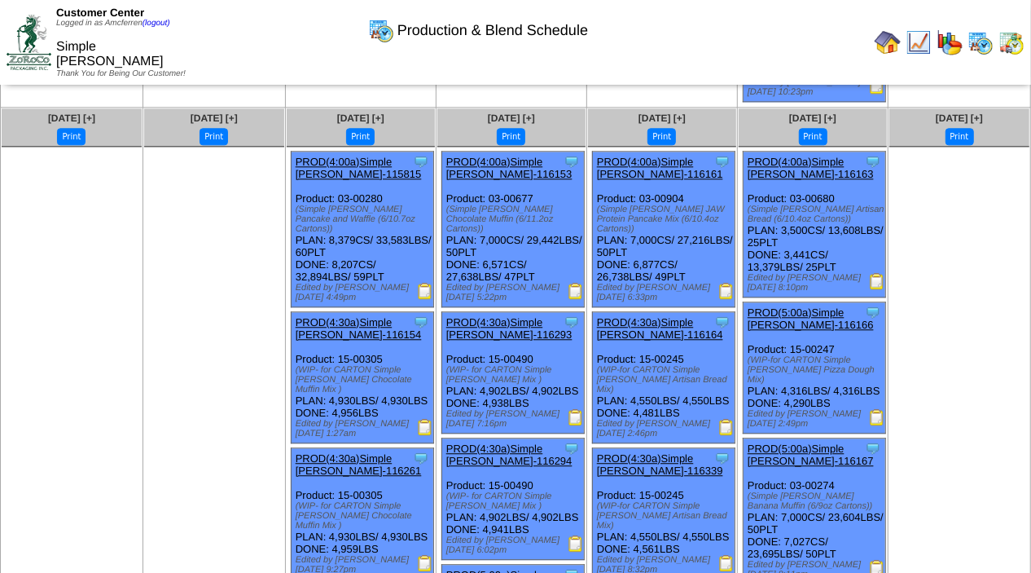
scroll to position [2293, 0]
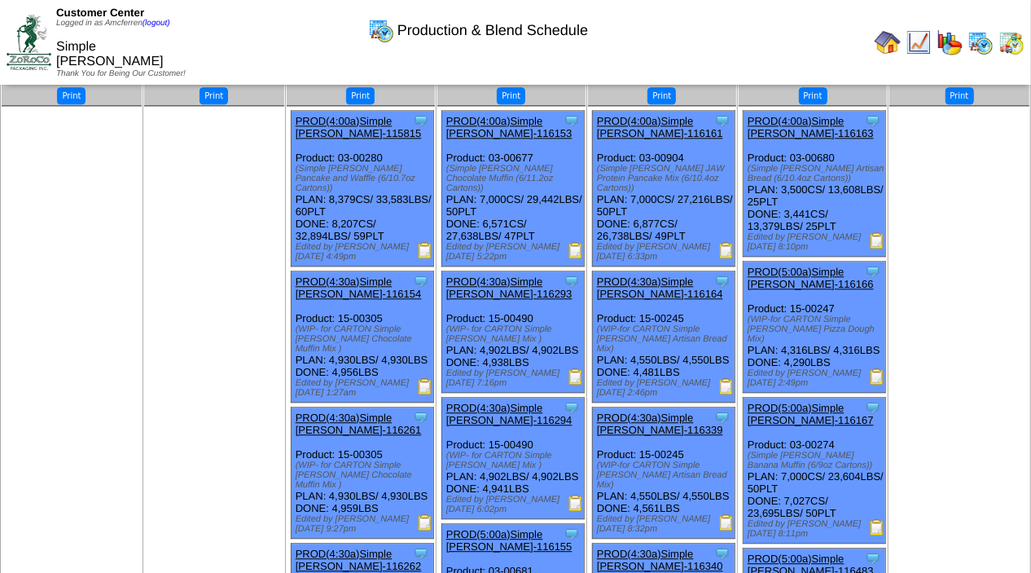
click at [578, 258] on img at bounding box center [576, 250] width 16 height 16
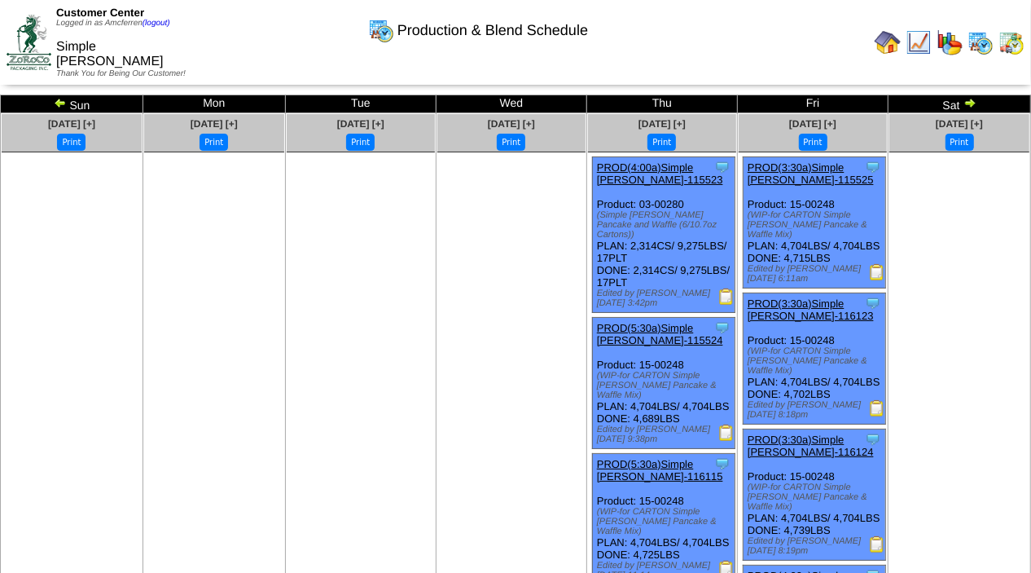
click at [64, 99] on img at bounding box center [60, 102] width 13 height 13
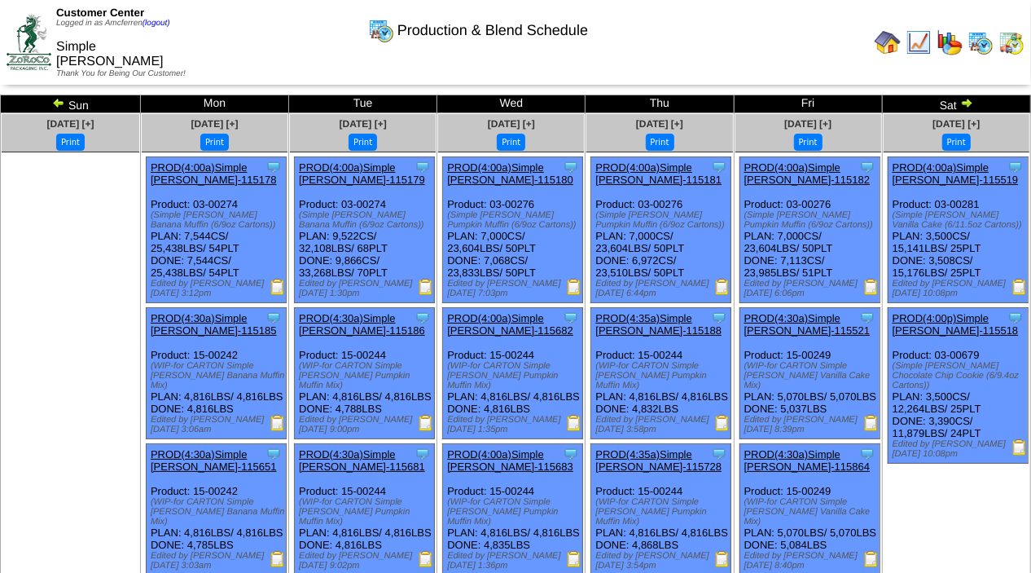
click at [969, 103] on img at bounding box center [967, 102] width 13 height 13
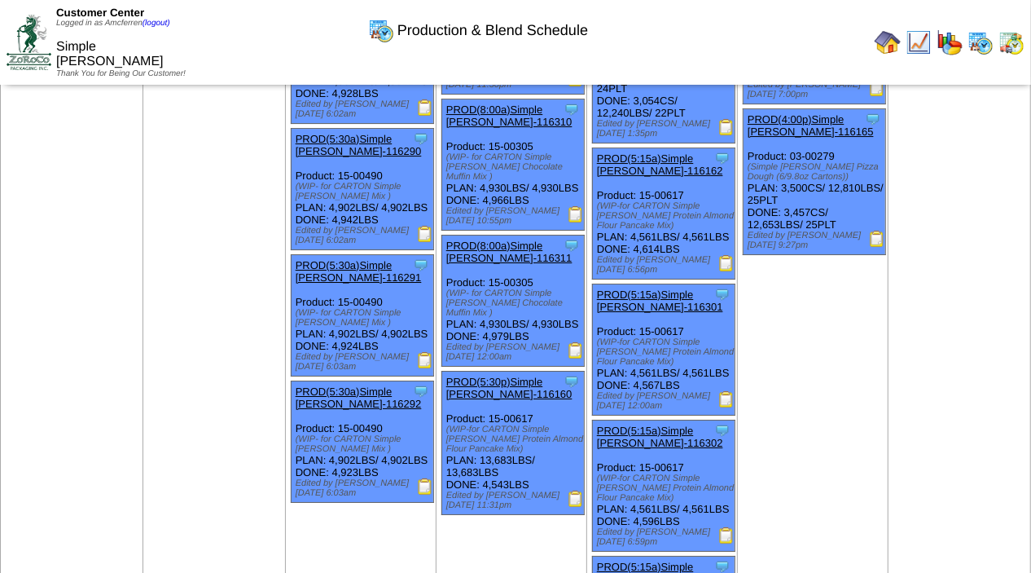
scroll to position [3338, 0]
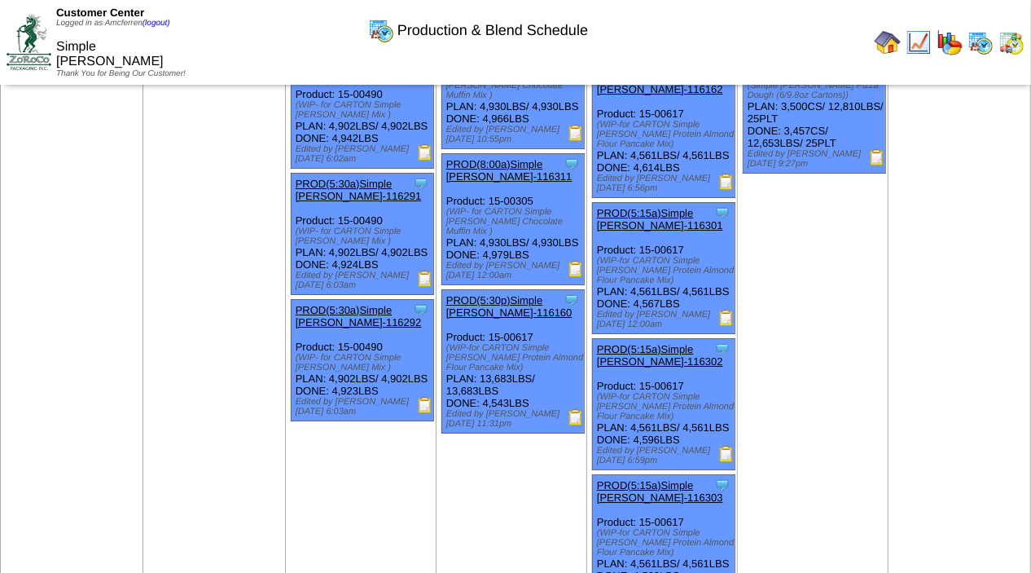
click at [575, 141] on img at bounding box center [576, 133] width 16 height 16
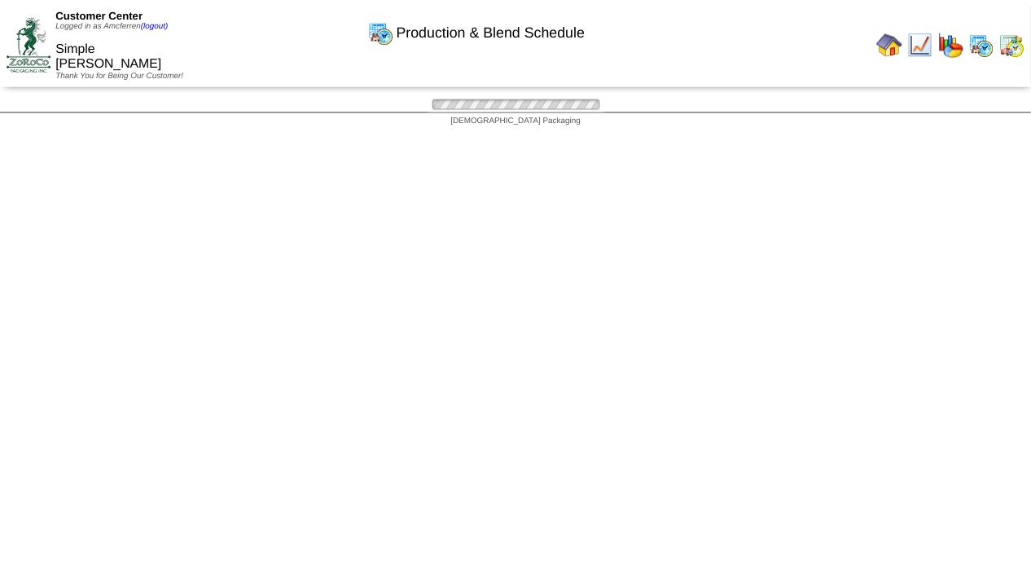
scroll to position [3338, 0]
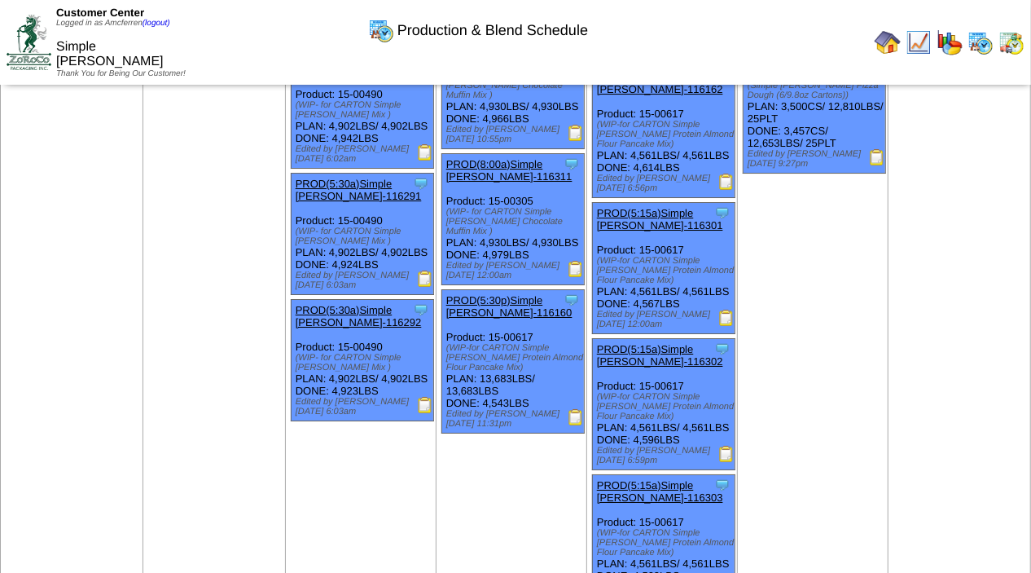
click at [580, 277] on img at bounding box center [576, 269] width 16 height 16
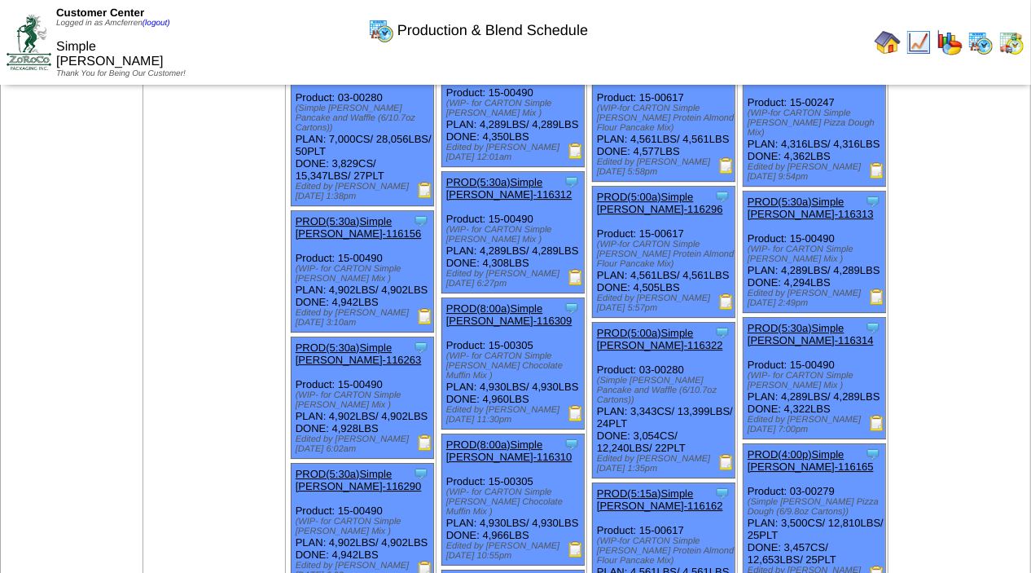
scroll to position [2986, 0]
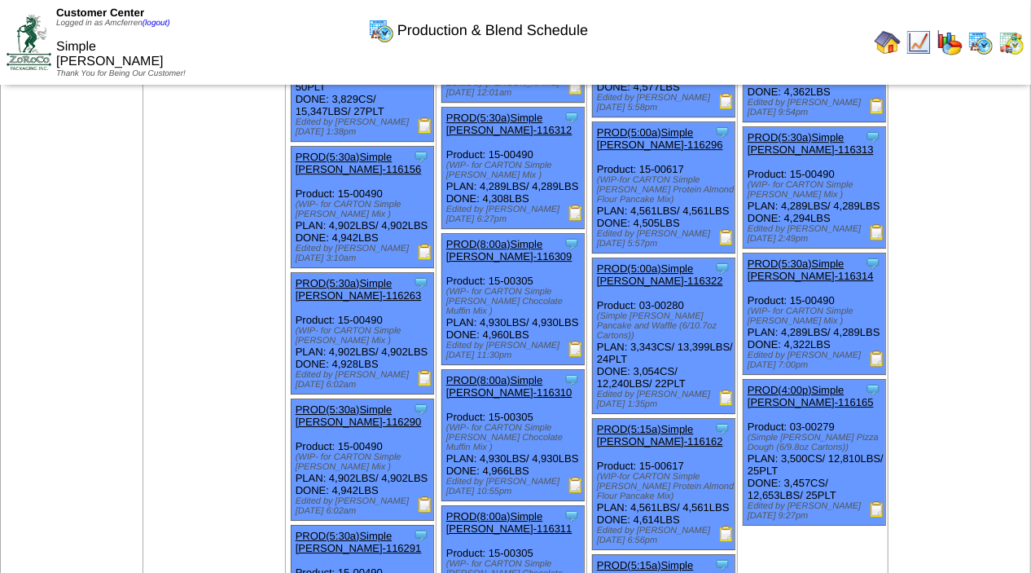
click at [575, 357] on img at bounding box center [576, 349] width 16 height 16
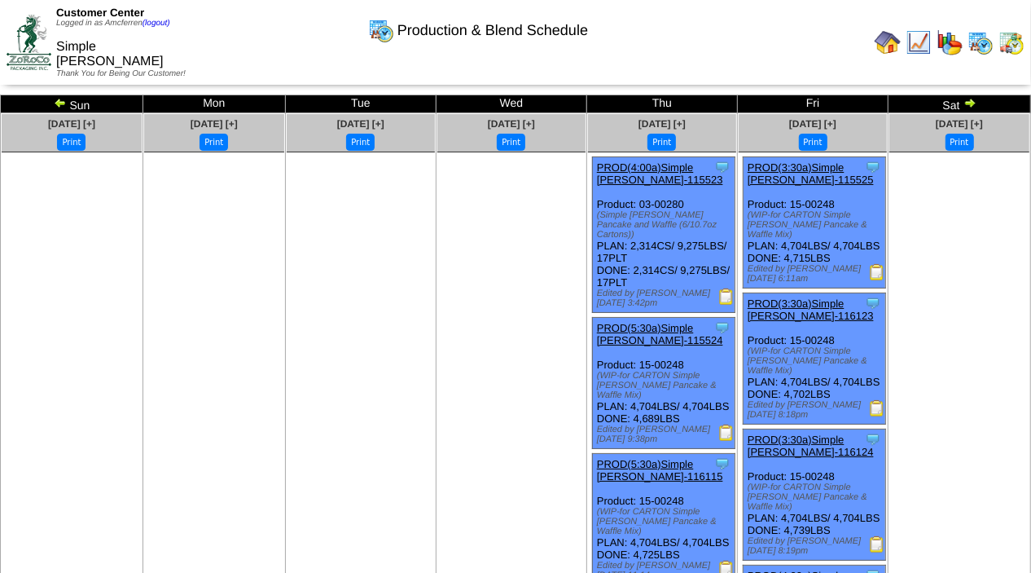
click at [972, 103] on img at bounding box center [970, 102] width 13 height 13
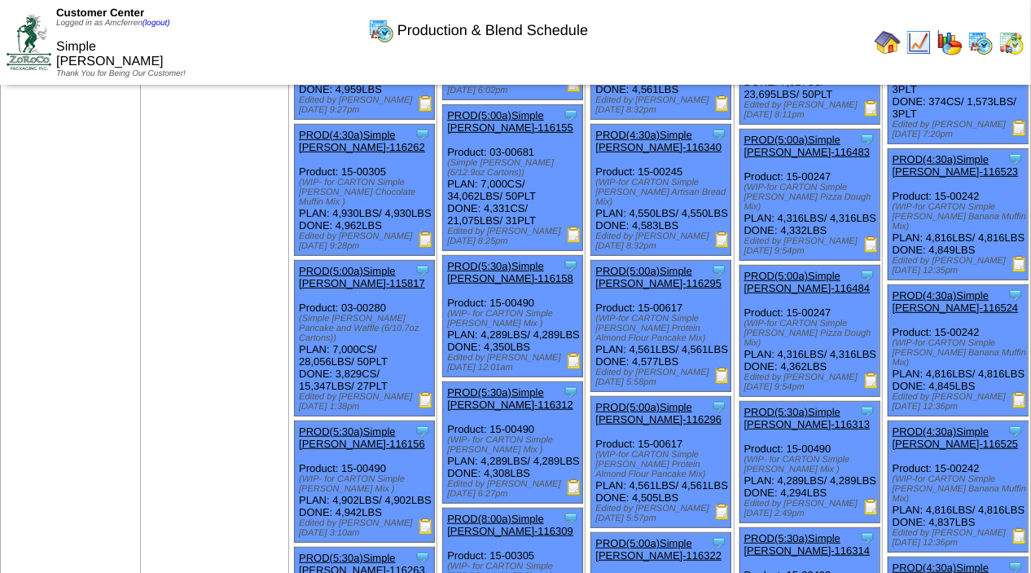
scroll to position [484, 0]
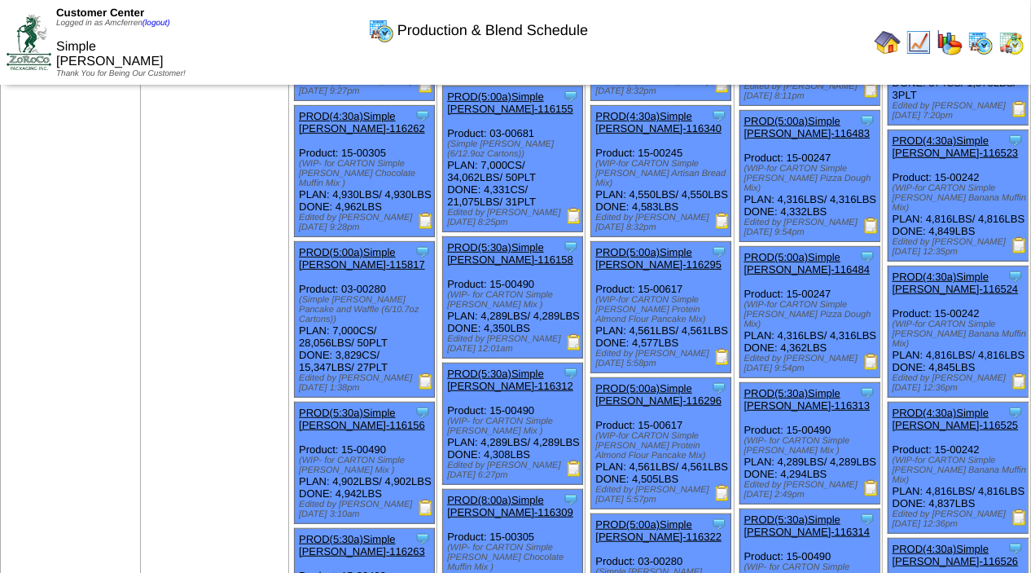
click at [574, 224] on img at bounding box center [574, 216] width 16 height 16
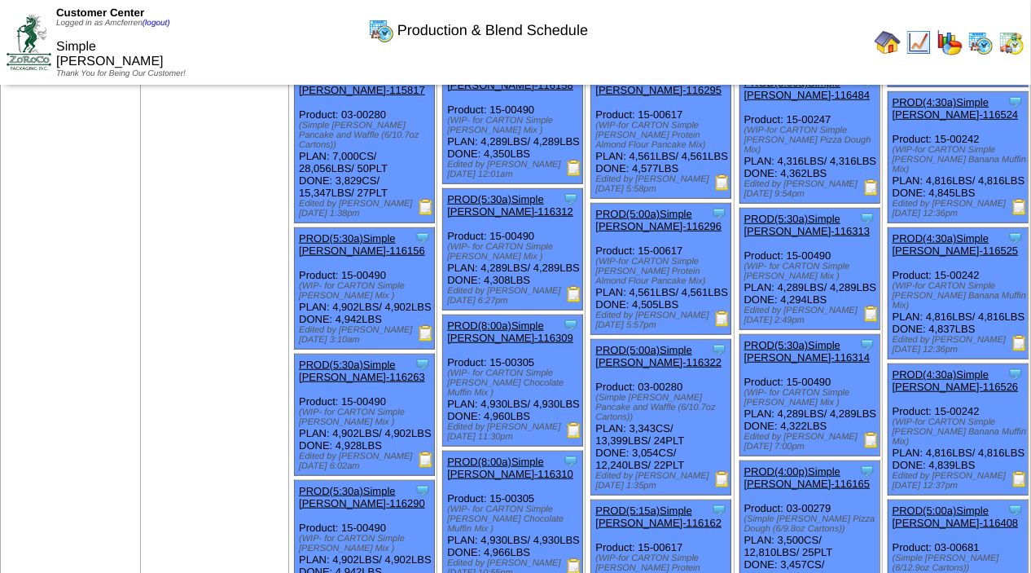
scroll to position [666, 0]
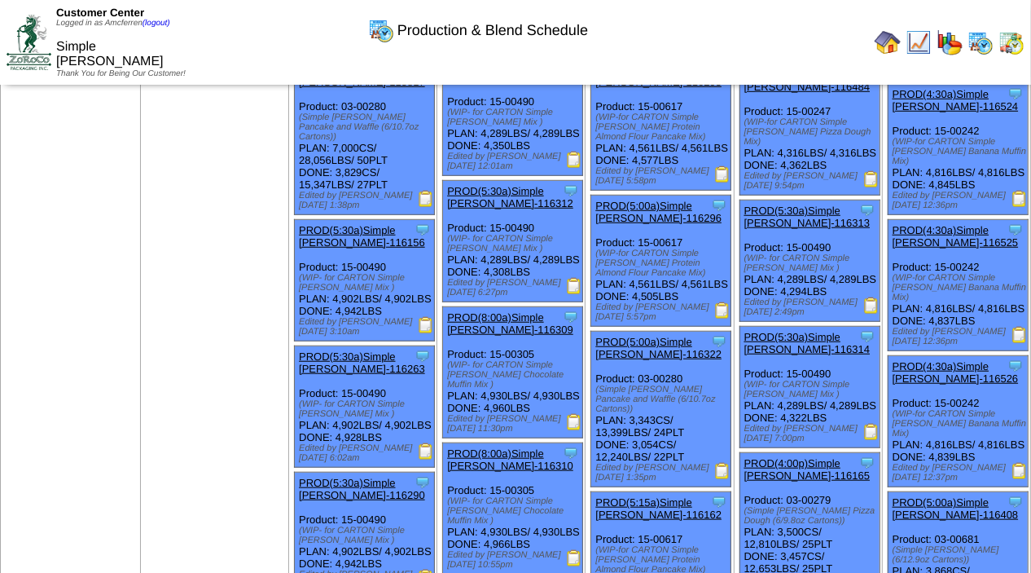
click at [431, 333] on img at bounding box center [426, 325] width 16 height 16
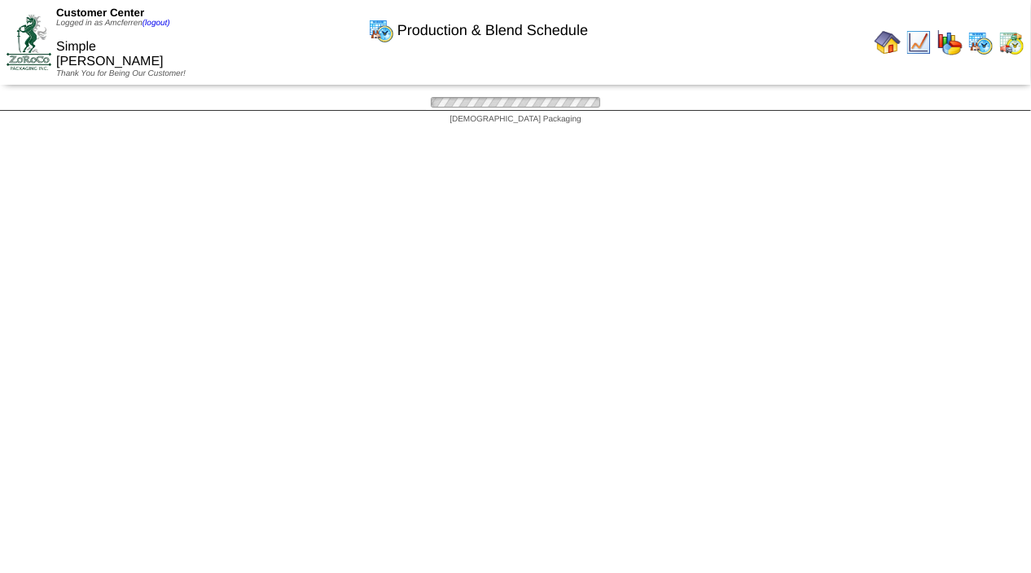
scroll to position [666, 0]
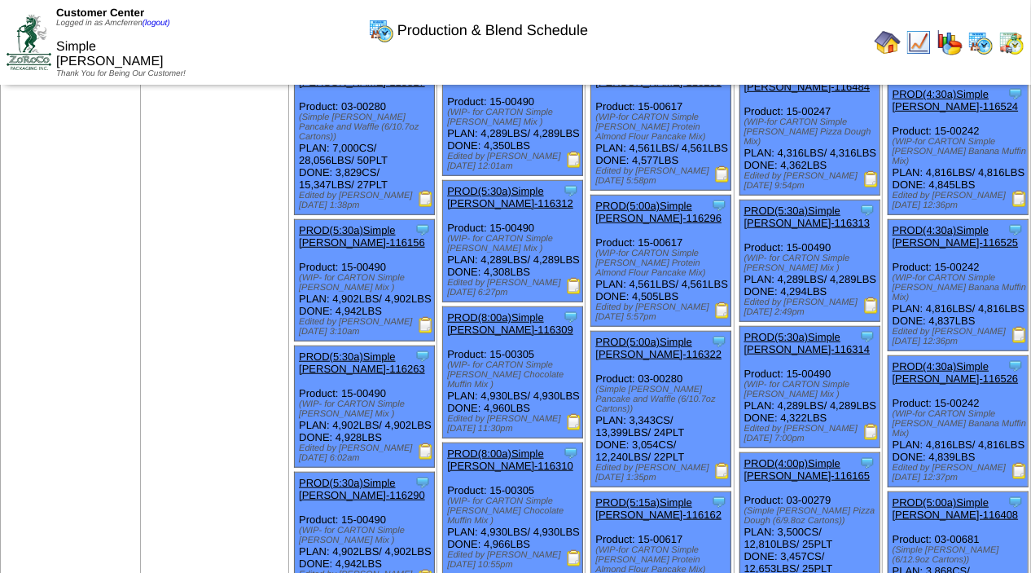
click at [430, 459] on img at bounding box center [426, 451] width 16 height 16
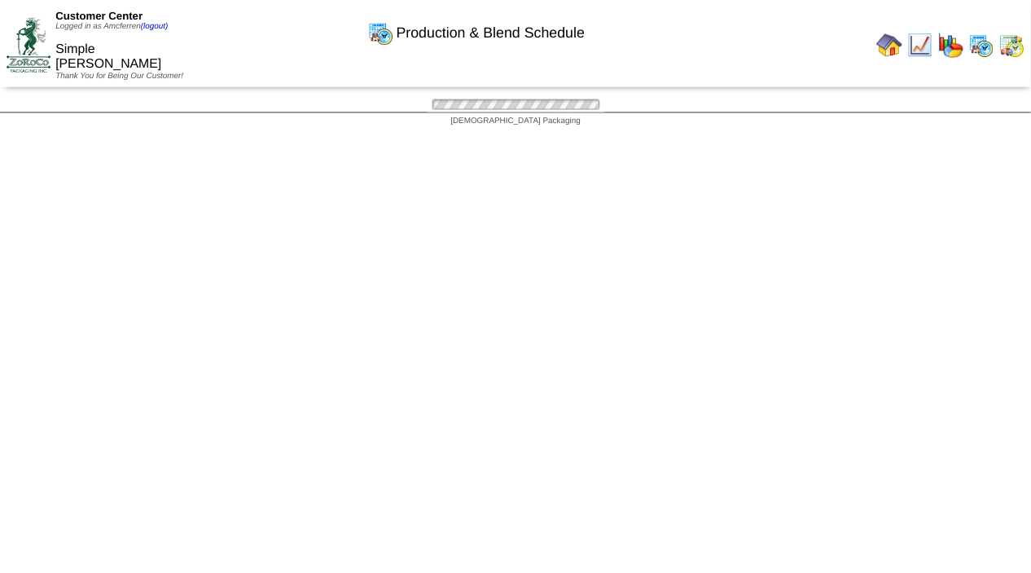
scroll to position [666, 0]
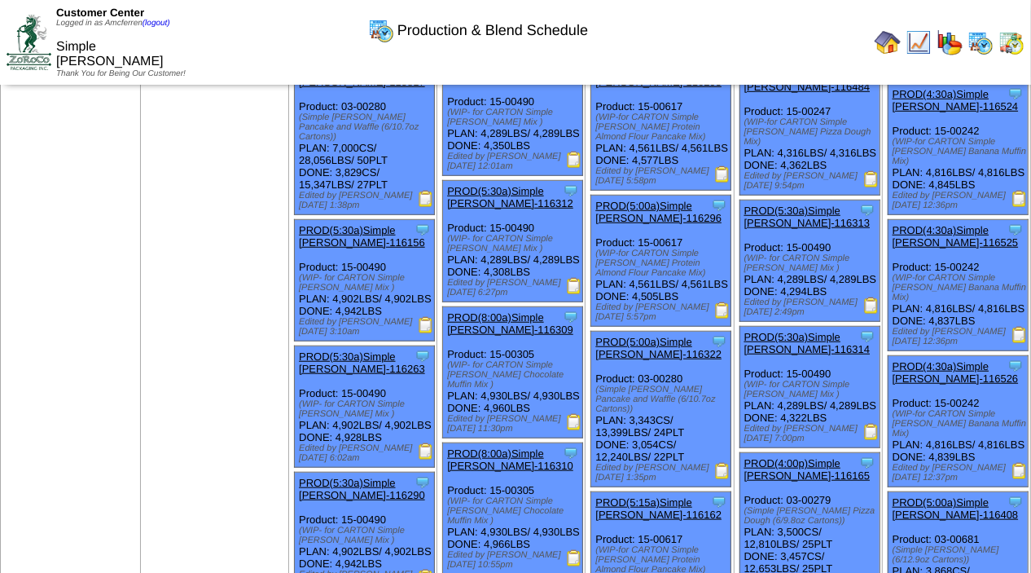
click at [429, 459] on img at bounding box center [426, 451] width 16 height 16
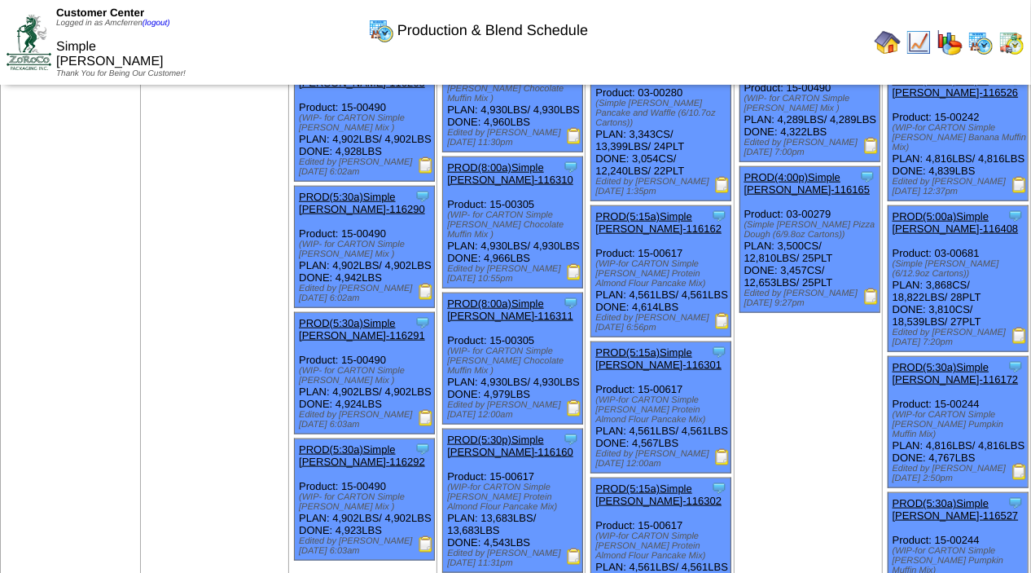
scroll to position [906, 0]
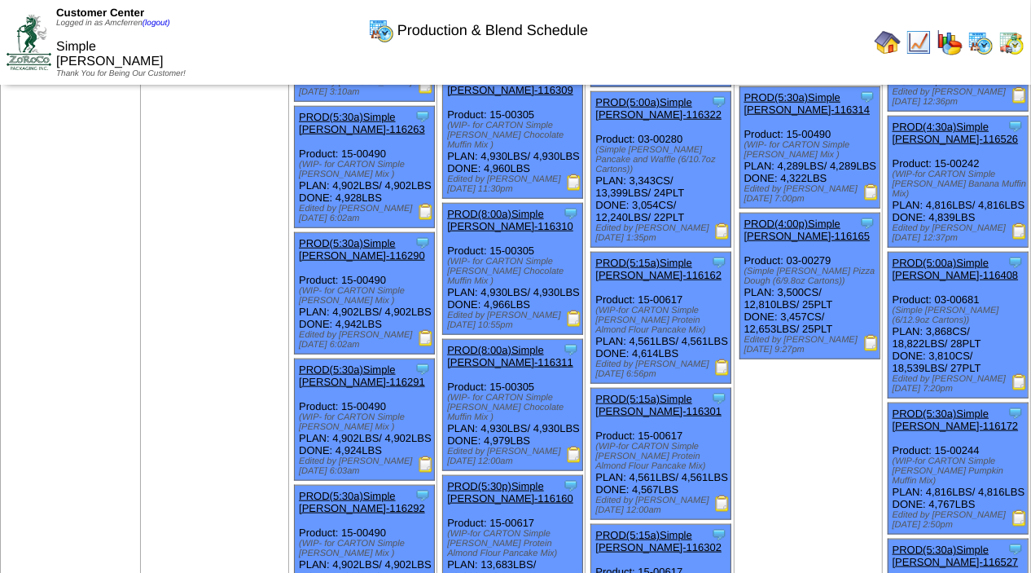
click at [429, 346] on img at bounding box center [426, 338] width 16 height 16
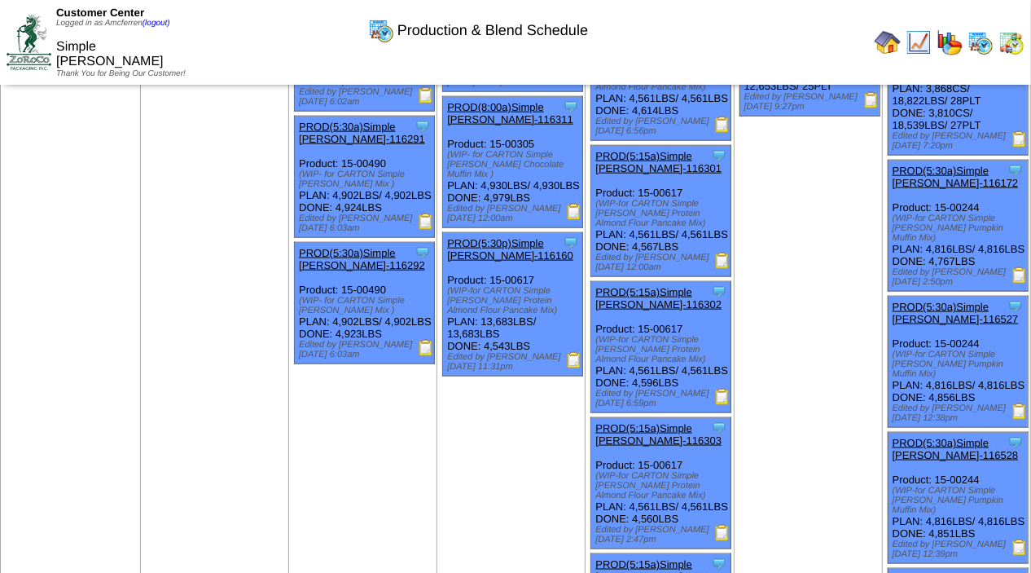
scroll to position [1161, 0]
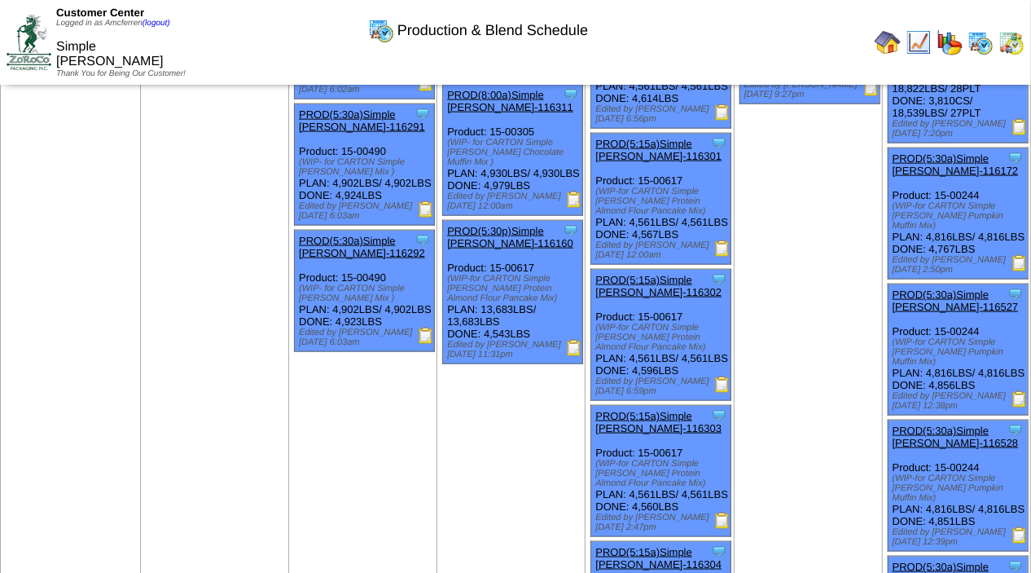
click at [429, 344] on img at bounding box center [426, 336] width 16 height 16
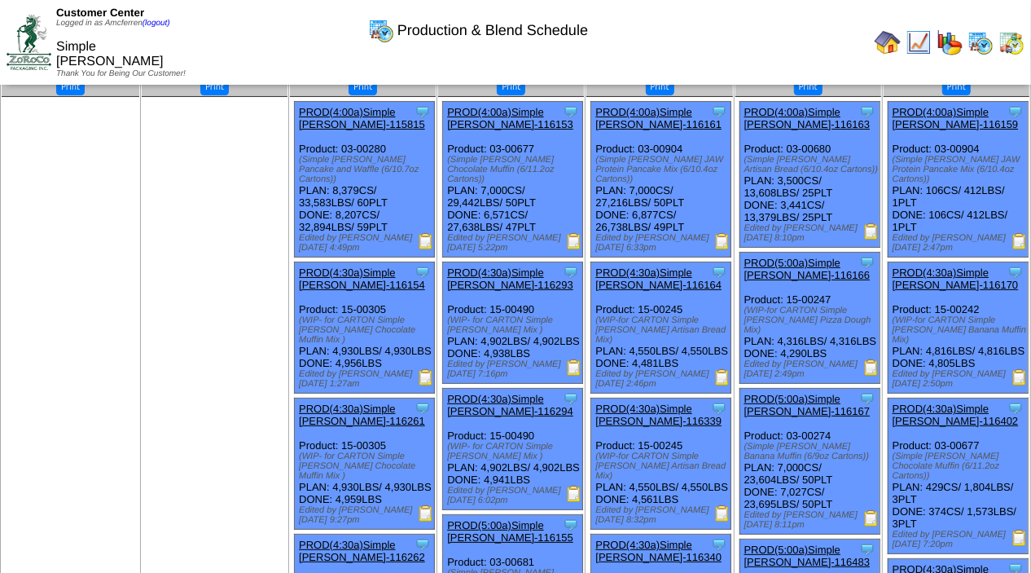
scroll to position [64, 0]
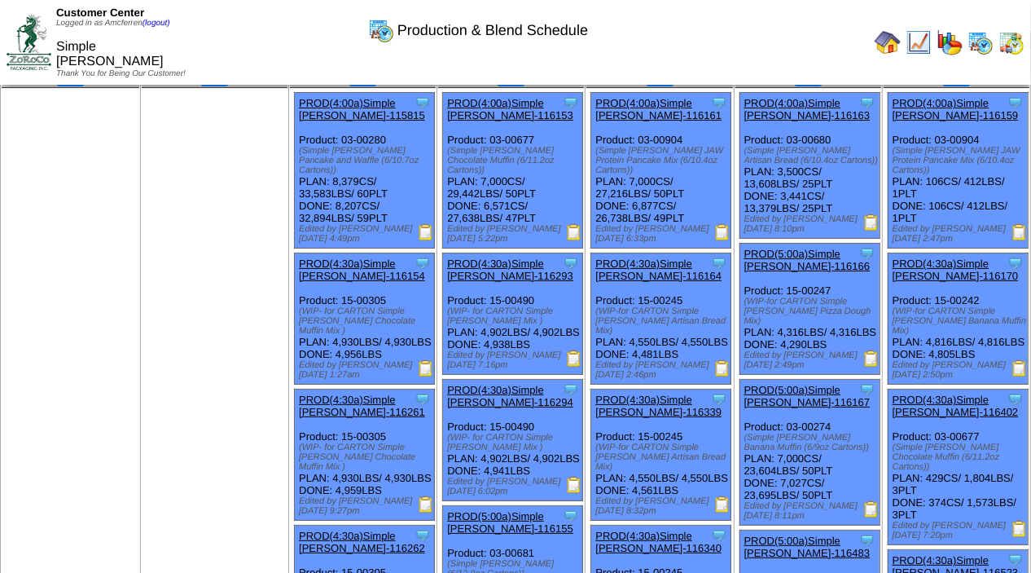
click at [576, 493] on img at bounding box center [574, 485] width 16 height 16
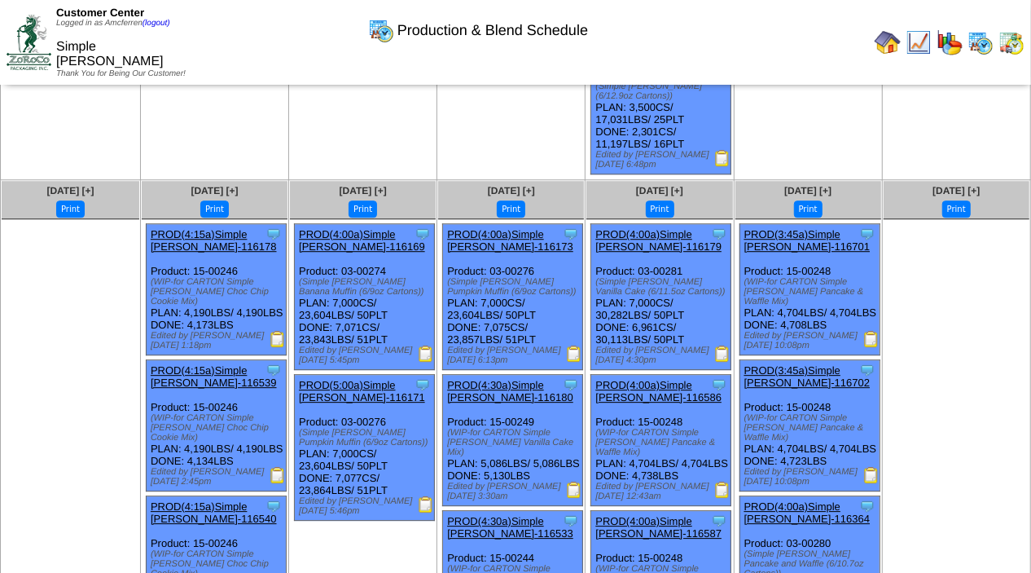
scroll to position [2636, 0]
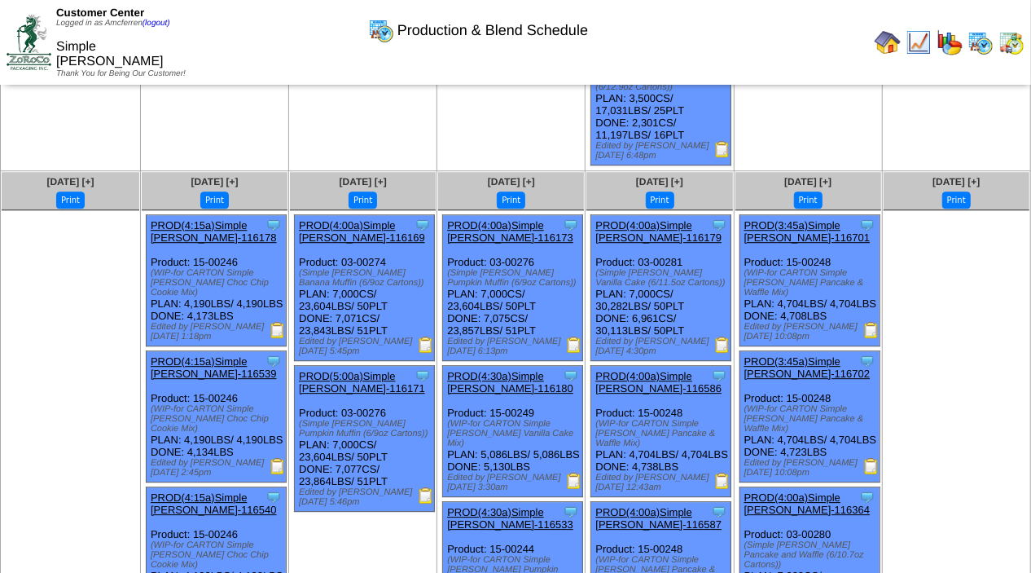
click at [723, 157] on img at bounding box center [722, 149] width 16 height 16
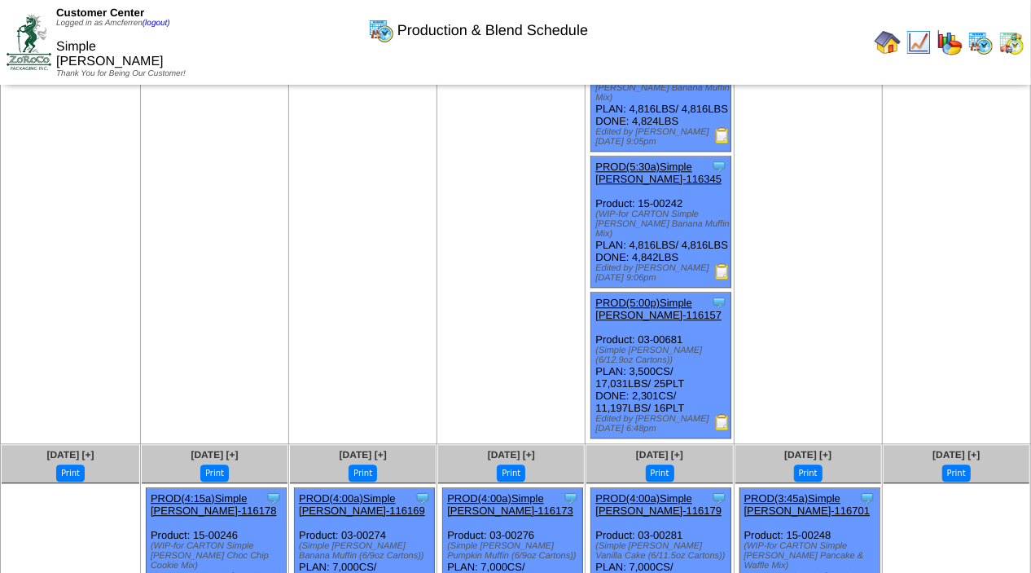
scroll to position [2376, 0]
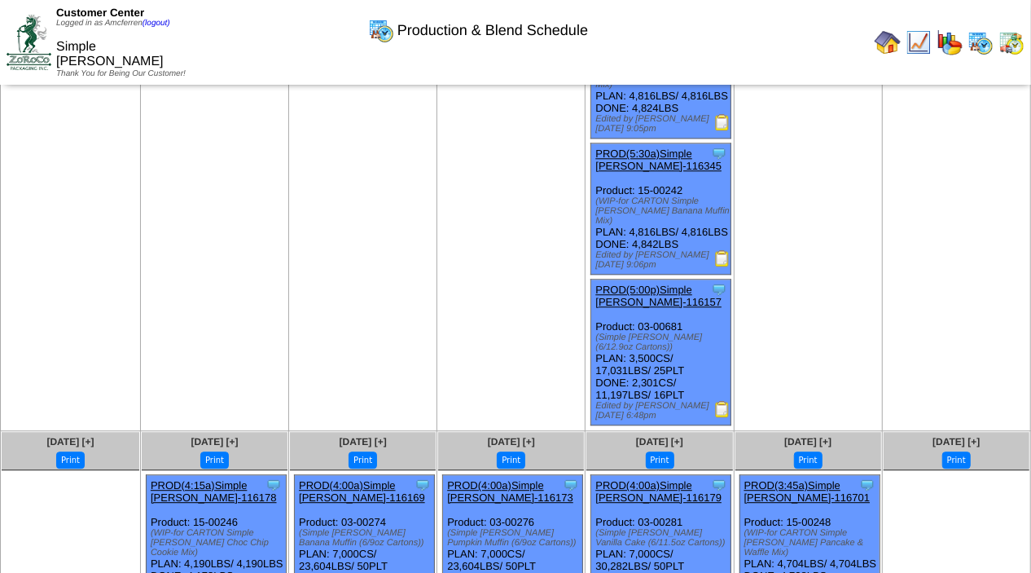
click at [725, 417] on img at bounding box center [722, 409] width 16 height 16
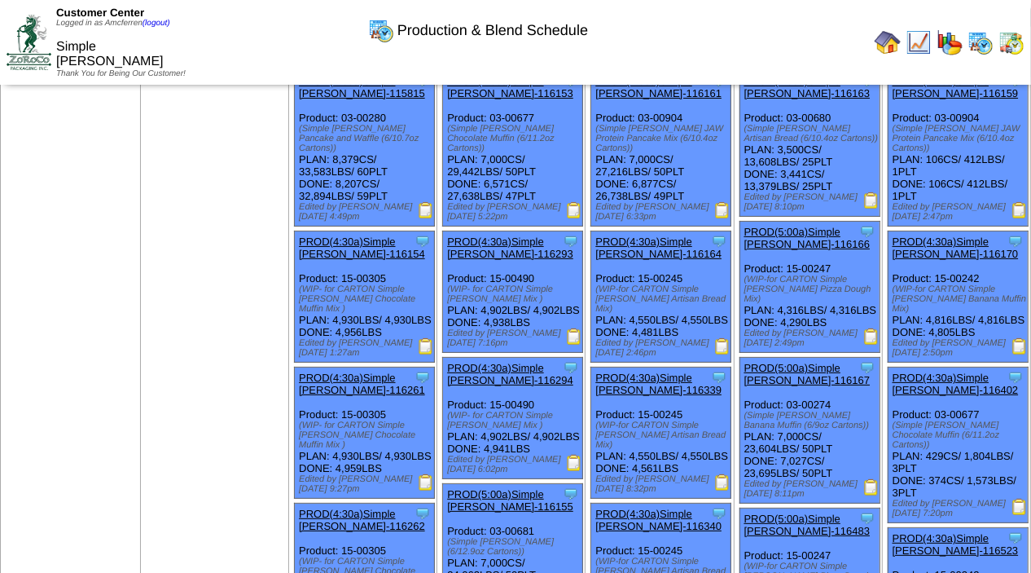
scroll to position [64, 0]
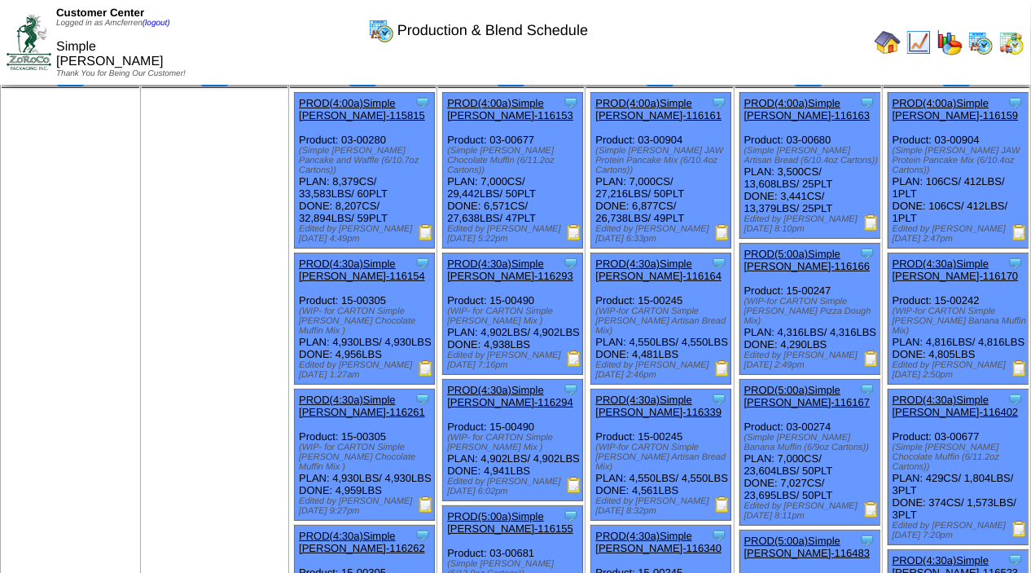
click at [577, 363] on img at bounding box center [574, 358] width 16 height 16
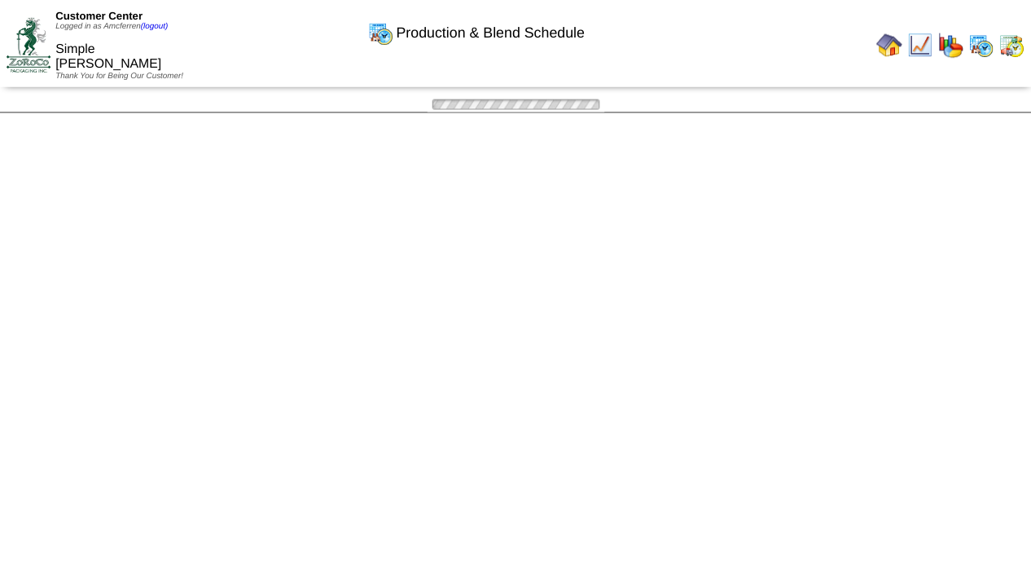
scroll to position [64, 0]
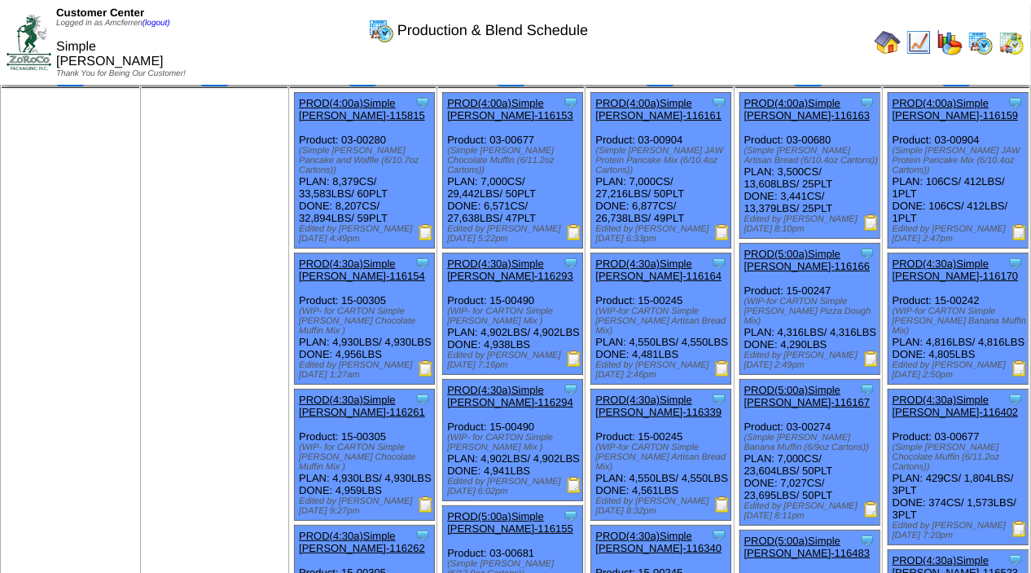
click at [578, 493] on img at bounding box center [574, 485] width 16 height 16
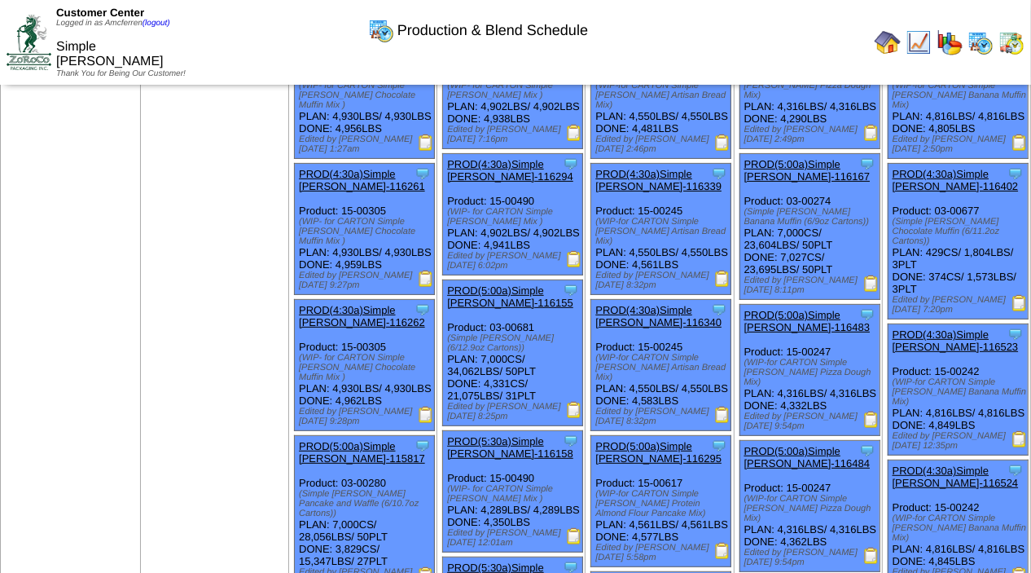
scroll to position [294, 0]
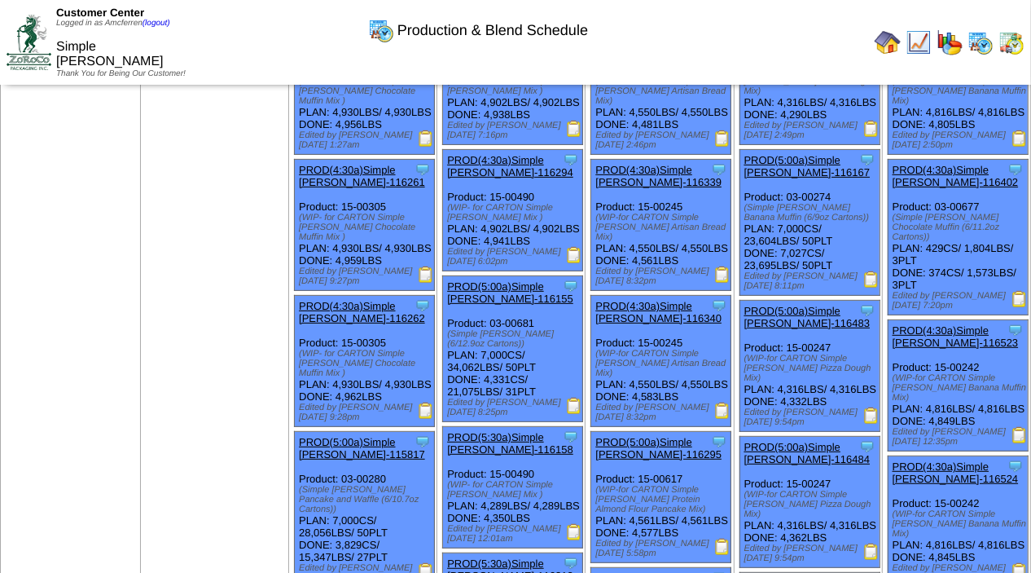
click at [578, 540] on img at bounding box center [574, 532] width 16 height 16
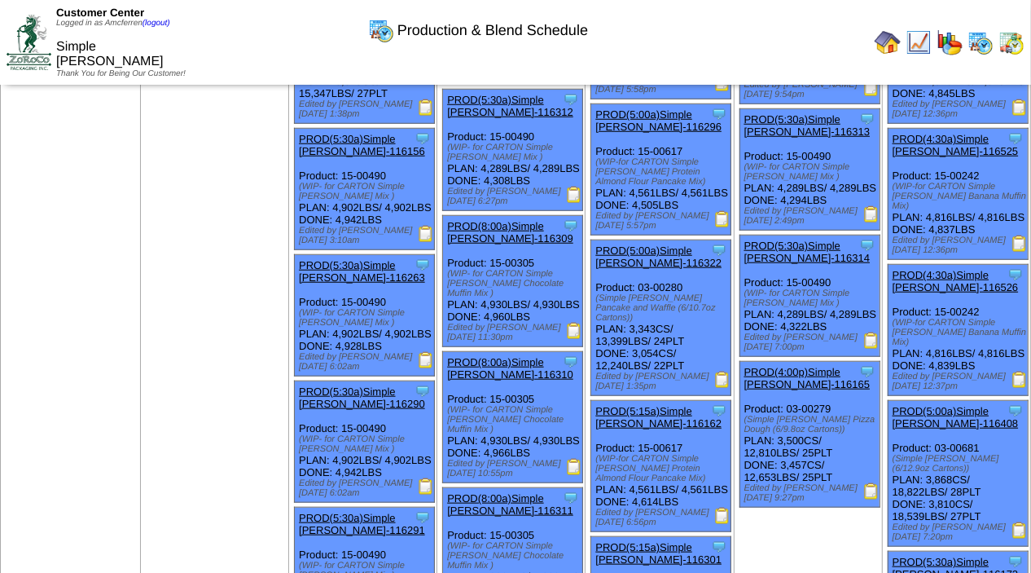
scroll to position [763, 0]
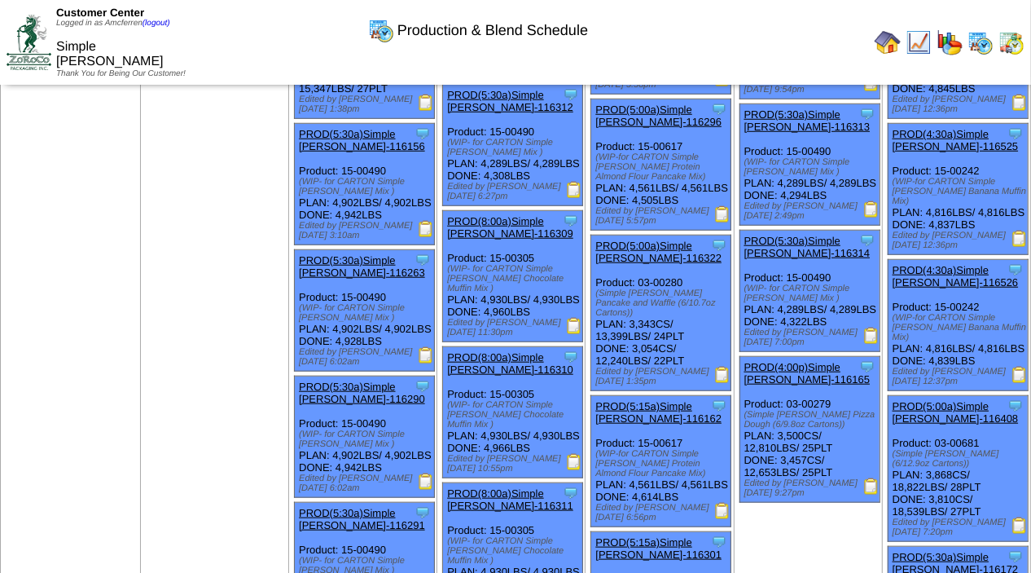
click at [575, 198] on img at bounding box center [574, 190] width 16 height 16
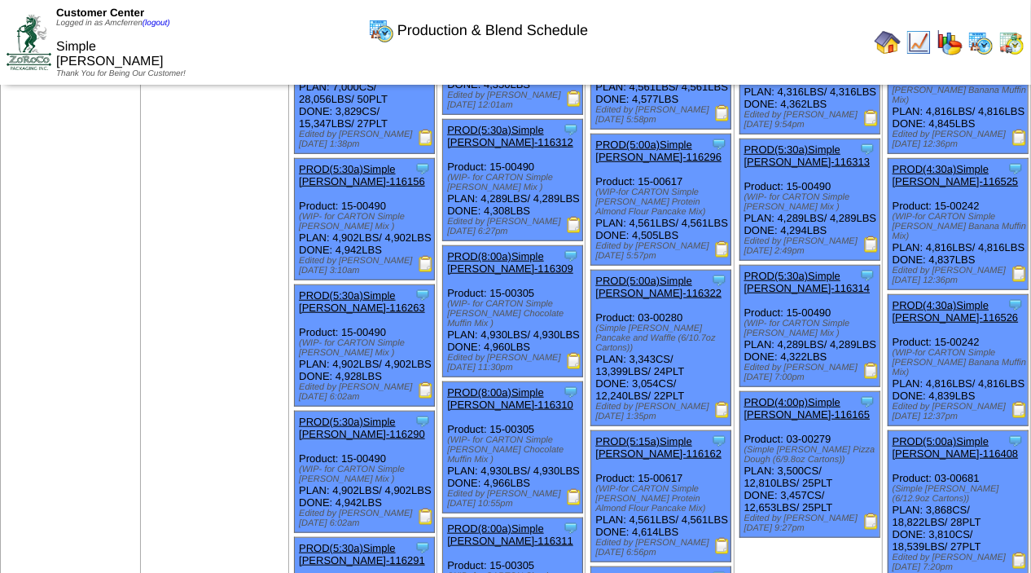
scroll to position [732, 0]
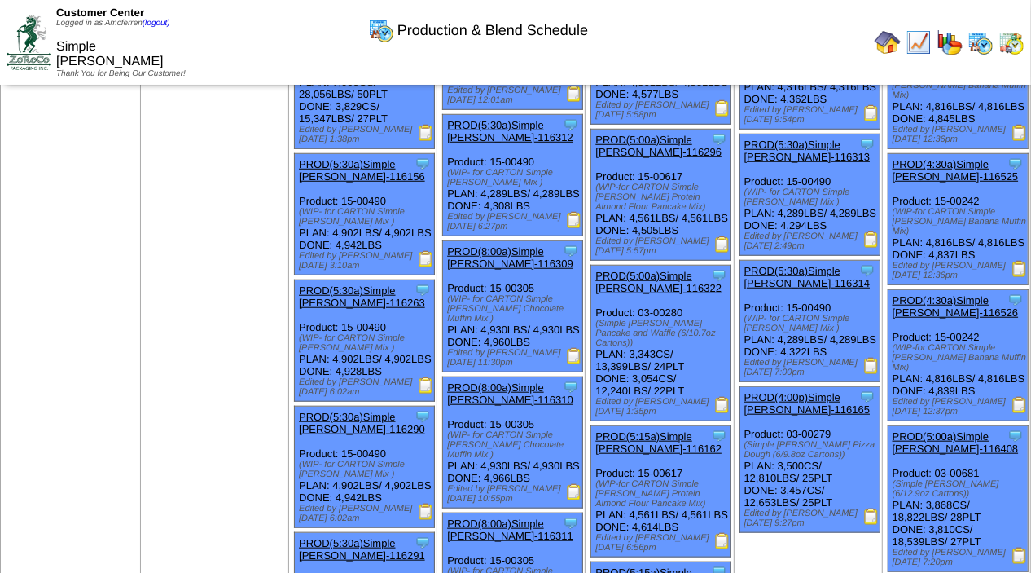
click at [873, 248] on img at bounding box center [872, 239] width 16 height 16
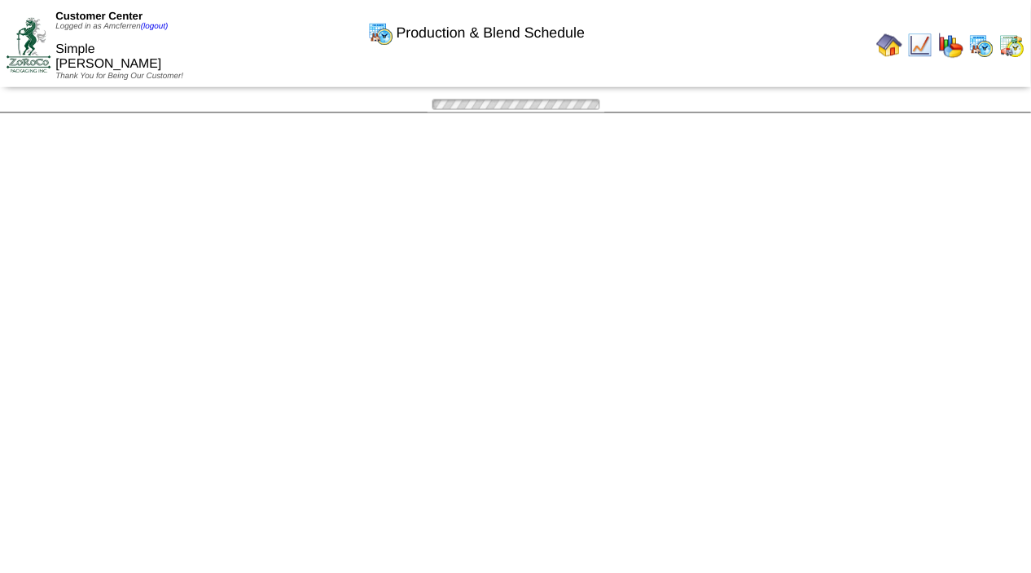
scroll to position [732, 0]
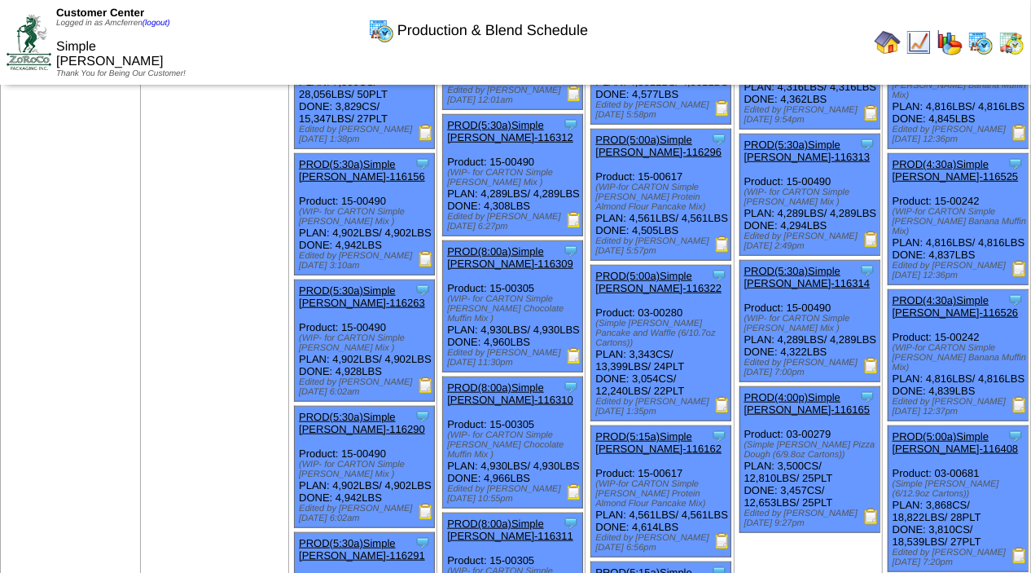
click at [877, 374] on img at bounding box center [872, 366] width 16 height 16
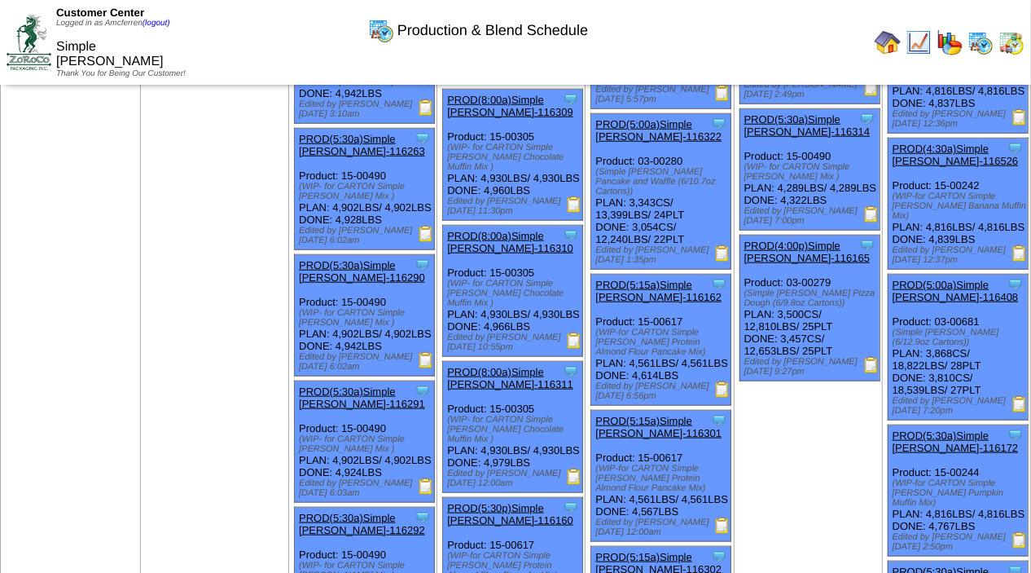
scroll to position [888, 0]
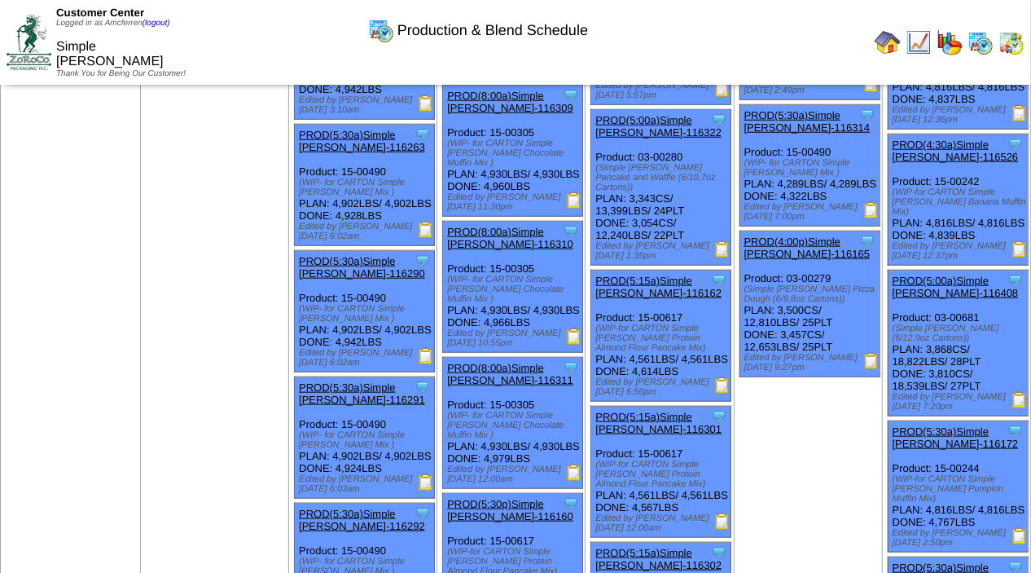
click at [1021, 406] on img at bounding box center [1020, 400] width 16 height 16
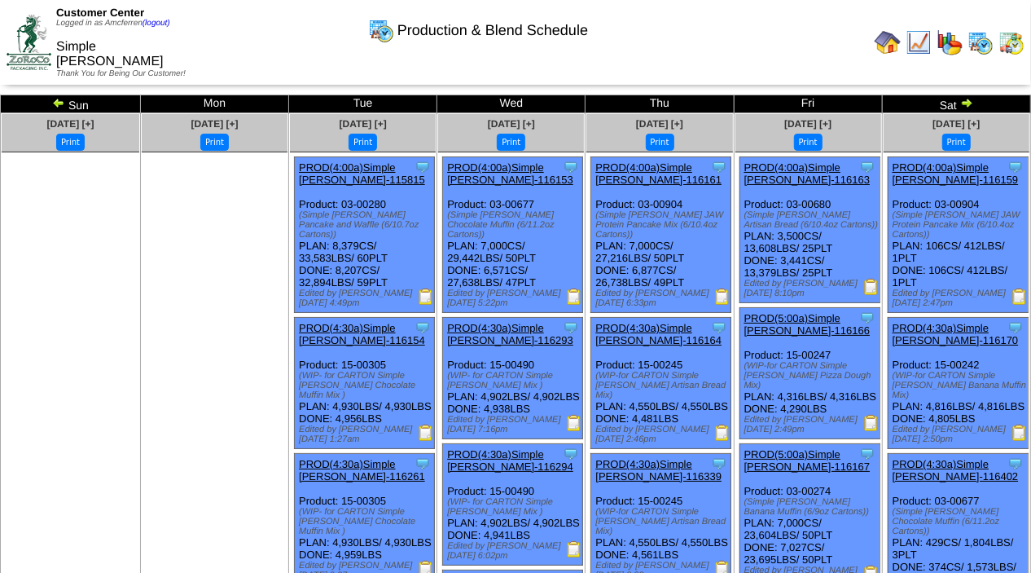
click at [724, 289] on img at bounding box center [722, 296] width 16 height 16
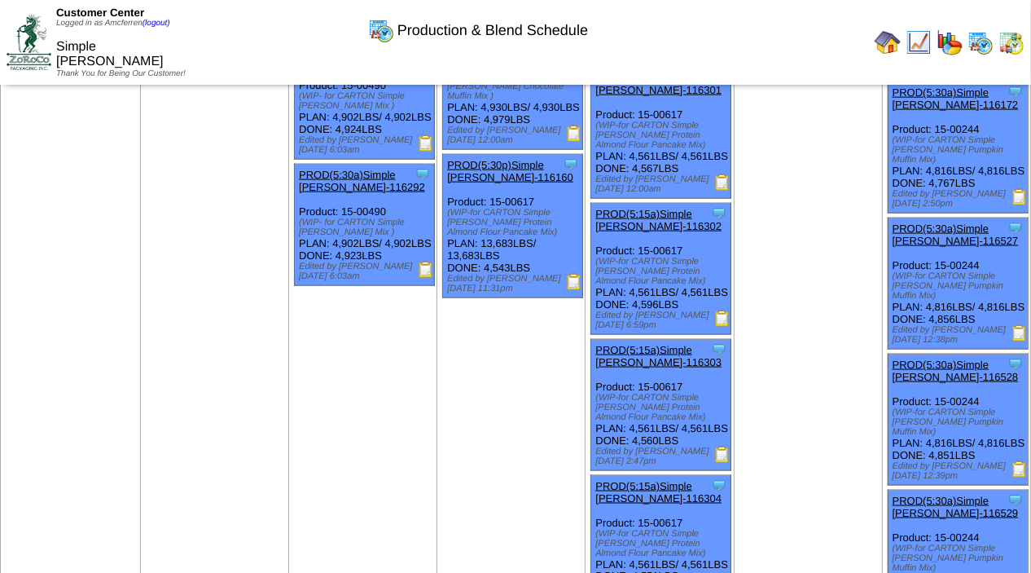
scroll to position [1235, 0]
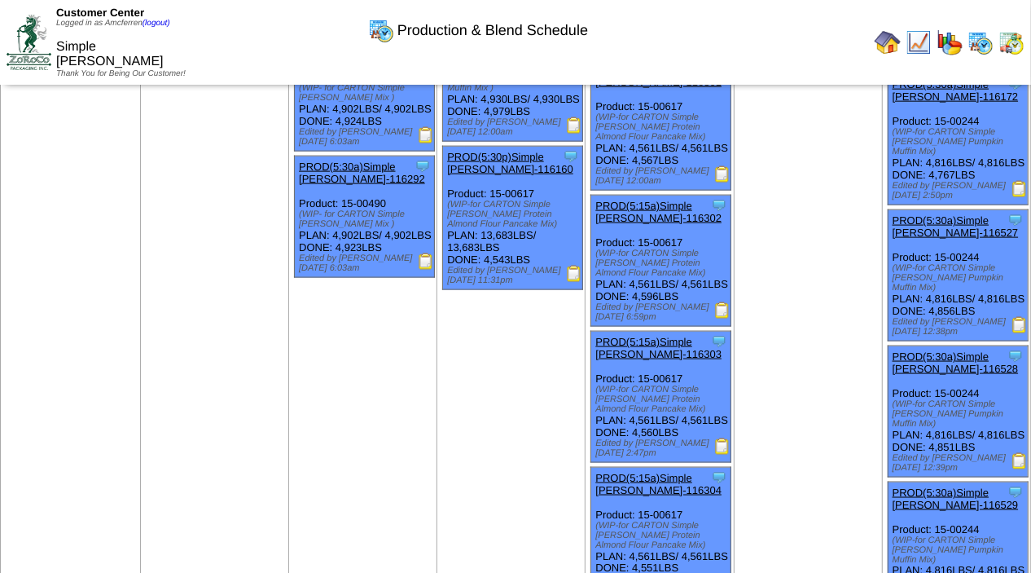
click at [578, 282] on img at bounding box center [574, 274] width 16 height 16
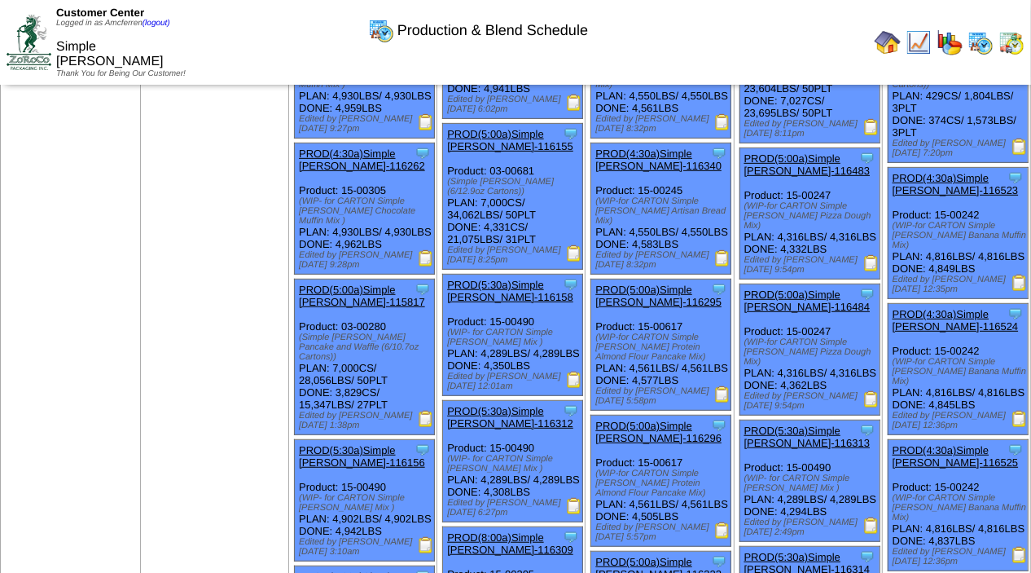
scroll to position [442, 0]
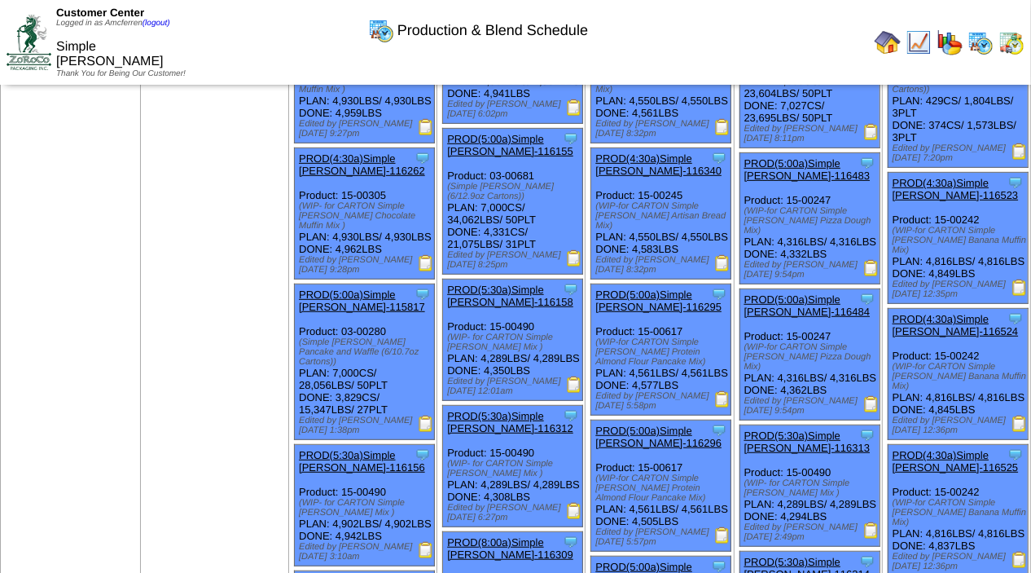
click at [724, 407] on img at bounding box center [722, 399] width 16 height 16
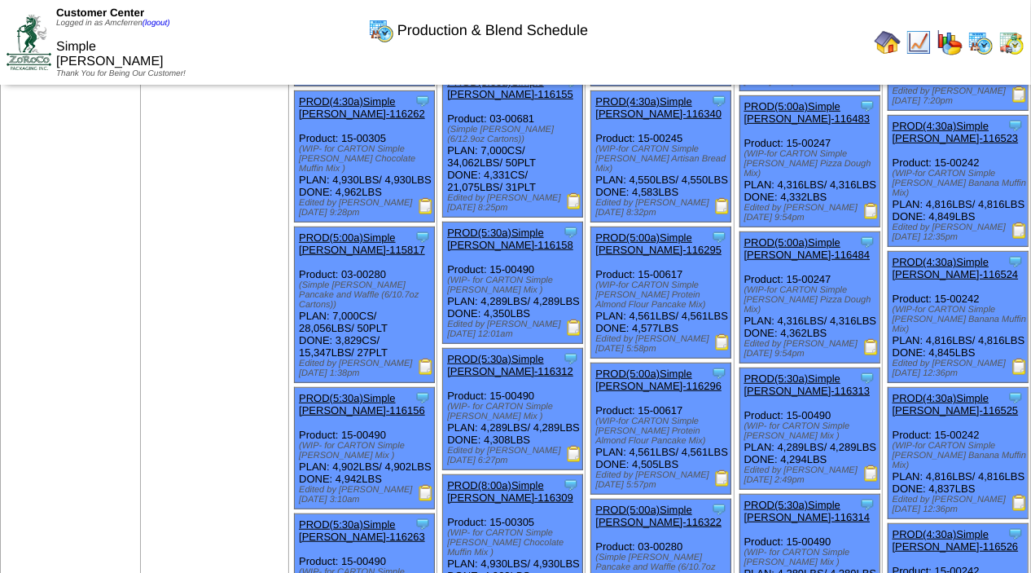
scroll to position [503, 0]
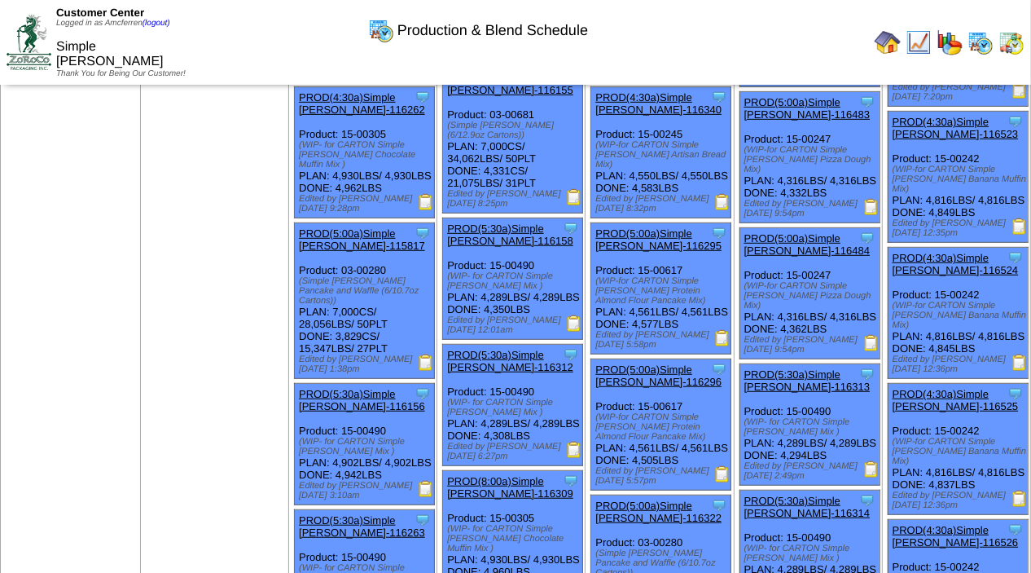
click at [721, 482] on img at bounding box center [722, 474] width 16 height 16
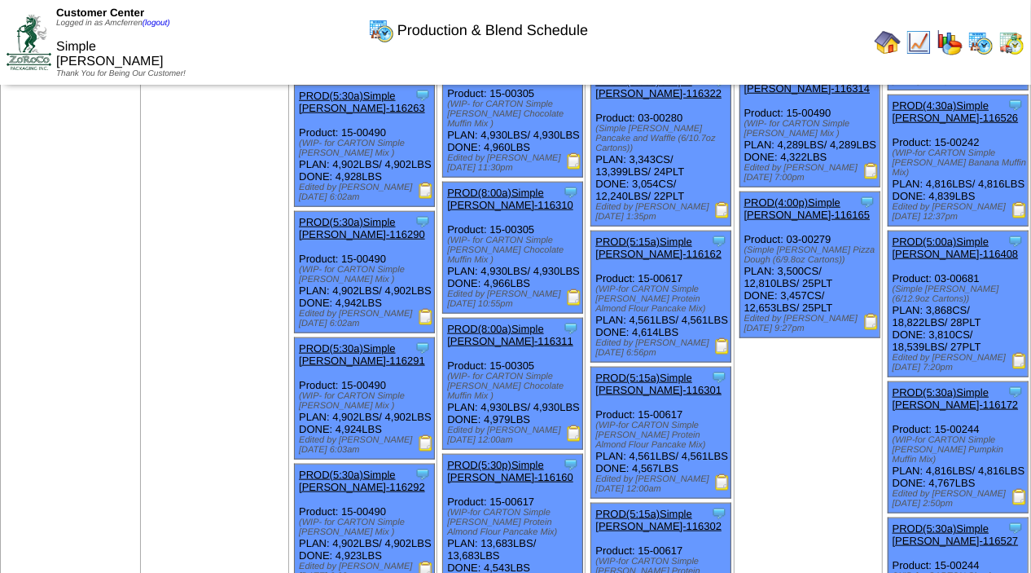
scroll to position [936, 0]
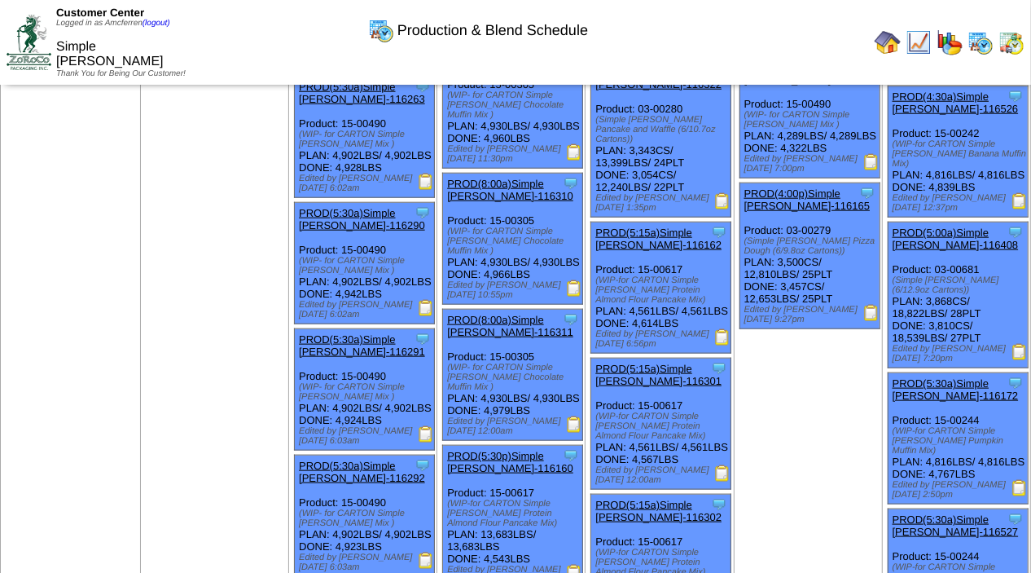
click at [724, 345] on img at bounding box center [722, 337] width 16 height 16
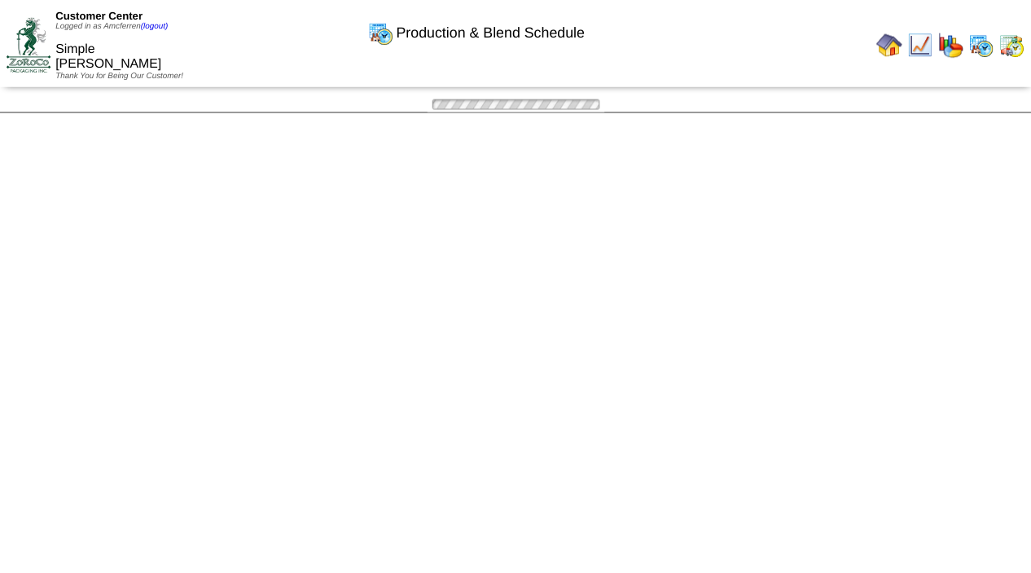
scroll to position [936, 0]
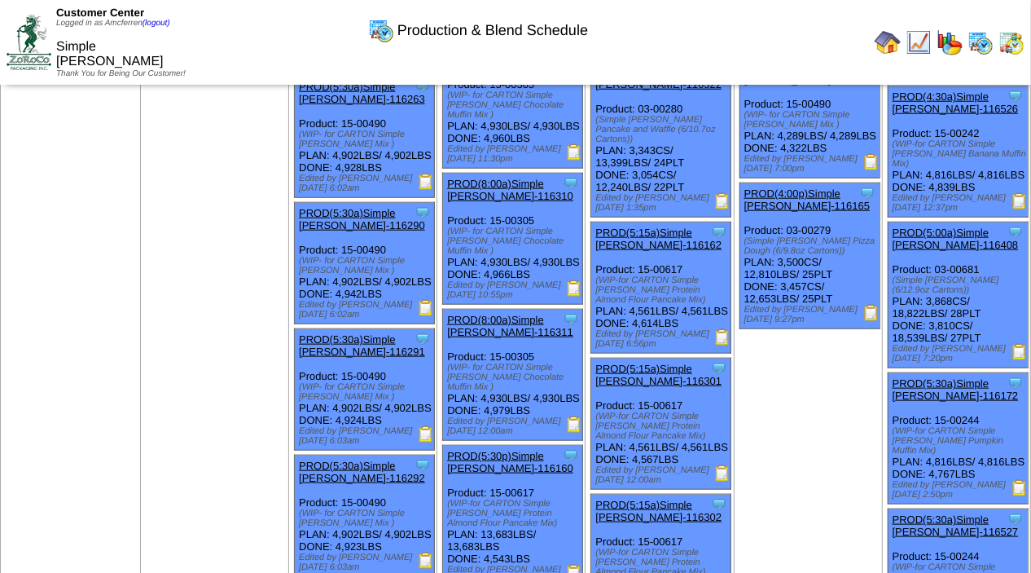
click at [728, 481] on img at bounding box center [722, 473] width 16 height 16
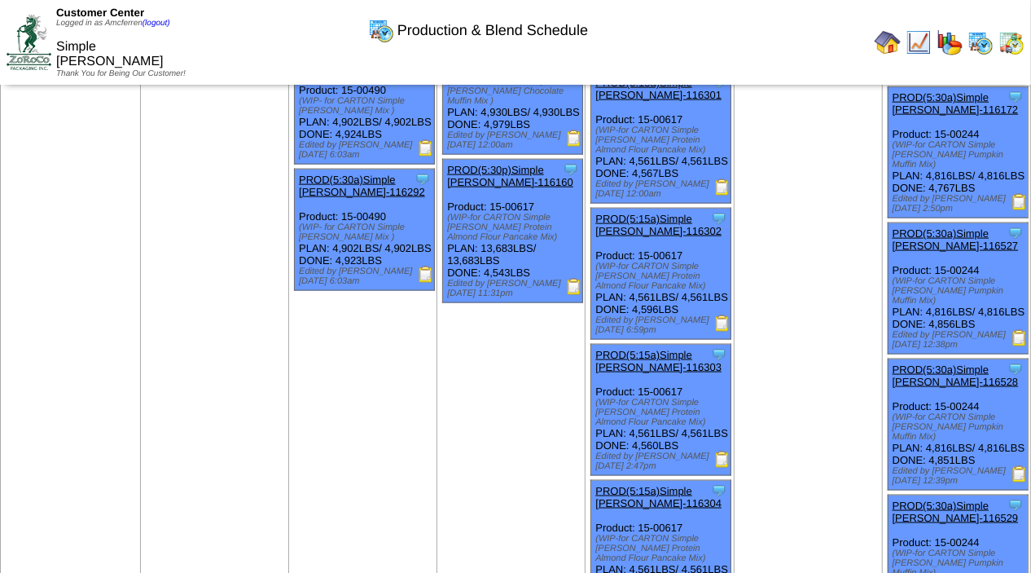
scroll to position [1230, 0]
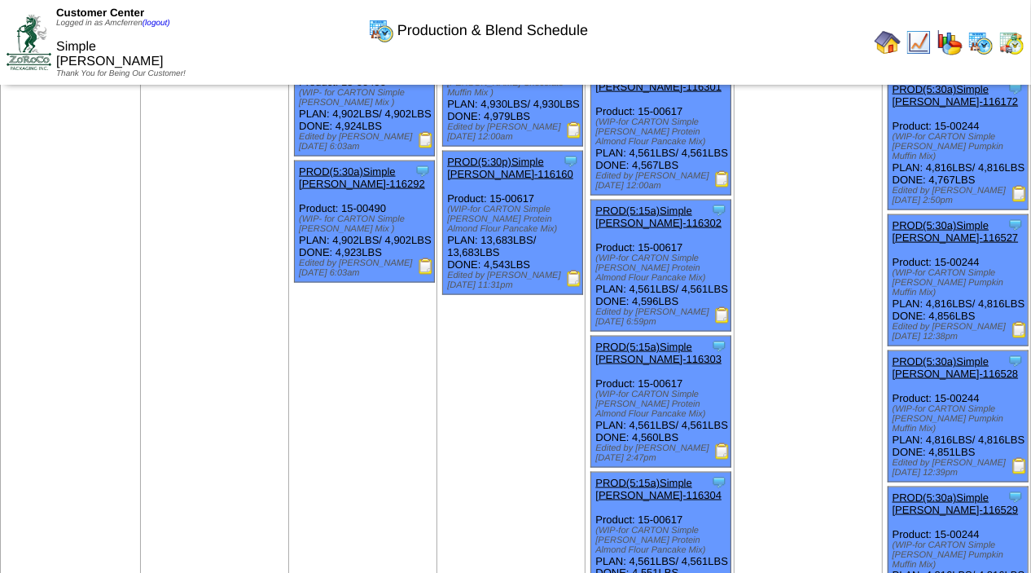
click at [728, 323] on img at bounding box center [722, 315] width 16 height 16
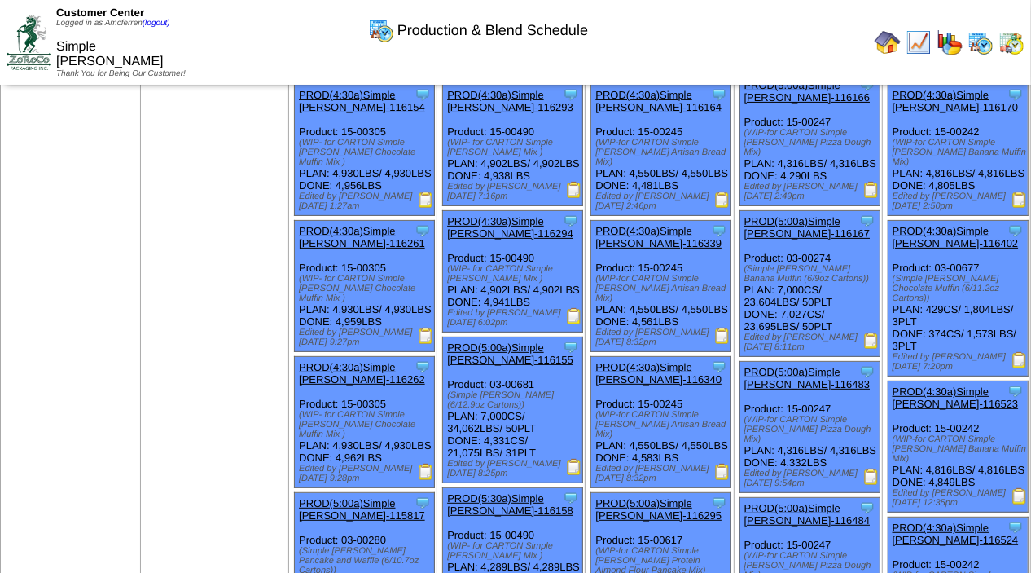
scroll to position [220, 0]
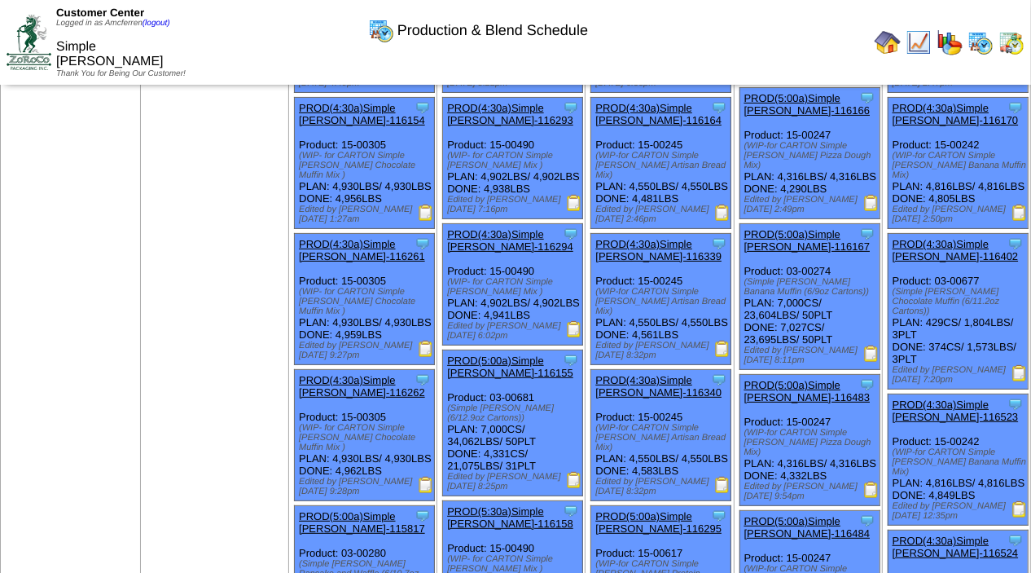
click at [1019, 365] on img at bounding box center [1020, 373] width 16 height 16
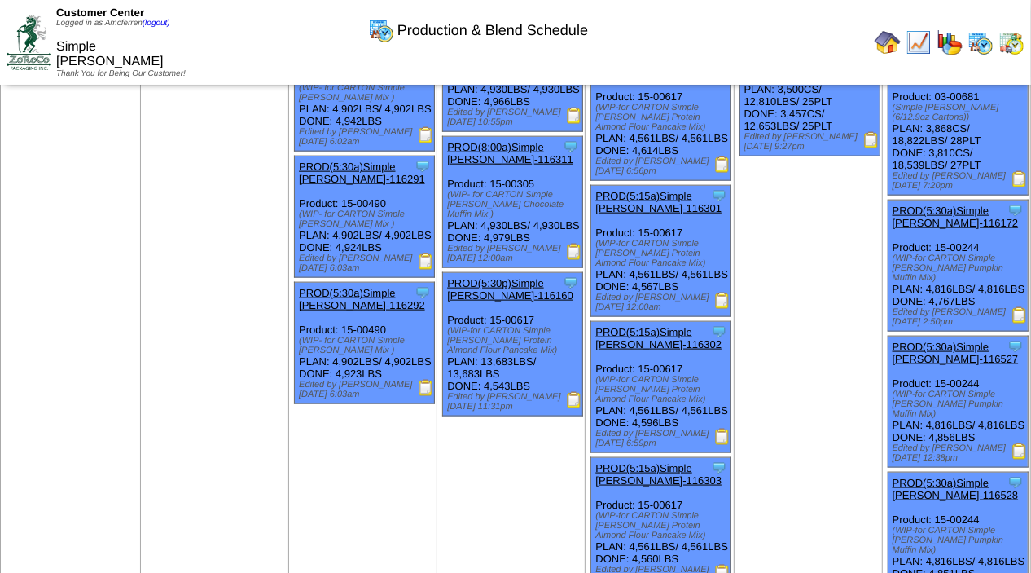
scroll to position [1113, 0]
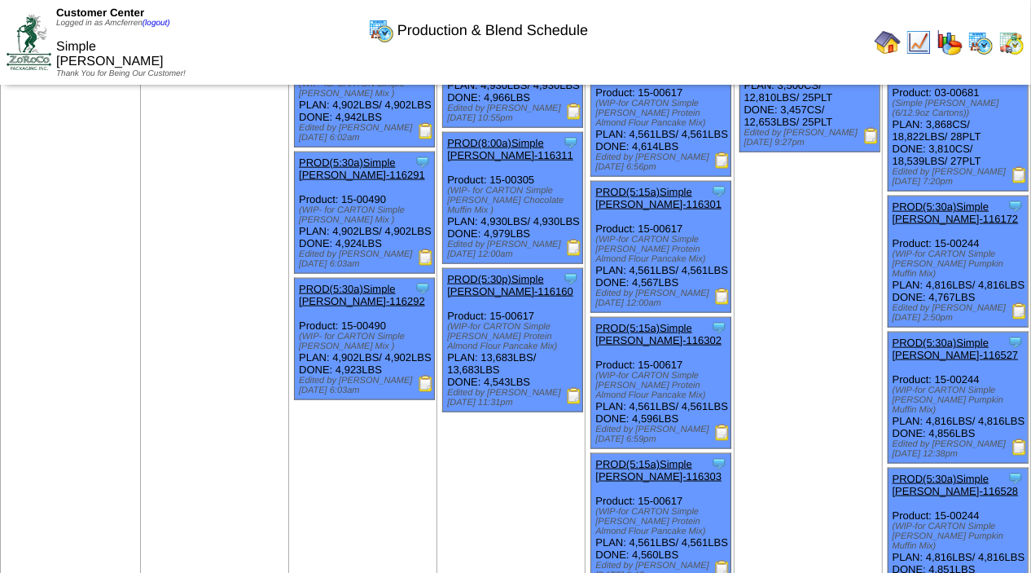
click at [578, 256] on img at bounding box center [574, 248] width 16 height 16
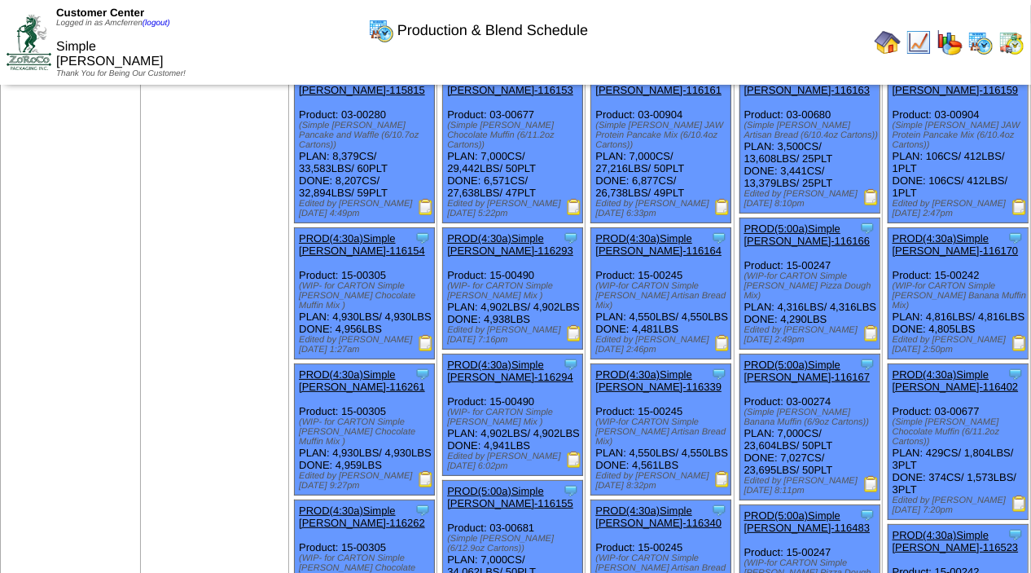
scroll to position [73, 0]
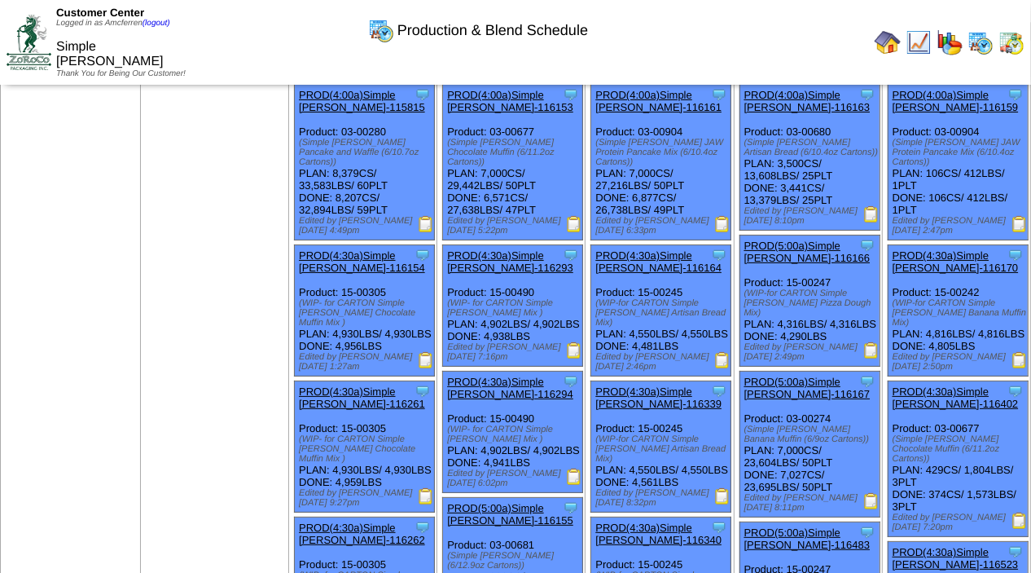
click at [873, 214] on img at bounding box center [872, 214] width 16 height 16
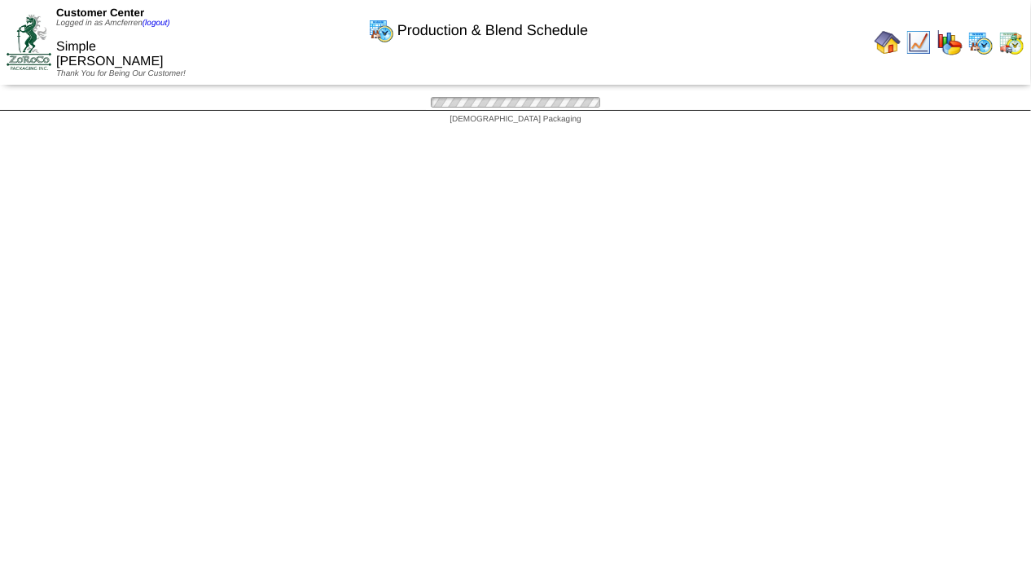
scroll to position [73, 0]
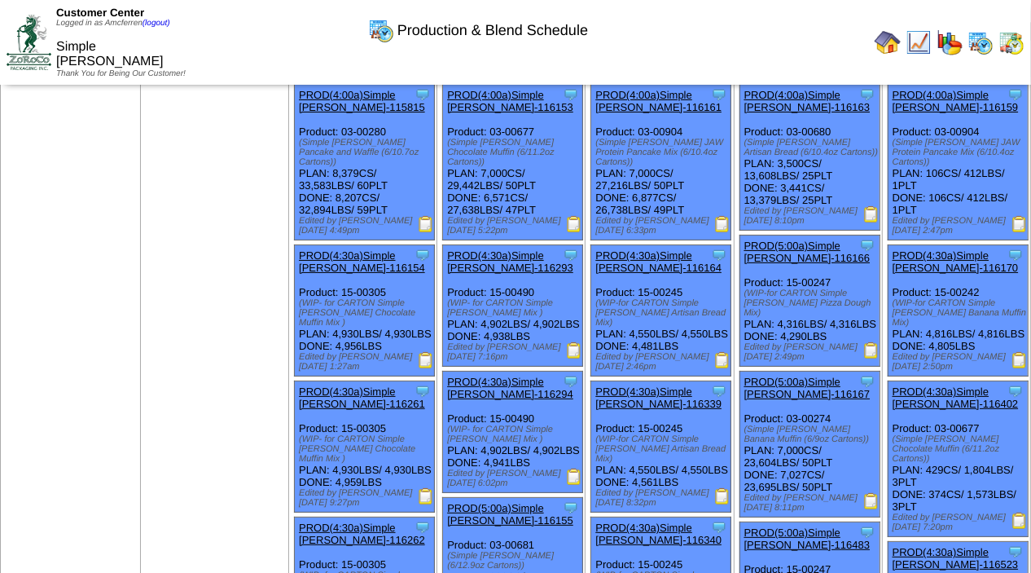
click at [723, 357] on img at bounding box center [722, 360] width 16 height 16
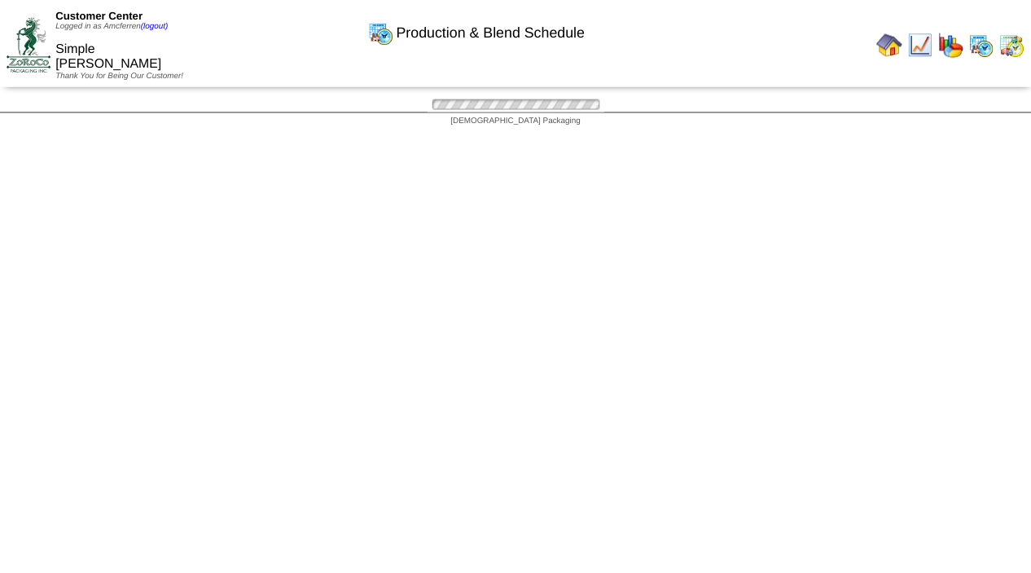
scroll to position [73, 0]
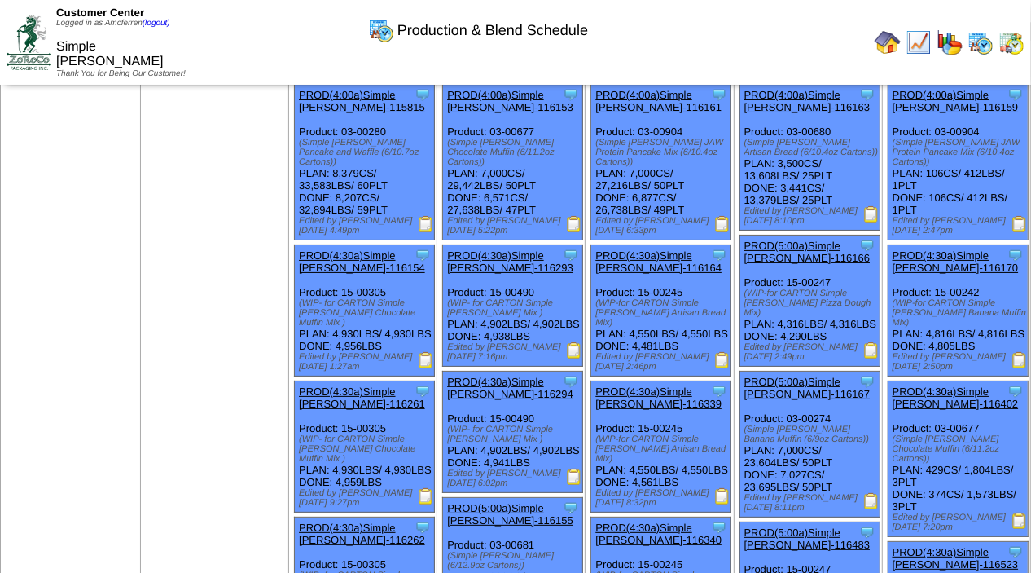
click at [725, 489] on img at bounding box center [722, 496] width 16 height 16
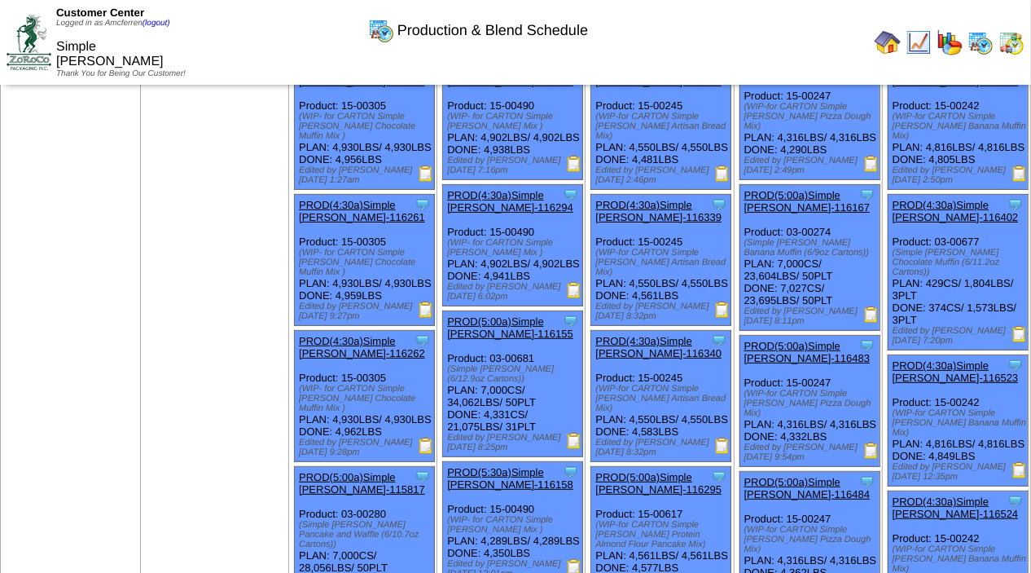
scroll to position [264, 0]
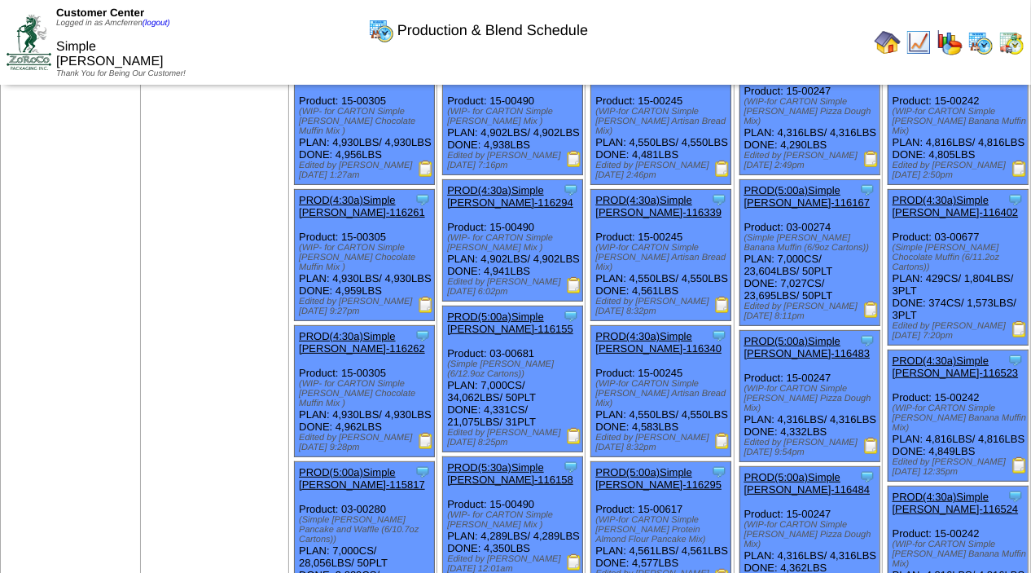
click at [726, 434] on img at bounding box center [722, 441] width 16 height 16
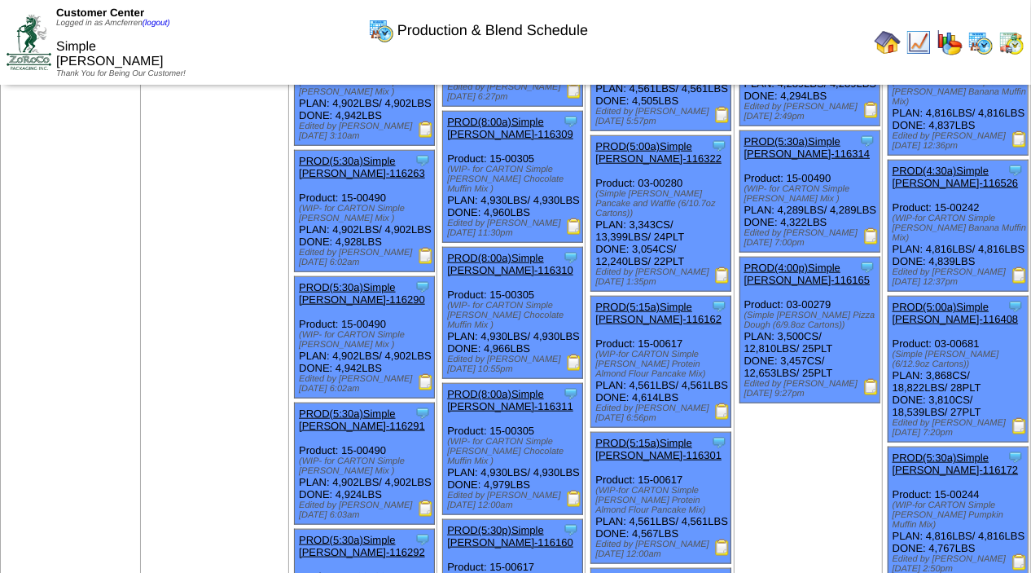
scroll to position [914, 0]
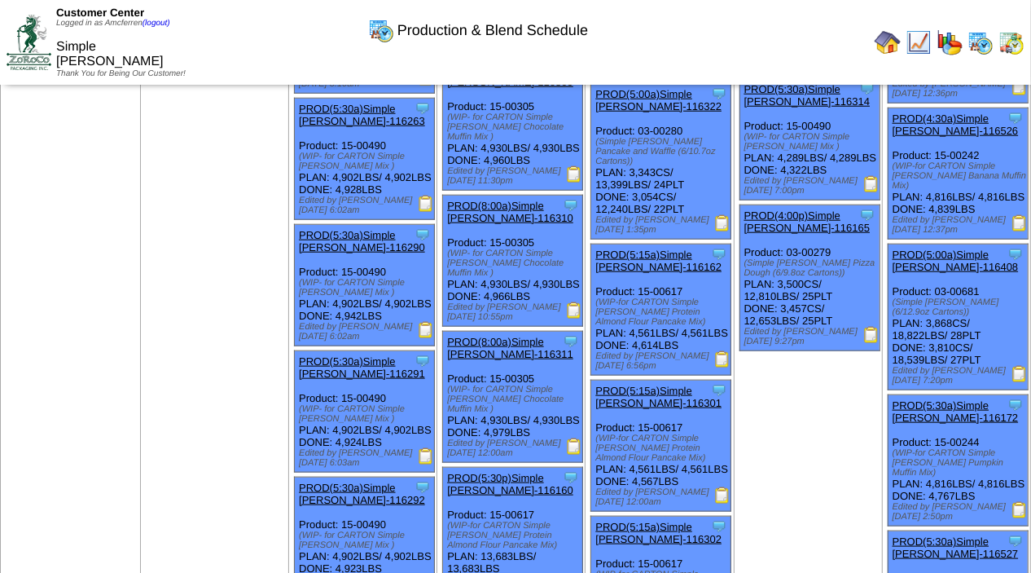
click at [870, 343] on img at bounding box center [872, 335] width 16 height 16
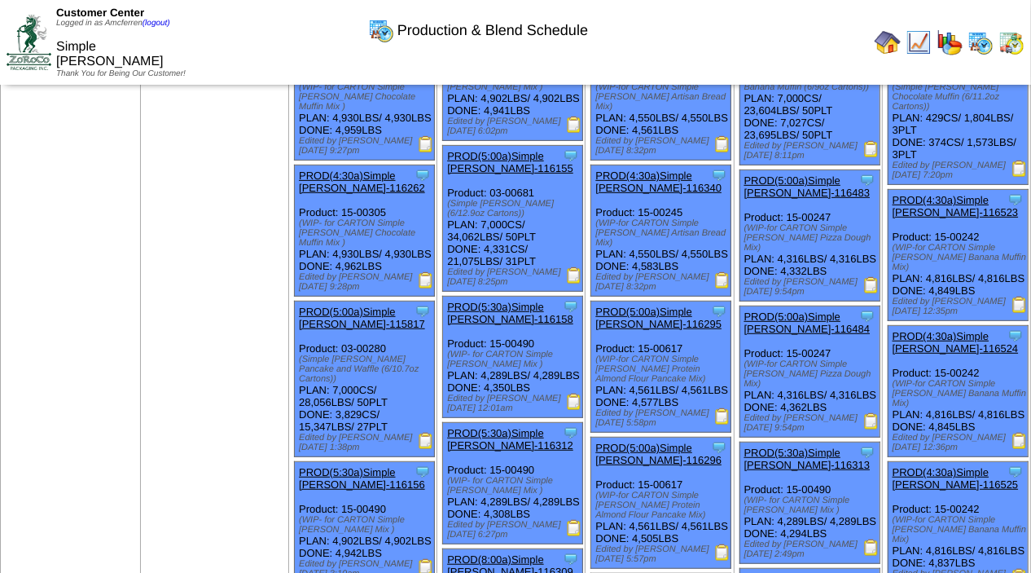
scroll to position [420, 0]
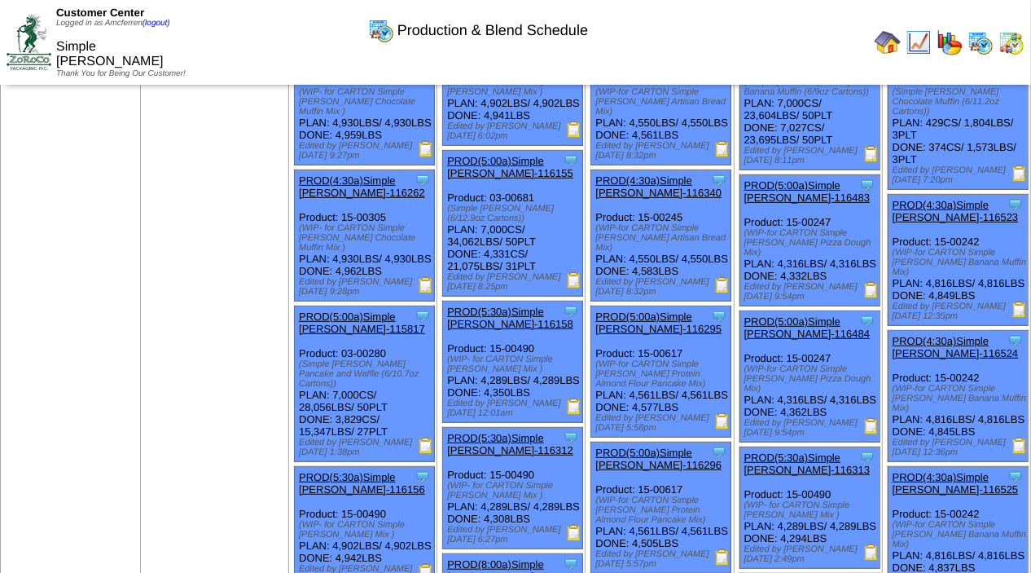
click at [871, 293] on img at bounding box center [872, 290] width 16 height 16
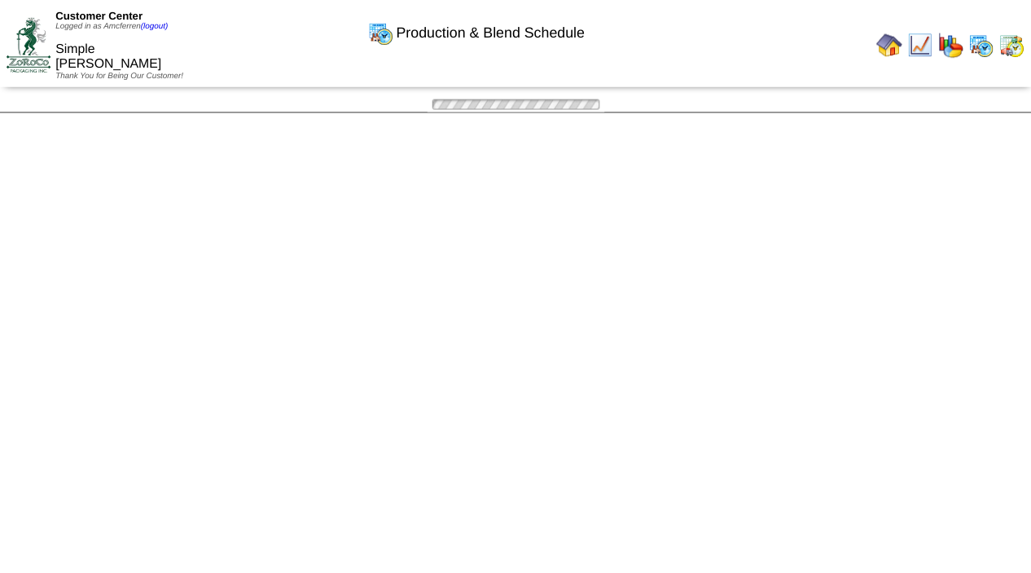
scroll to position [420, 0]
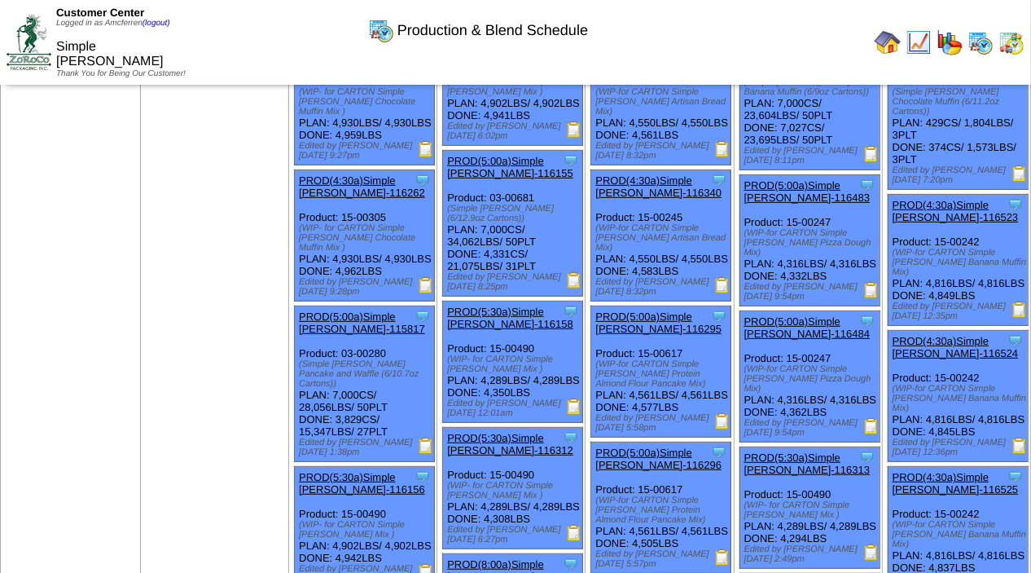
click at [874, 433] on img at bounding box center [872, 426] width 16 height 16
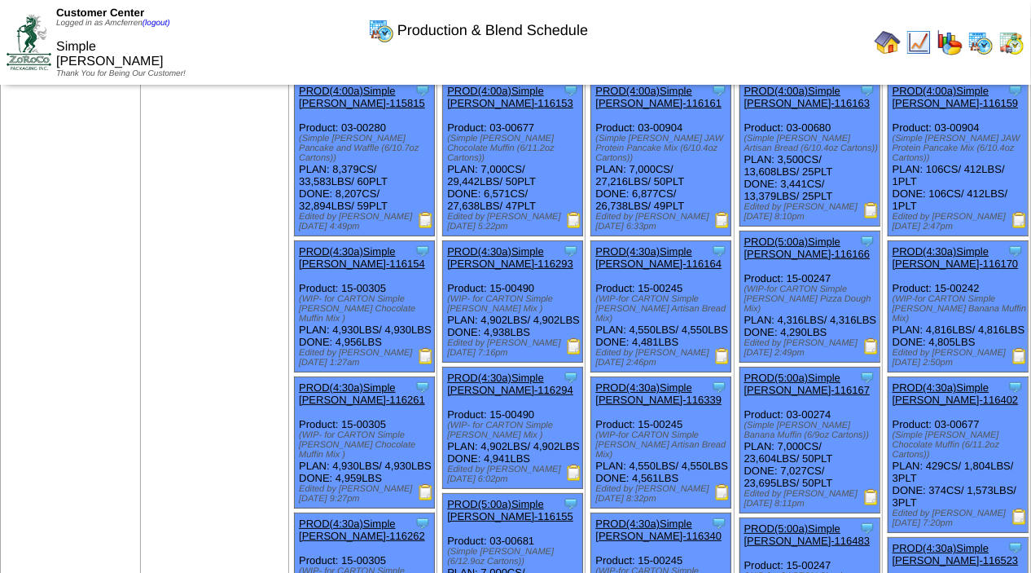
scroll to position [29, 0]
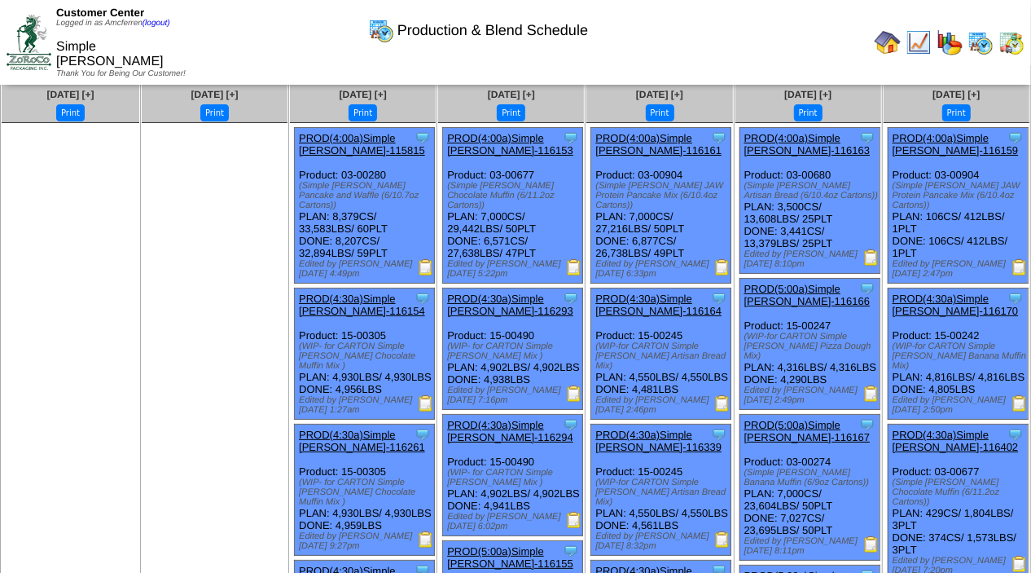
click at [1021, 259] on img at bounding box center [1020, 267] width 16 height 16
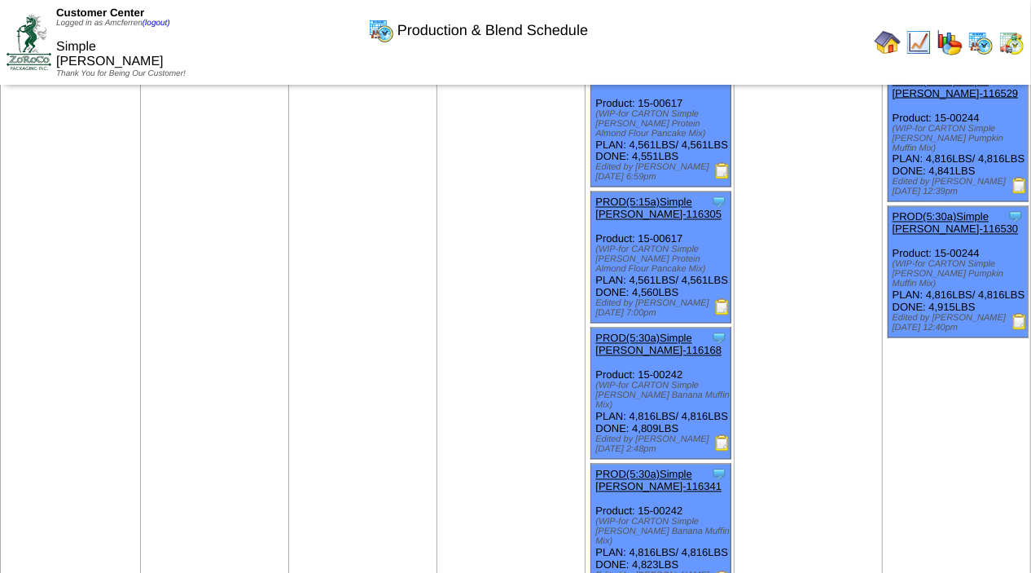
scroll to position [1638, 0]
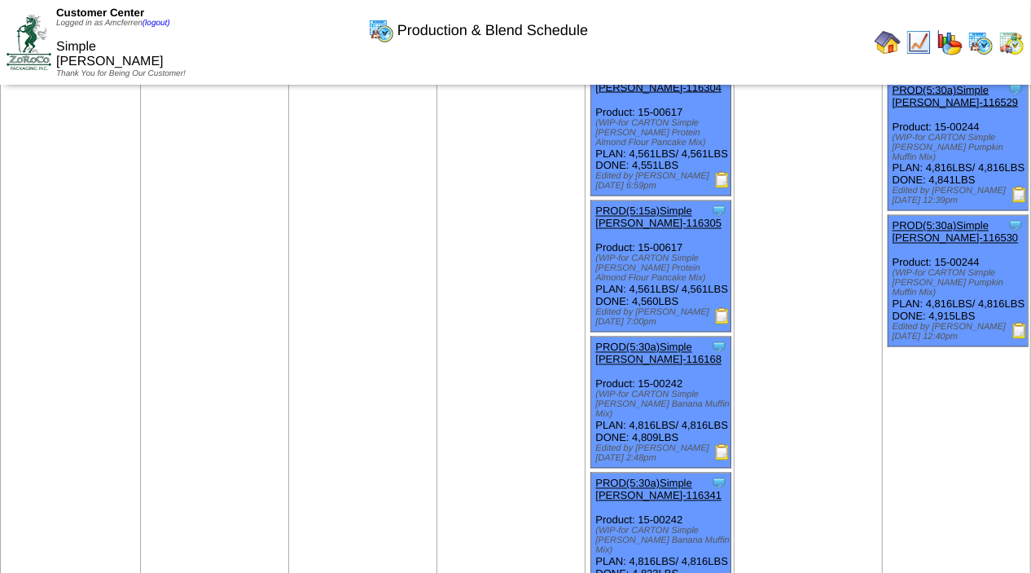
click at [724, 324] on img at bounding box center [722, 316] width 16 height 16
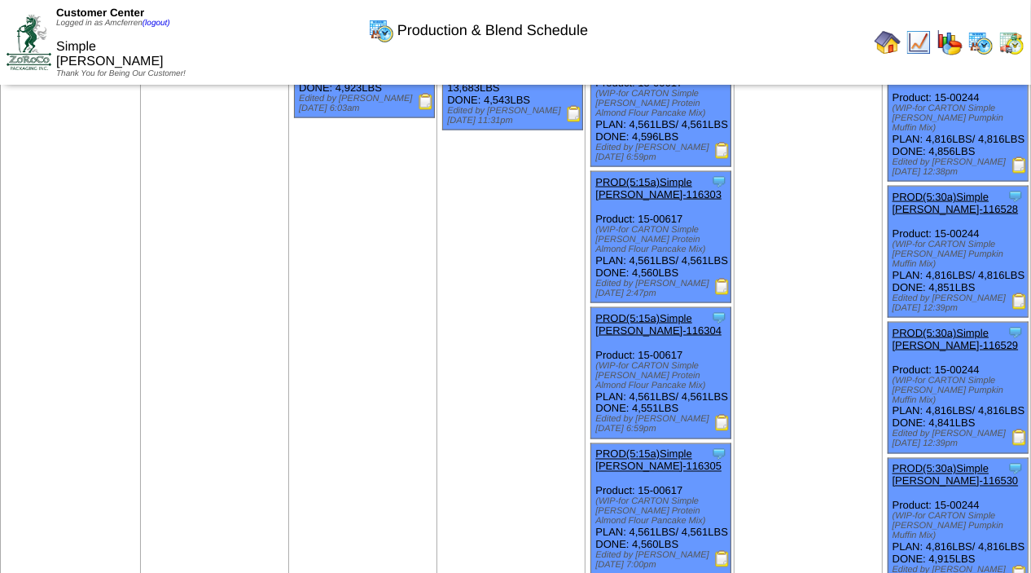
scroll to position [1378, 0]
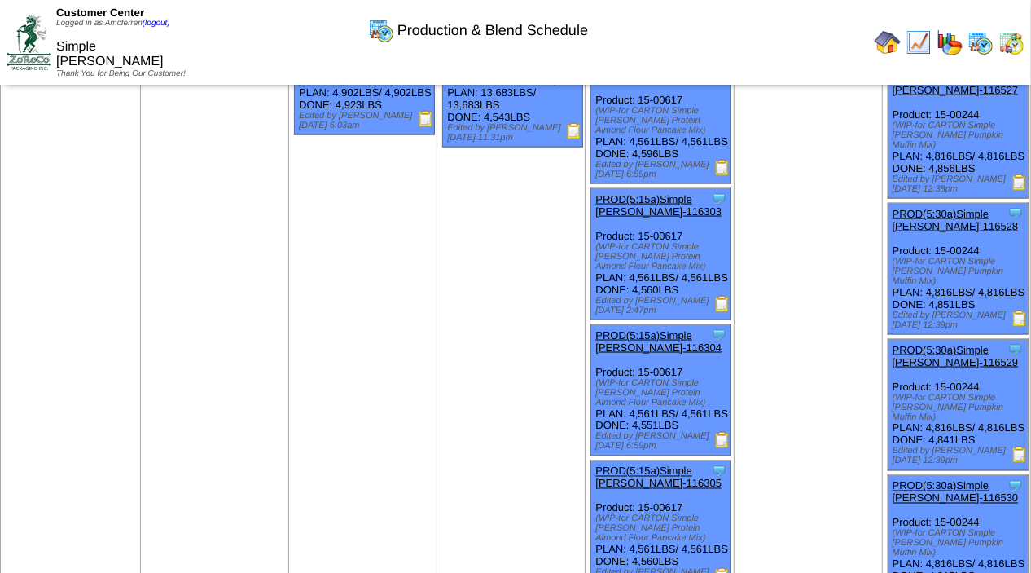
click at [723, 312] on img at bounding box center [722, 304] width 16 height 16
